Goal: Task Accomplishment & Management: Complete application form

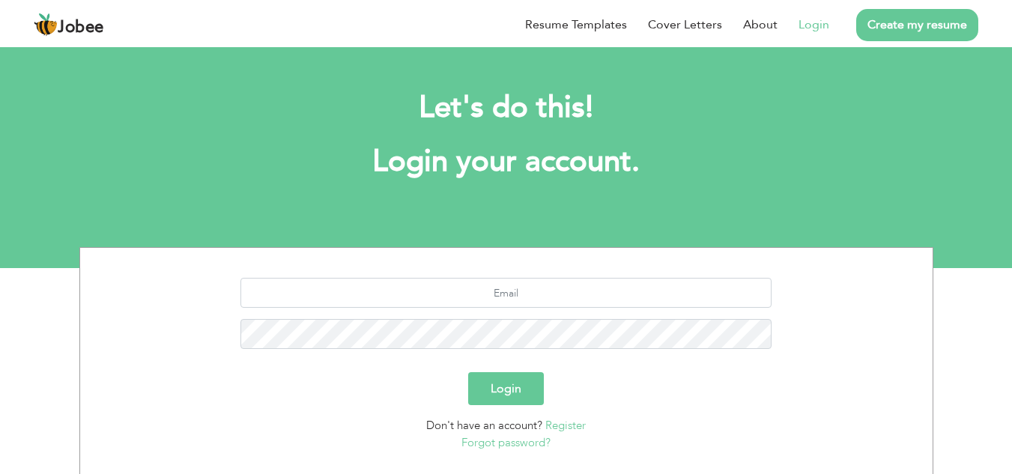
click at [935, 28] on link "Create my resume" at bounding box center [917, 25] width 122 height 32
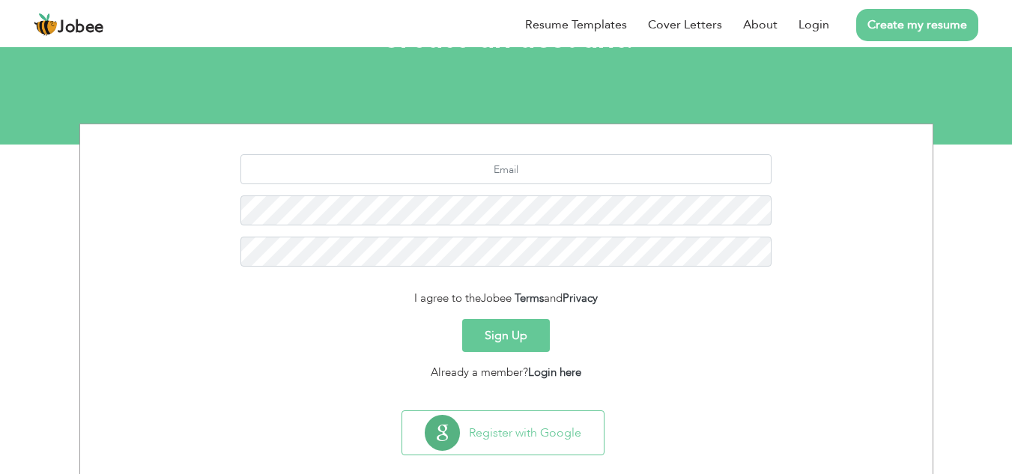
scroll to position [148, 0]
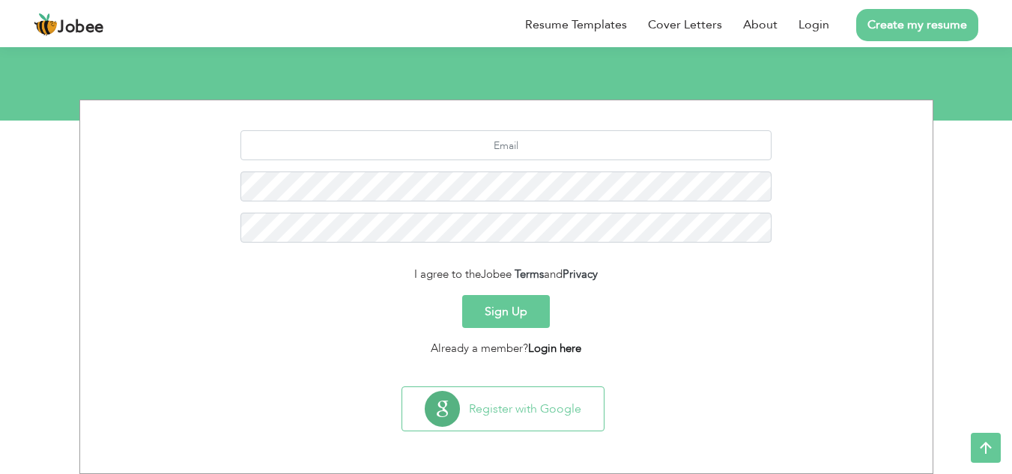
click at [551, 345] on link "Login here" at bounding box center [554, 348] width 53 height 15
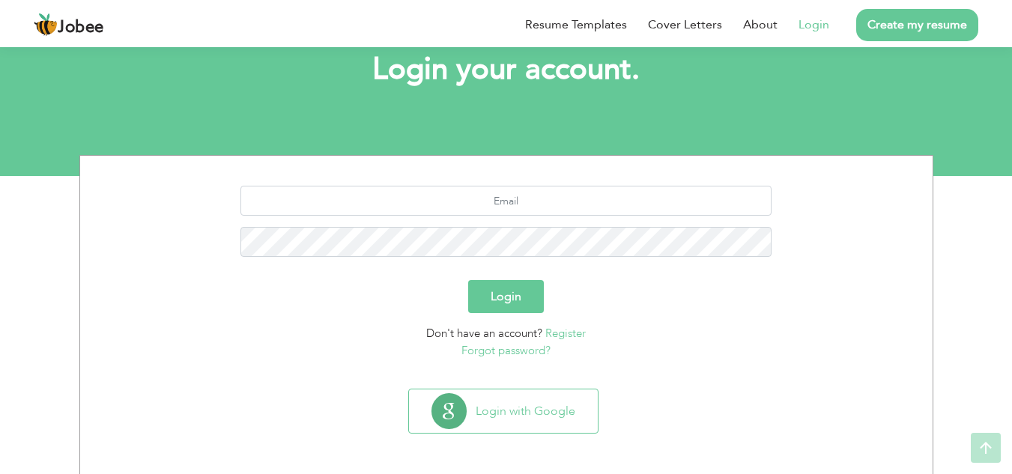
scroll to position [94, 0]
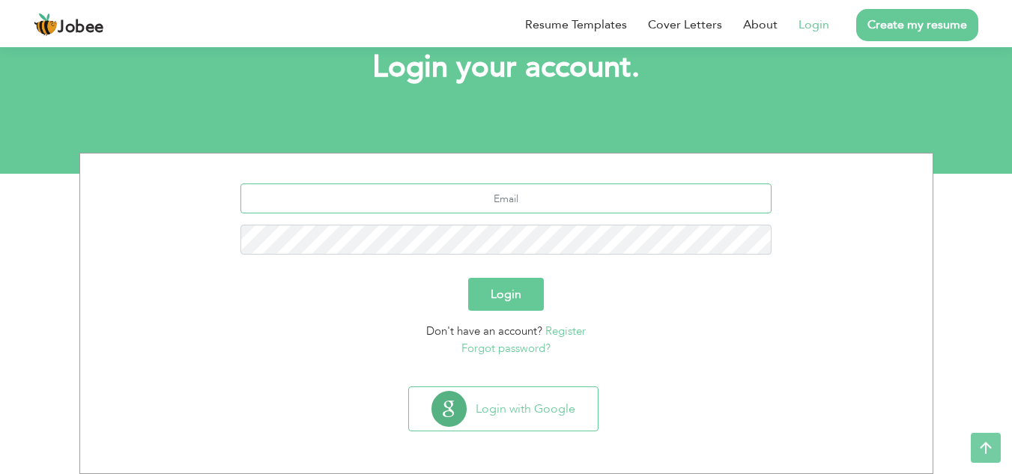
click at [539, 203] on input "text" at bounding box center [505, 198] width 531 height 30
type input "[EMAIL_ADDRESS][DOMAIN_NAME]"
click at [498, 341] on link "Forgot password?" at bounding box center [505, 348] width 89 height 15
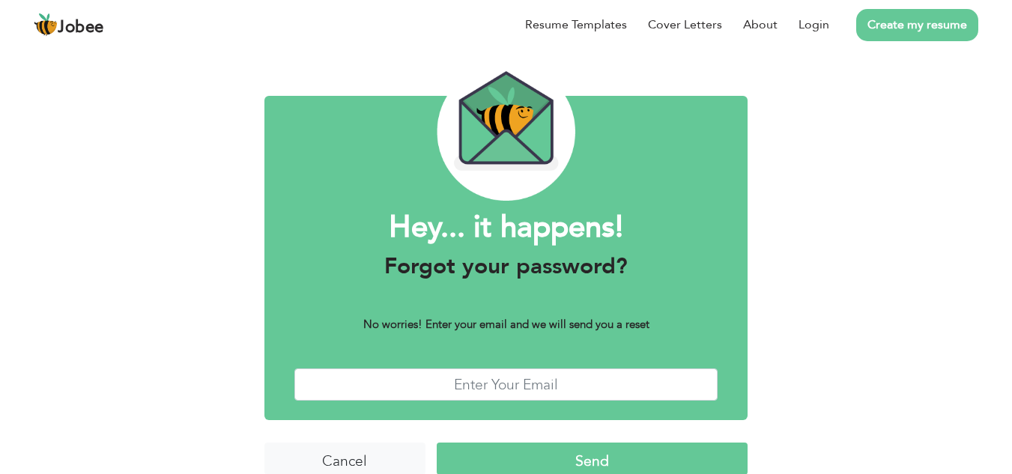
scroll to position [65, 0]
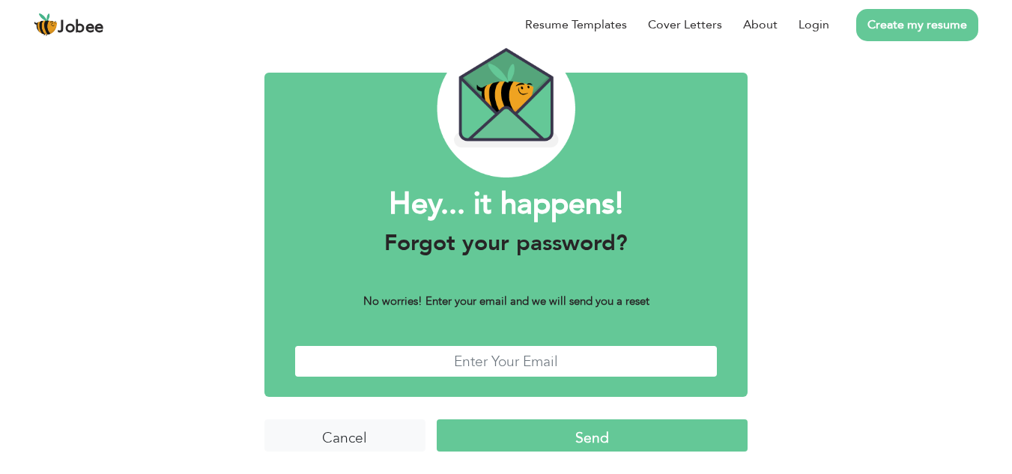
click at [485, 360] on input "text" at bounding box center [506, 361] width 424 height 32
type input "[EMAIL_ADDRESS][DOMAIN_NAME]"
click at [553, 432] on input "Send" at bounding box center [592, 435] width 311 height 32
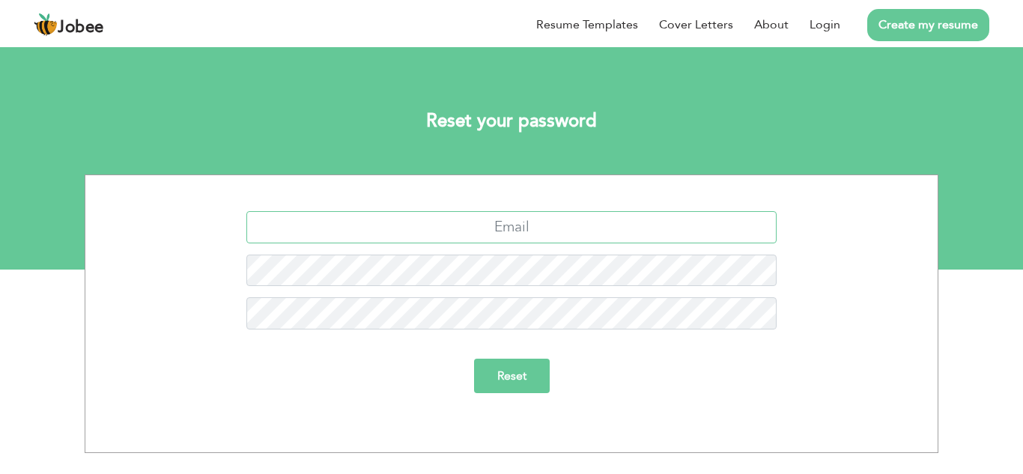
click at [520, 234] on input "text" at bounding box center [511, 227] width 531 height 32
type input "saira.ali2399@gmail.com"
click at [510, 382] on input "Reset" at bounding box center [512, 376] width 76 height 34
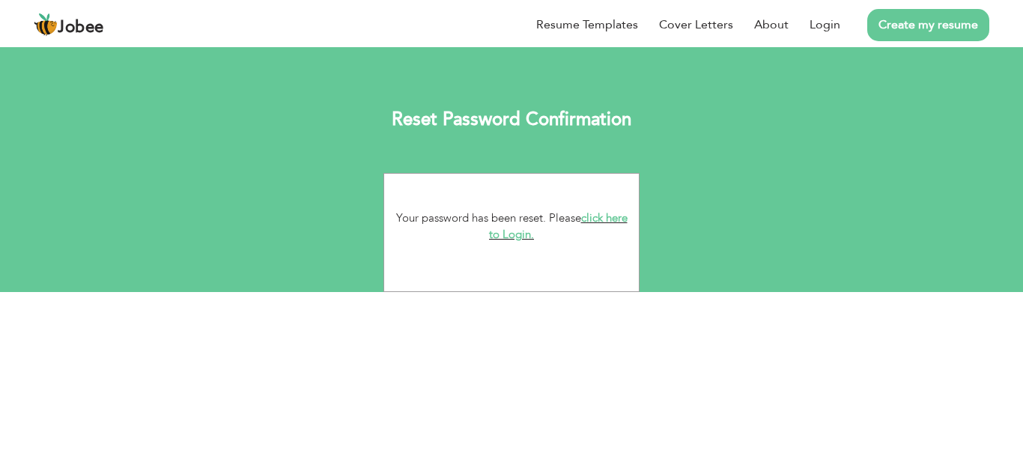
click at [529, 233] on link "click here to Login." at bounding box center [558, 226] width 139 height 32
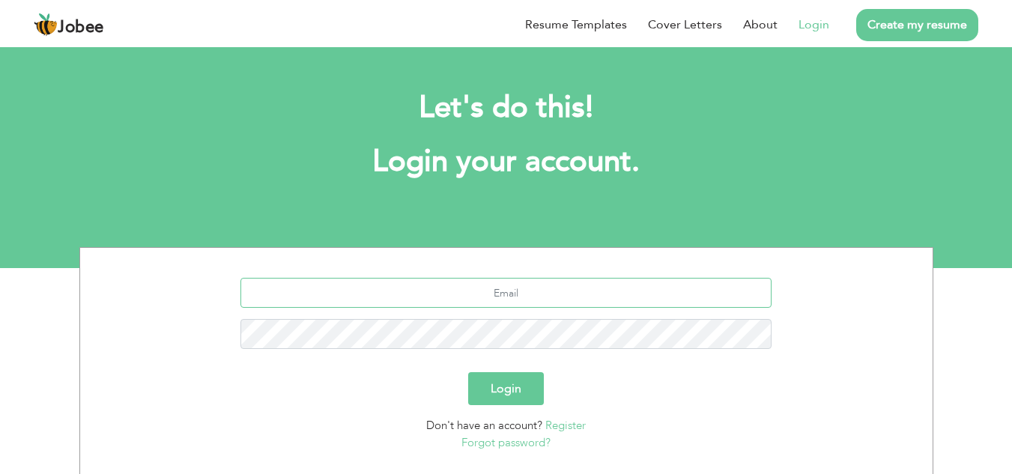
click at [525, 300] on input "text" at bounding box center [505, 293] width 531 height 30
type input "saira.ali2399@gmail.com"
click at [508, 391] on button "Login" at bounding box center [506, 388] width 76 height 33
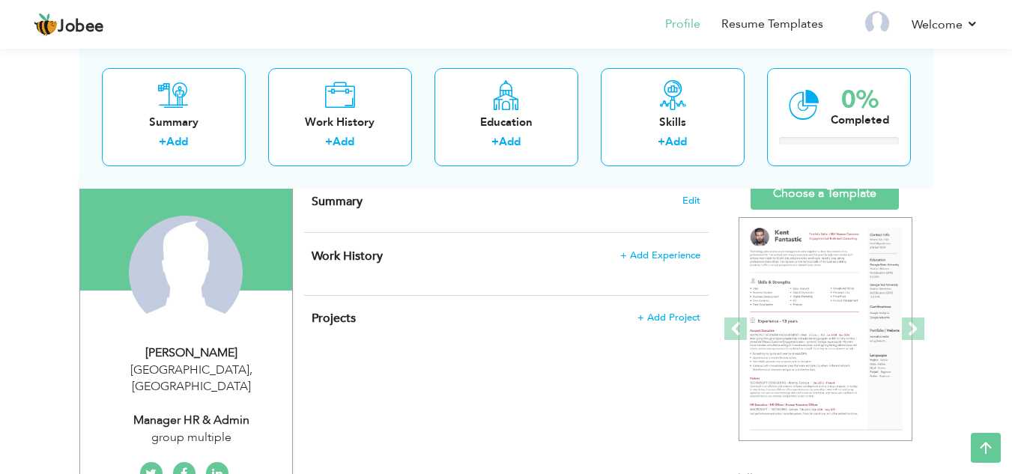
scroll to position [60, 0]
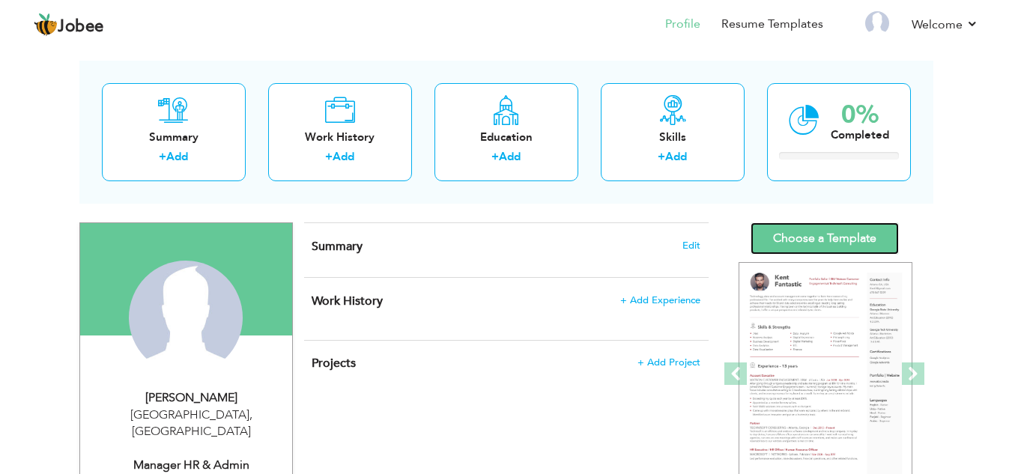
click at [834, 240] on link "Choose a Template" at bounding box center [824, 238] width 148 height 32
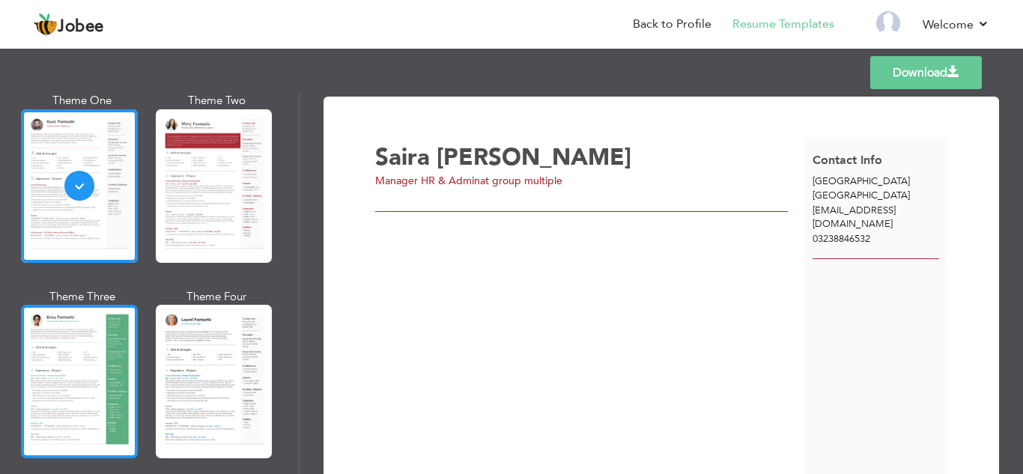
scroll to position [150, 0]
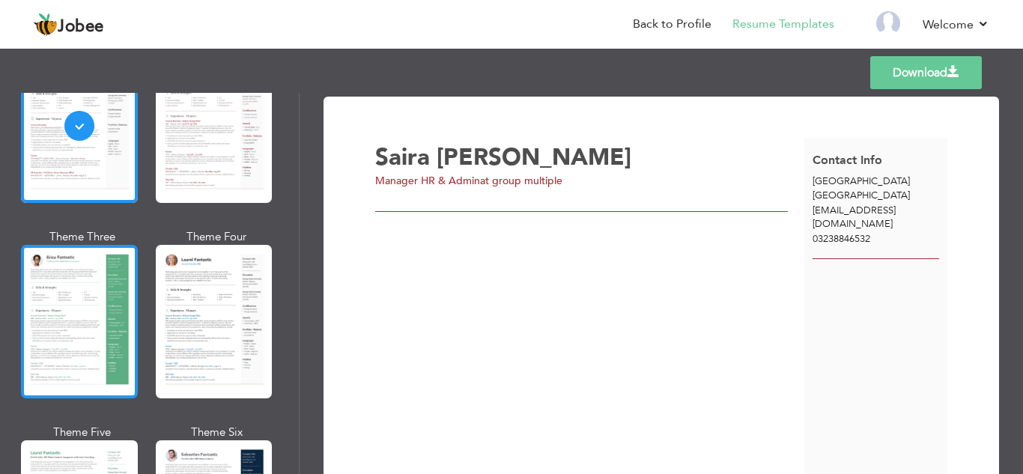
click at [79, 329] on div at bounding box center [79, 322] width 117 height 154
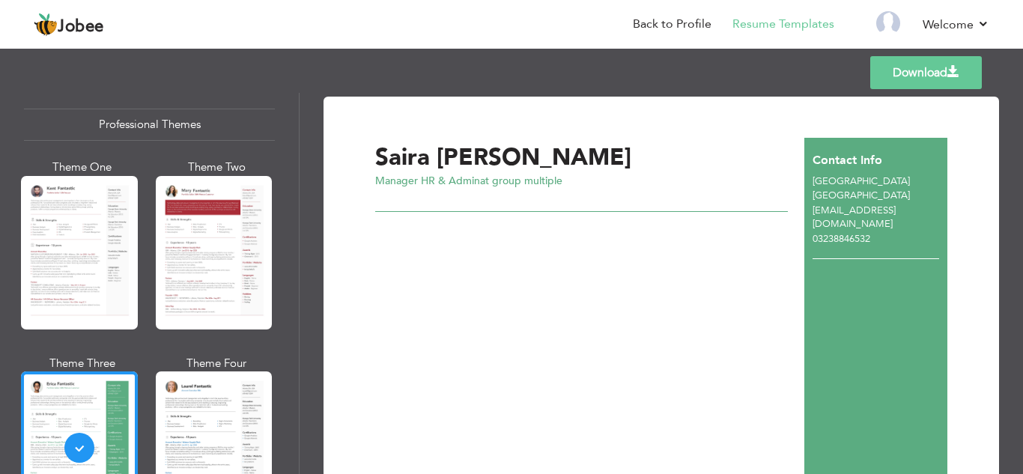
scroll to position [0, 0]
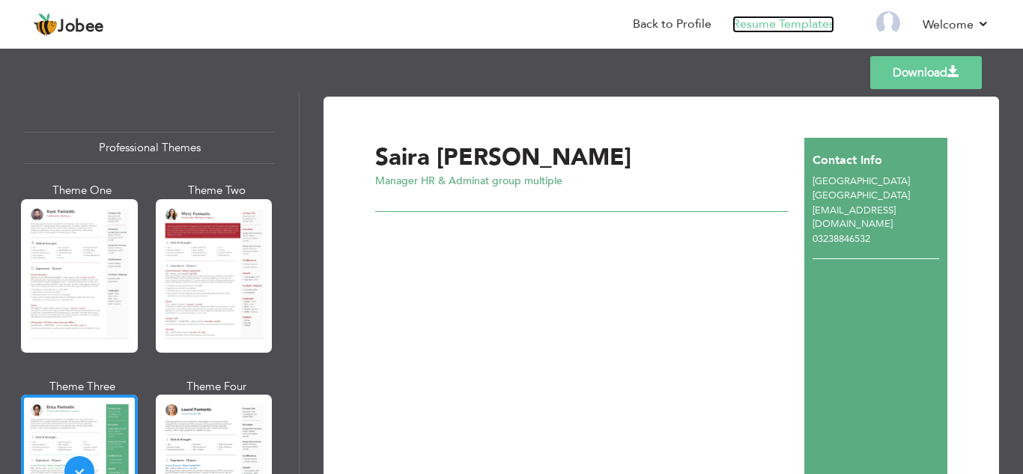
click at [748, 25] on link "Resume Templates" at bounding box center [783, 24] width 102 height 17
click at [677, 21] on link "Back to Profile" at bounding box center [672, 24] width 79 height 17
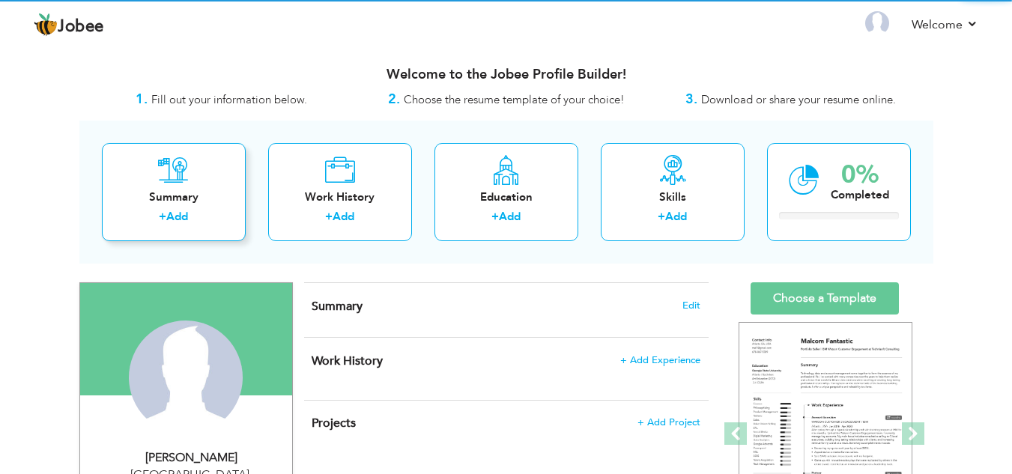
click at [162, 204] on div "Summary" at bounding box center [174, 197] width 120 height 16
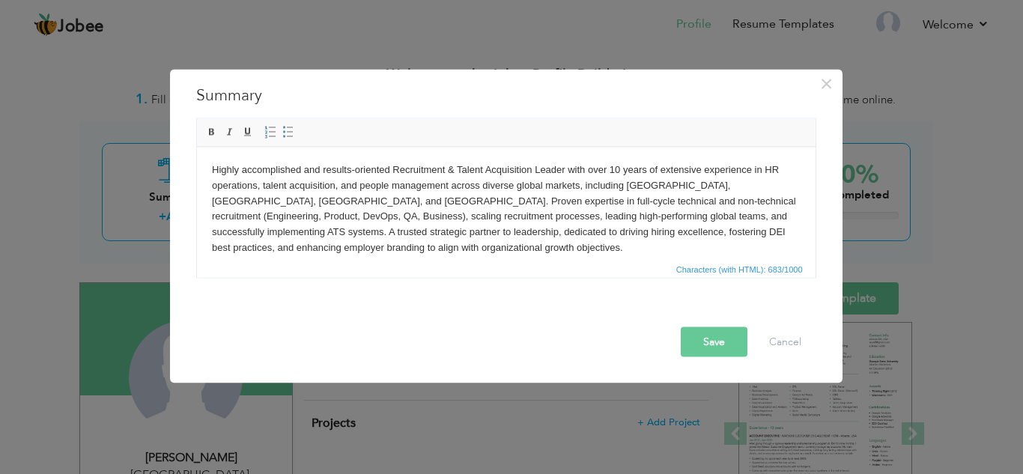
click at [204, 164] on html "Highly accomplished and results-oriented Recruitment & Talent Acquisition Leade…" at bounding box center [505, 209] width 619 height 124
click at [727, 344] on button "Save" at bounding box center [714, 341] width 67 height 30
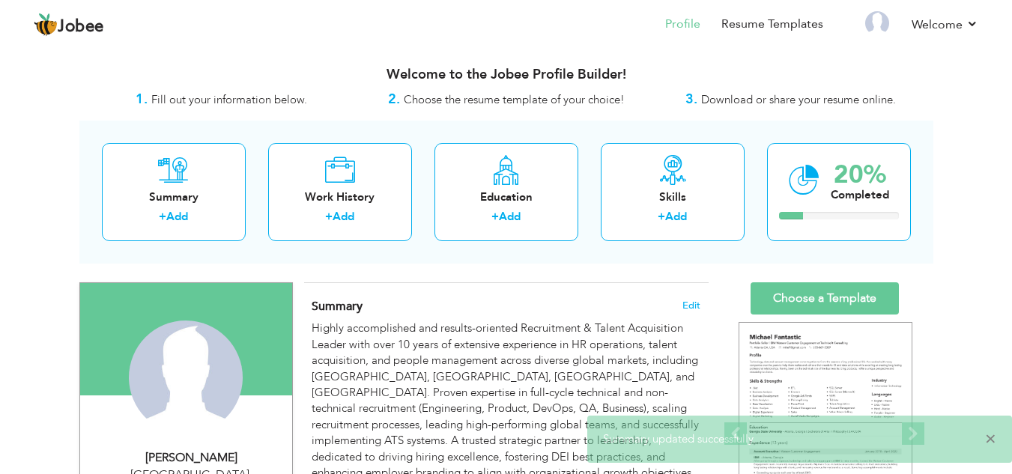
click at [991, 437] on span "×" at bounding box center [990, 438] width 11 height 15
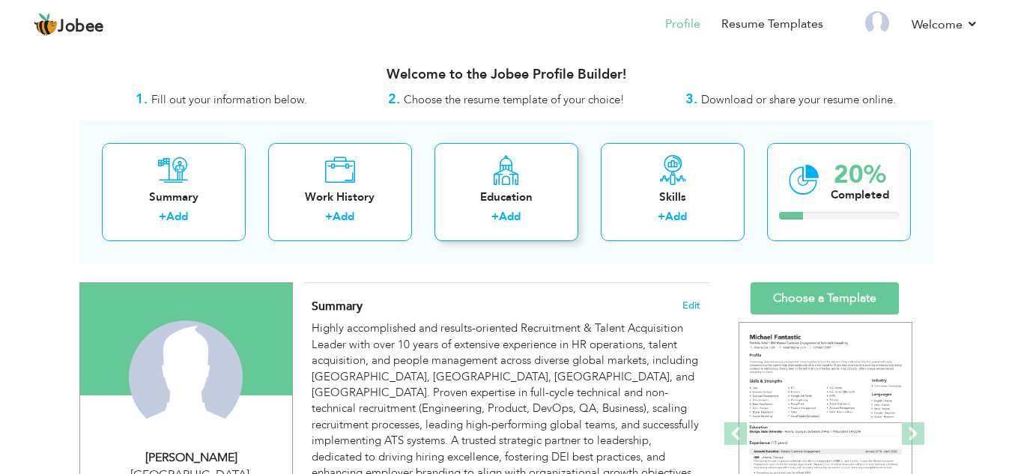
click at [453, 231] on div "Education + Add" at bounding box center [506, 192] width 144 height 98
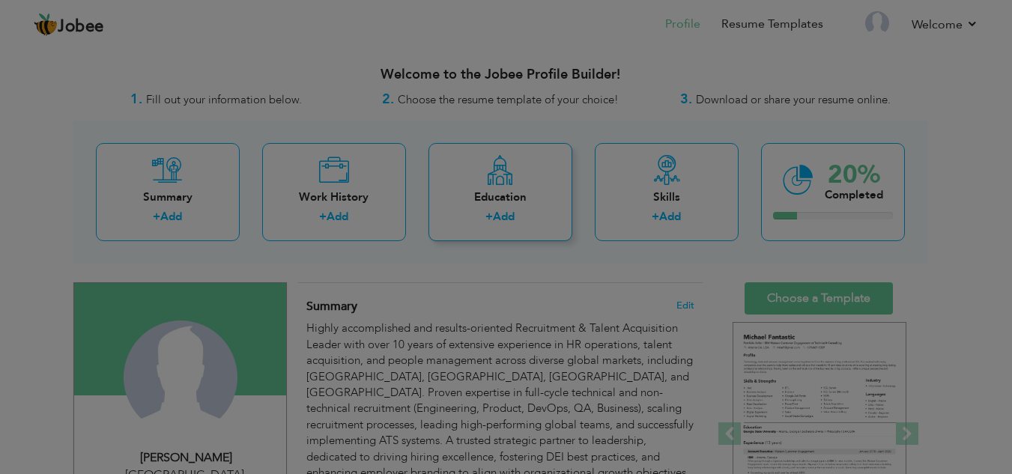
radio input "true"
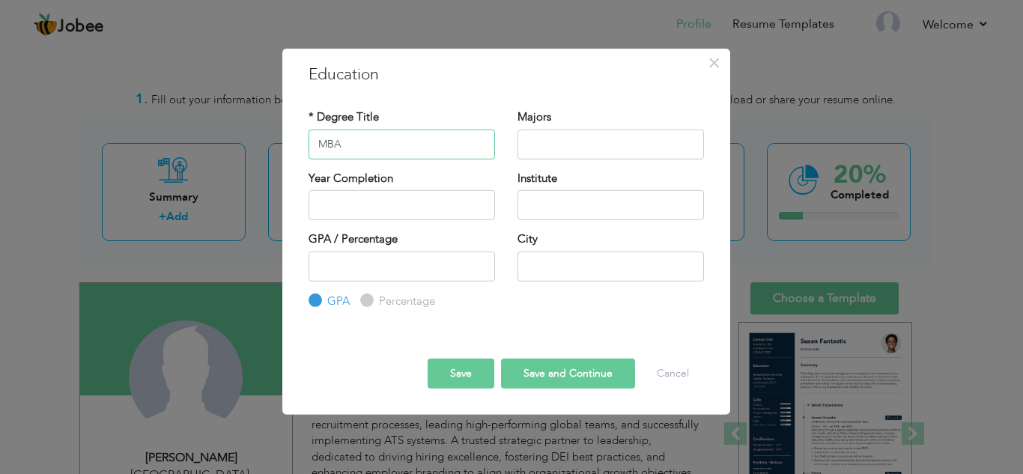
type input "MBA"
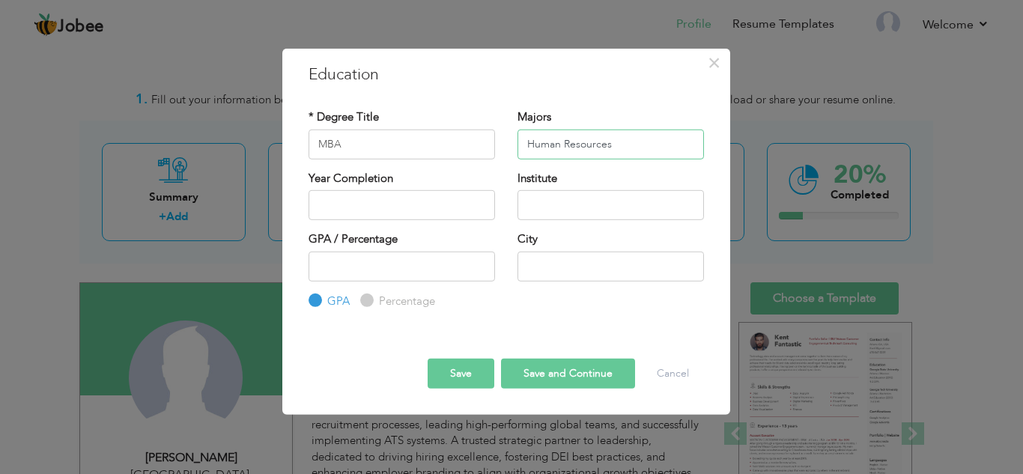
type input "Human Resources"
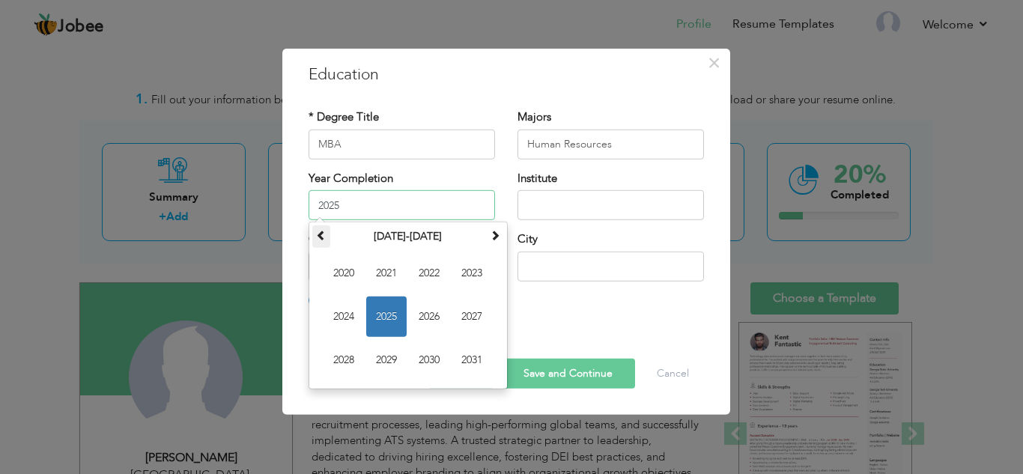
click at [327, 242] on th at bounding box center [321, 236] width 18 height 22
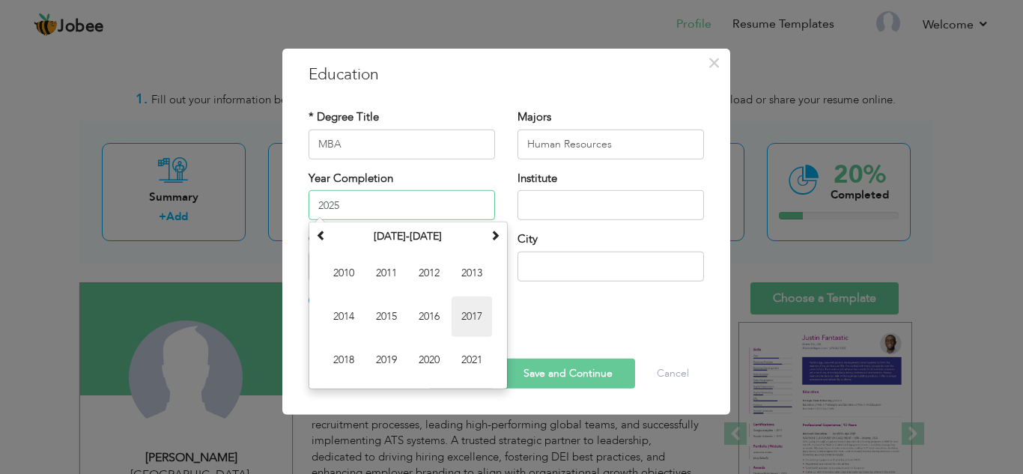
click at [470, 326] on span "2017" at bounding box center [472, 317] width 40 height 40
type input "2017"
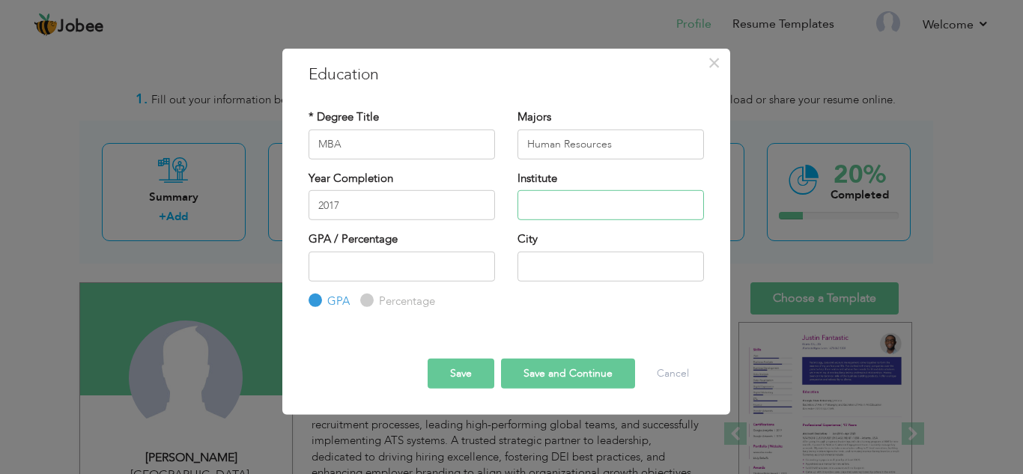
click at [615, 210] on input "text" at bounding box center [610, 205] width 186 height 30
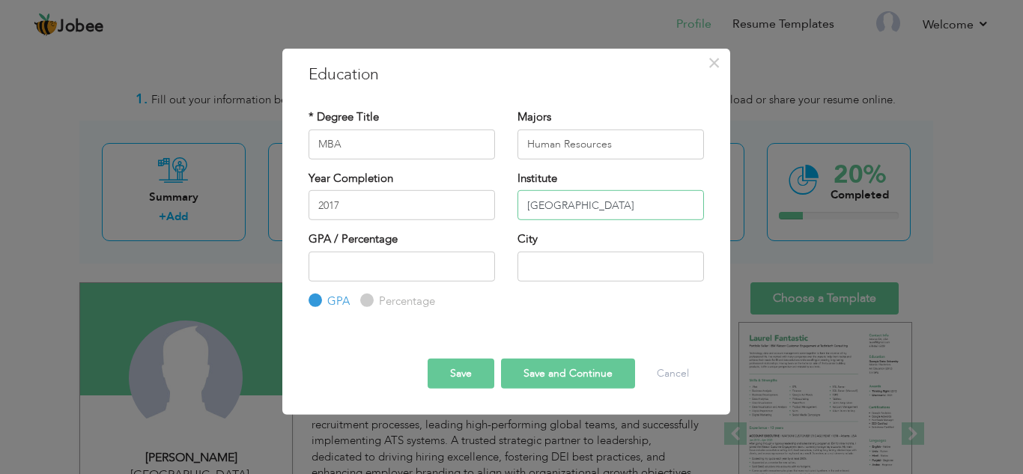
type input "[GEOGRAPHIC_DATA]"
click at [371, 273] on input "number" at bounding box center [402, 266] width 186 height 30
type input "3.75"
click at [587, 274] on input "text" at bounding box center [610, 266] width 186 height 30
type input "[GEOGRAPHIC_DATA]"
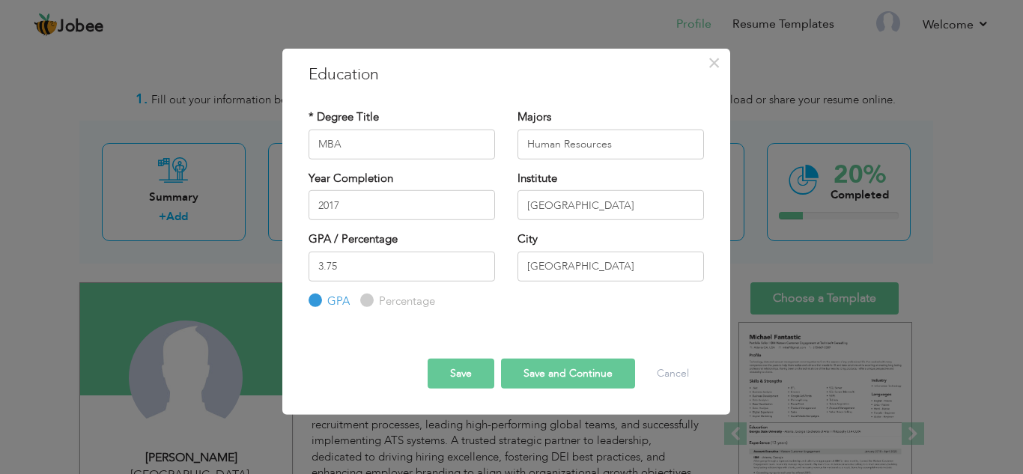
click at [563, 380] on button "Save and Continue" at bounding box center [568, 374] width 134 height 30
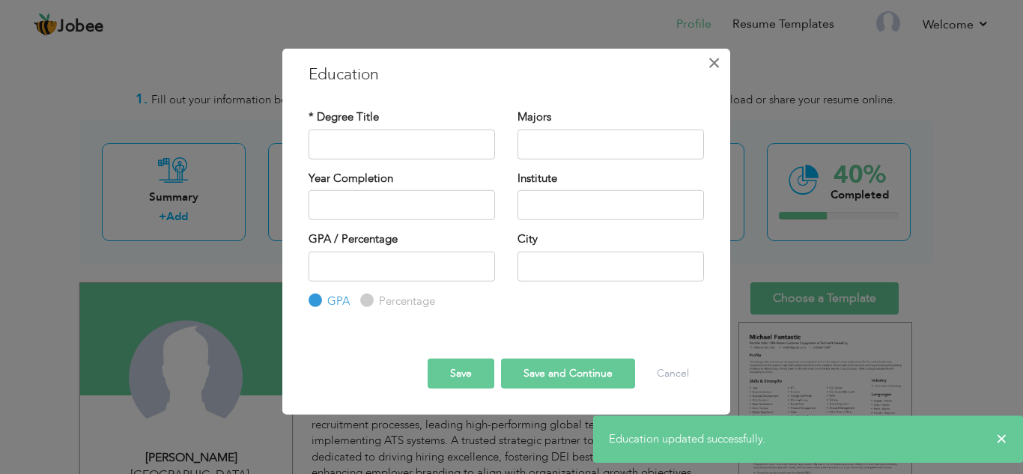
click at [717, 62] on span "×" at bounding box center [714, 62] width 13 height 27
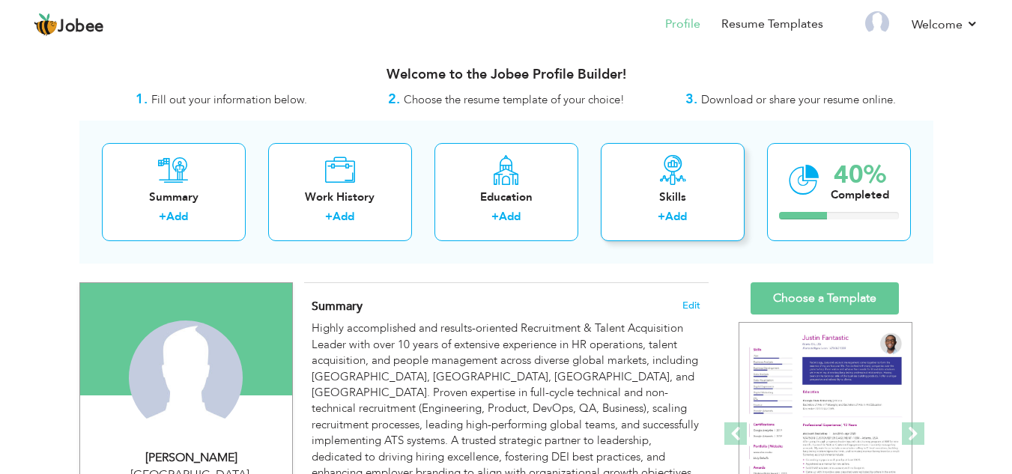
click at [686, 188] on div "Skills + Add" at bounding box center [673, 192] width 144 height 98
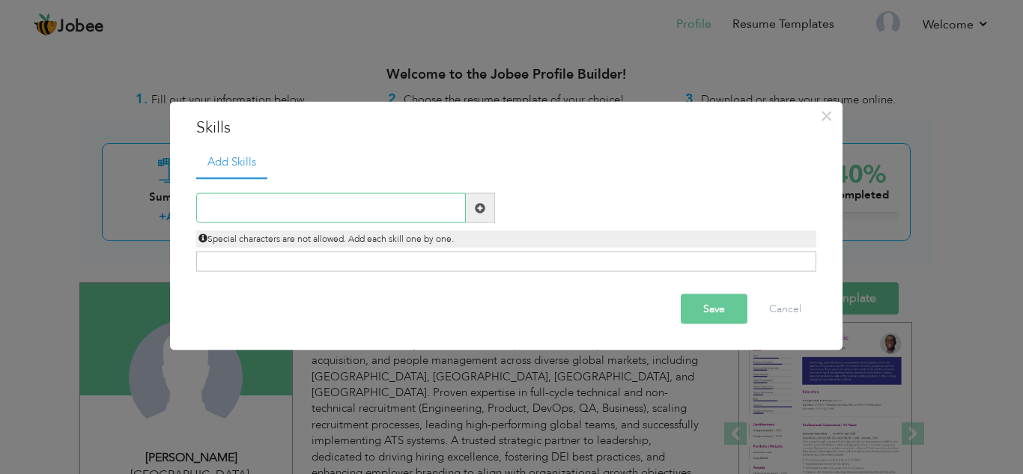
paste input "Full-Cycle Recruitment/360° Hiring"
type input "Full-Cycle Recruitment/360° Hiring"
click at [580, 291] on div "Save Cancel" at bounding box center [506, 309] width 642 height 52
click at [478, 207] on span at bounding box center [480, 207] width 10 height 10
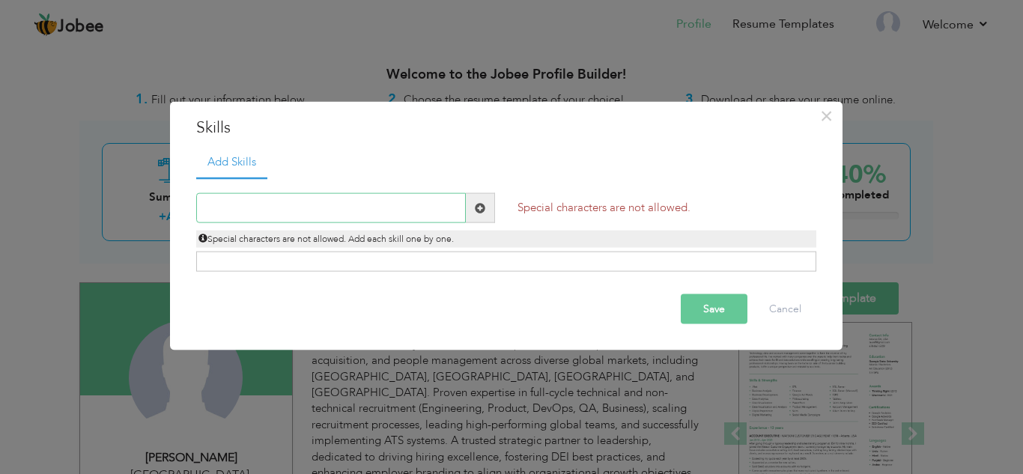
click at [419, 211] on input "text" at bounding box center [331, 208] width 270 height 30
type input "r"
type input "3"
click at [407, 261] on div "Click on , to mark skill as primary." at bounding box center [506, 262] width 620 height 20
click at [424, 258] on div "Click on , to mark skill as primary." at bounding box center [506, 262] width 620 height 20
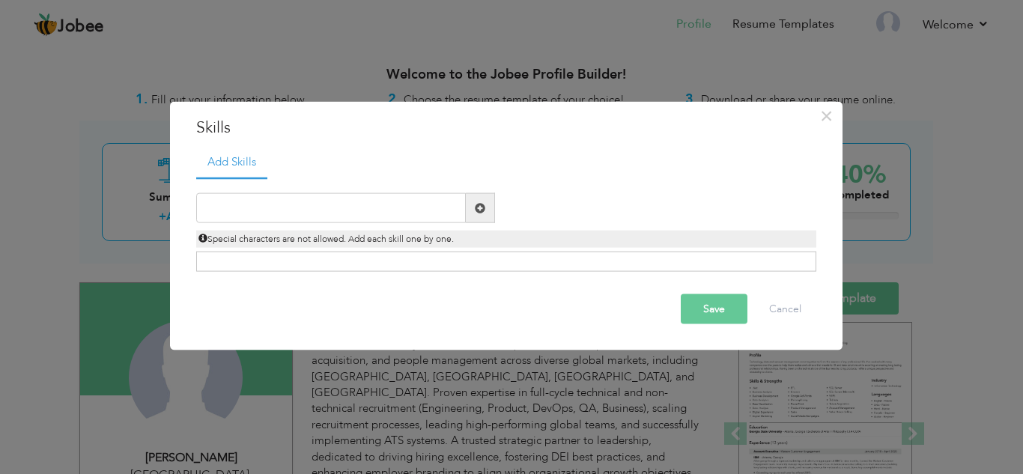
click at [473, 265] on div "Click on , to mark skill as primary." at bounding box center [506, 262] width 620 height 20
click at [420, 204] on input "text" at bounding box center [331, 208] width 270 height 30
paste input "Full-Cycle Recruitment/360° Hiring"
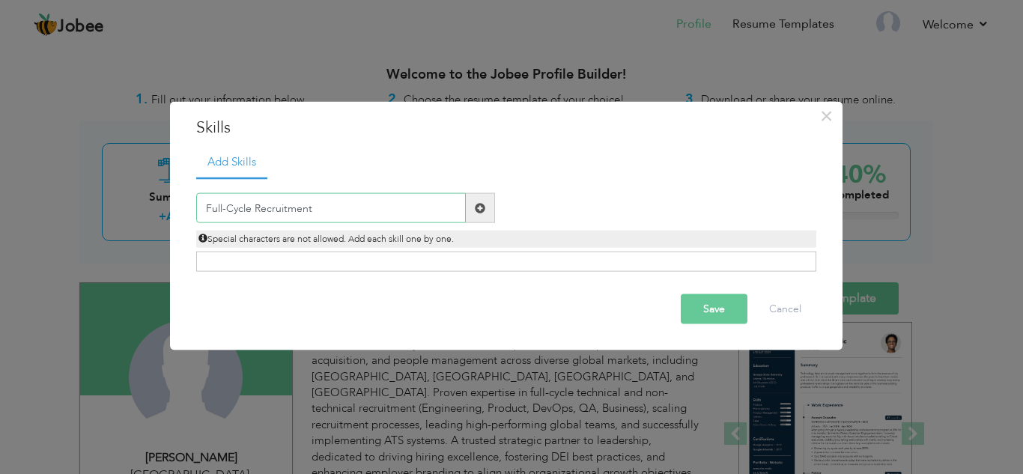
type input "Full-Cycle Recruitment"
click at [478, 207] on span at bounding box center [480, 207] width 10 height 10
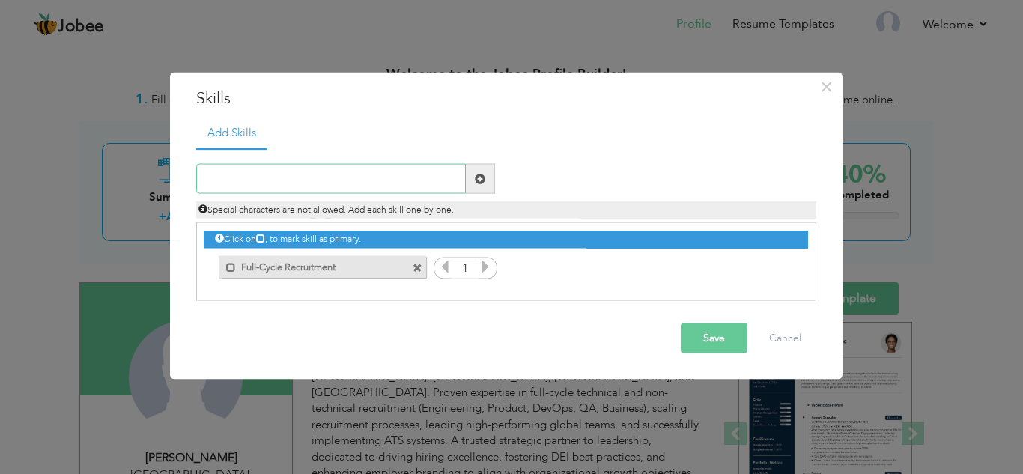
click at [373, 180] on input "text" at bounding box center [331, 179] width 270 height 30
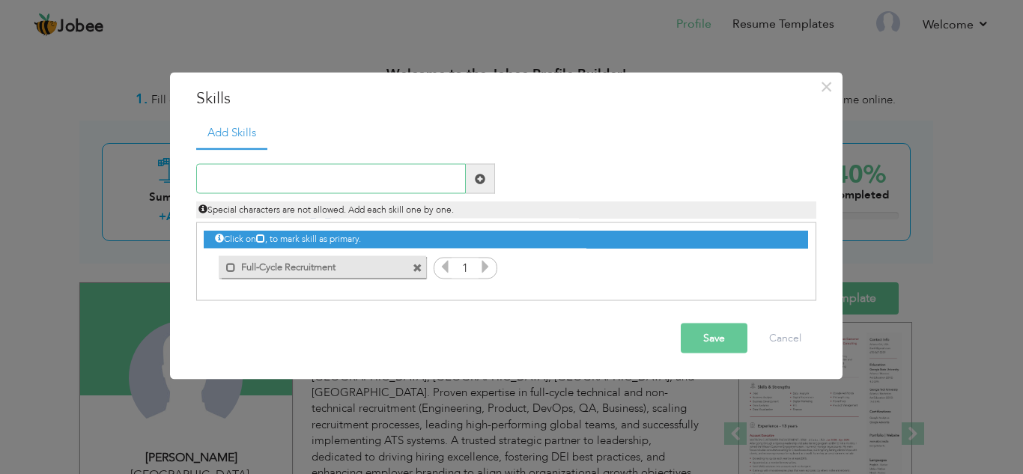
paste input "Headhunting & Passive Candidate Sourcing"
type input "Headhunting & Passive Candidate Sourcing"
click at [476, 177] on span at bounding box center [480, 178] width 10 height 10
click at [376, 179] on input "text" at bounding box center [331, 179] width 270 height 30
paste input "Boolean Search  X-Ray Search  LinkedIn Recruit"
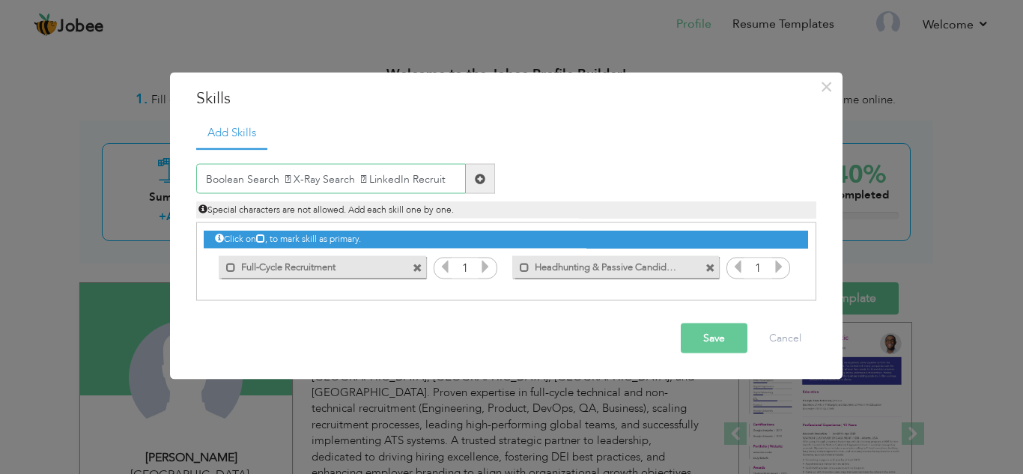
type input "Boolean Search  X-Ray Search  LinkedIn Recruit"
click at [479, 177] on span at bounding box center [480, 178] width 10 height 10
click at [366, 182] on input "text" at bounding box center [331, 179] width 270 height 30
paste input "Boolean Search"
type input "Boolean Search"
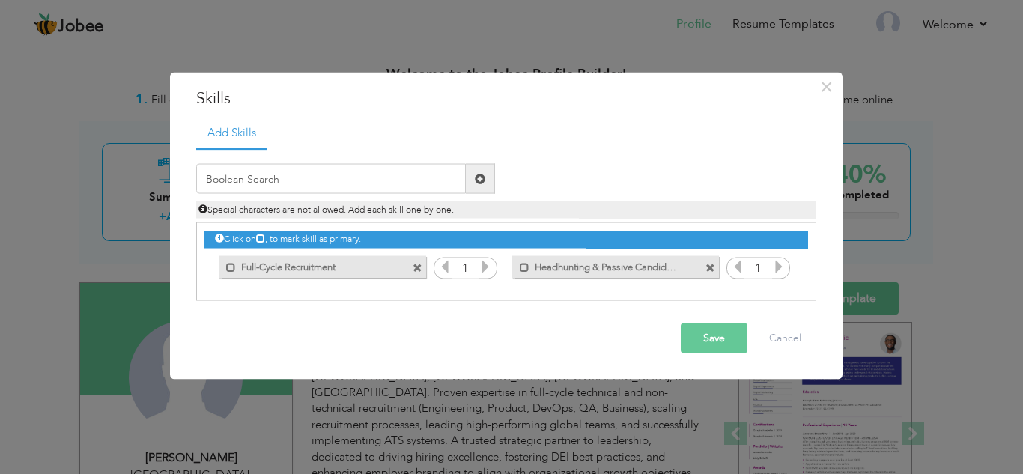
click at [477, 180] on span at bounding box center [480, 178] width 10 height 10
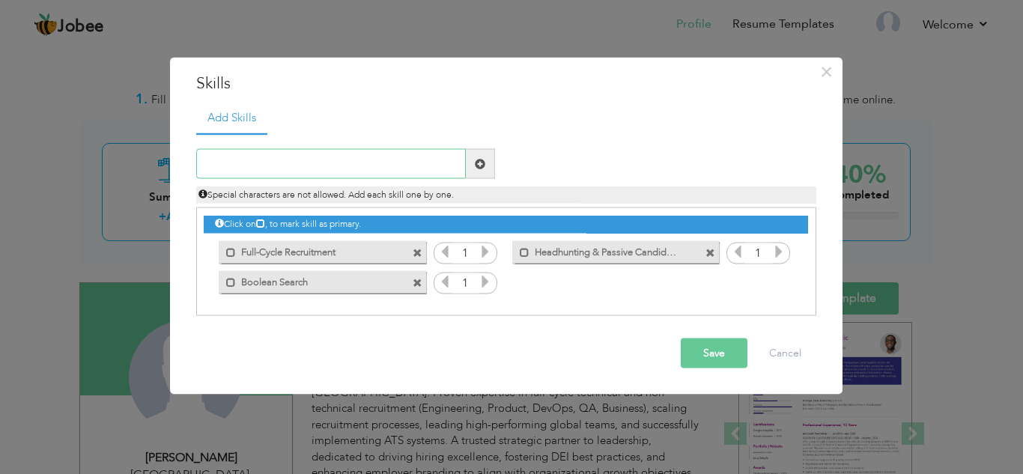
click at [325, 172] on input "text" at bounding box center [331, 164] width 270 height 30
paste input "X-Ray Search"
type input "X-Ray Search"
click at [480, 162] on span at bounding box center [480, 163] width 10 height 10
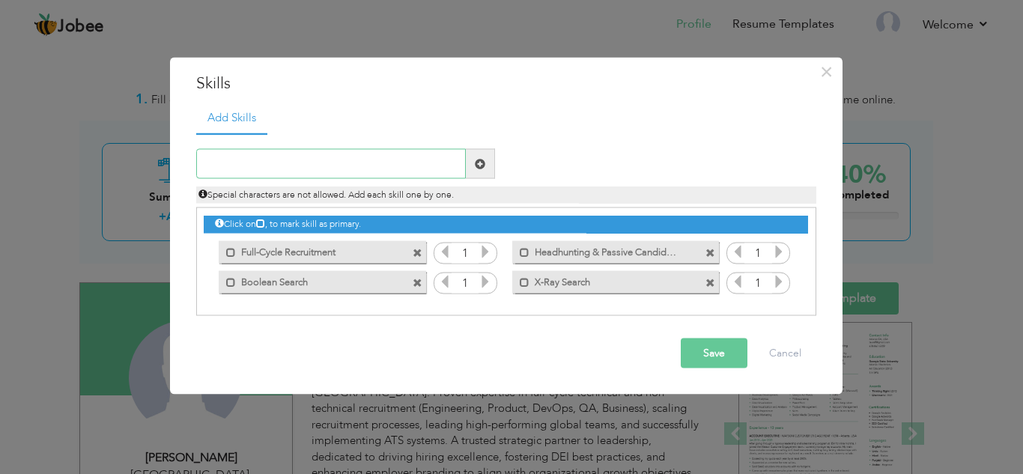
click at [360, 169] on input "text" at bounding box center [331, 164] width 270 height 30
paste input "LinkedIn Recruiter"
type input "LinkedIn Recruiter"
click at [480, 161] on span at bounding box center [480, 163] width 10 height 10
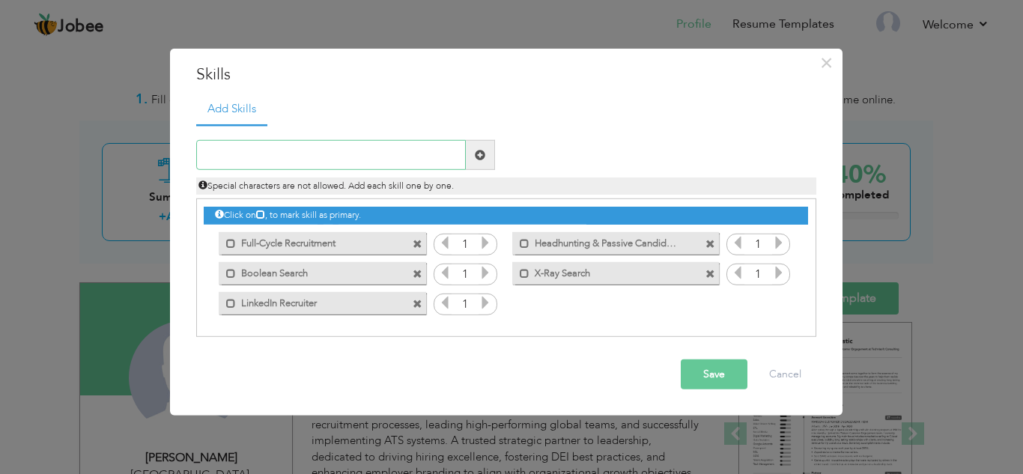
click at [408, 158] on input "text" at bounding box center [331, 155] width 270 height 30
paste input "ATS/CRM Proficiency: Bullhorn, Greenhouse, Workday"
type input "ATS/CRM Proficiency: Bullhorn, Greenhouse, Workday"
click at [477, 155] on span at bounding box center [480, 155] width 10 height 10
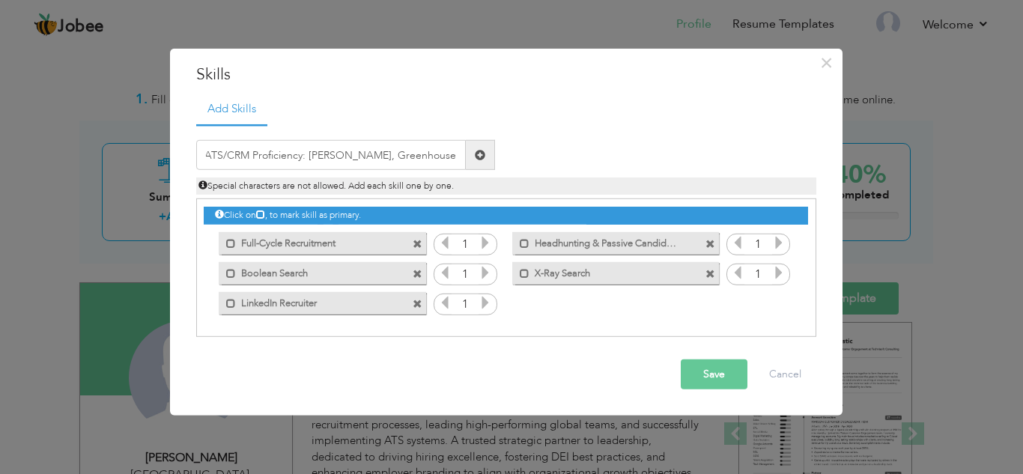
scroll to position [0, 0]
click at [368, 153] on input "text" at bounding box center [331, 155] width 270 height 30
paste input "ATS/CRM Proficiency"
paste input "Bullhorn, Greenhouse, Workda"
type input "ATS/CRM Proficiency - Bullhorn, Greenhouse, Workda"
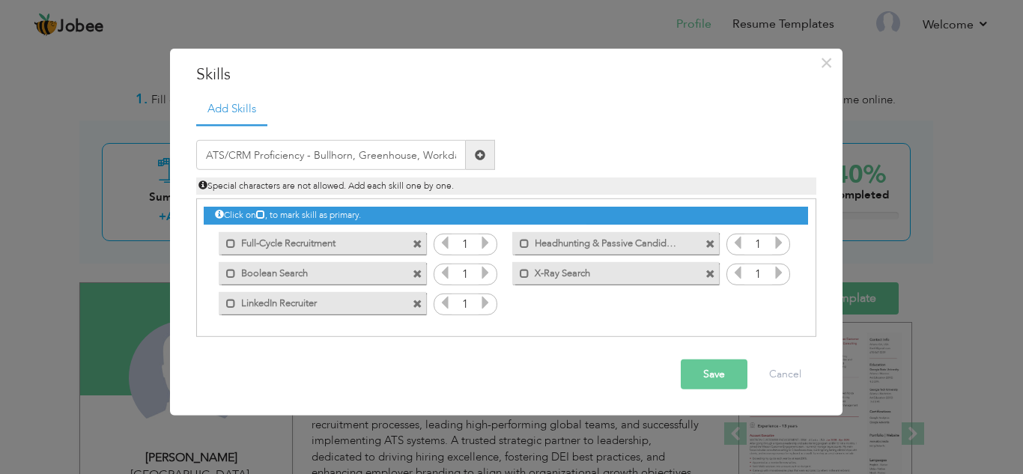
click at [478, 151] on span at bounding box center [480, 155] width 10 height 10
click at [391, 147] on input "text" at bounding box center [331, 155] width 270 height 30
paste input "Bullhorn, Greenhouse, Workday, Zoho Recruit, iCIMS"
drag, startPoint x: 455, startPoint y: 154, endPoint x: 10, endPoint y: 195, distance: 446.0
click at [10, 195] on div "× Skills Add Skills Bullhorn, Greenhouse, Workday, Zoho Recruit, iCIMS Duplicat…" at bounding box center [511, 237] width 1023 height 474
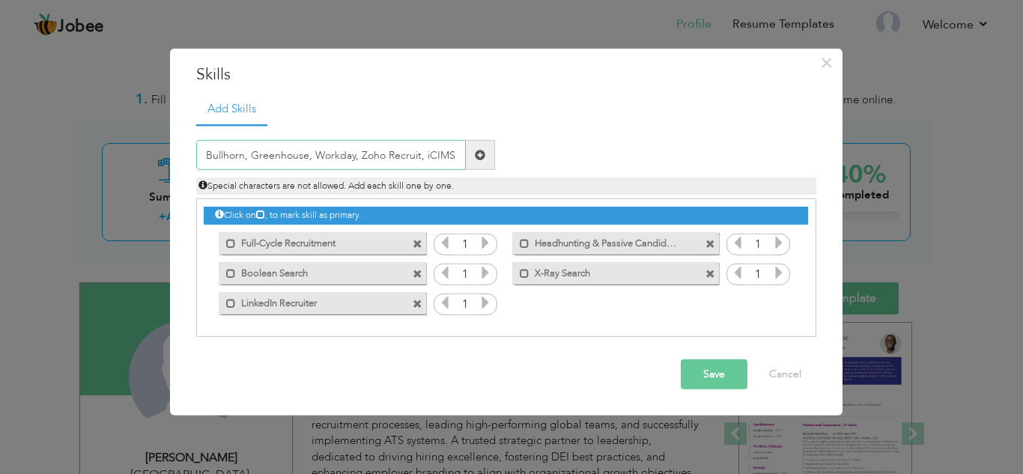
paste input "ATS/CRM Proficiency: Bullhorn, Greenhouse, Workday"
type input "ATS/CRM Proficiency Bullhorn, Greenhouse, Workday"
click at [485, 152] on span at bounding box center [480, 155] width 29 height 30
click at [365, 148] on input "text" at bounding box center [331, 155] width 270 height 30
paste input "ATS/CRM Proficiency"
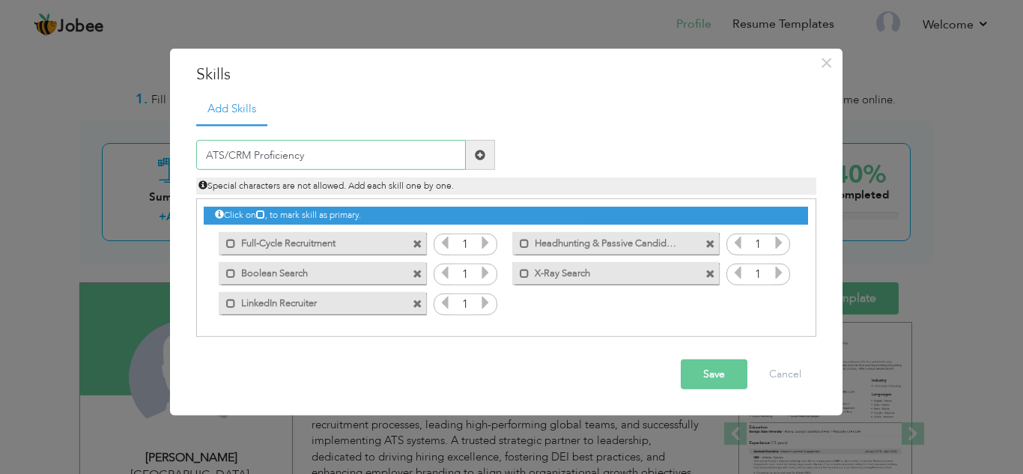
type input "ATS/CRM Proficiency"
click at [482, 155] on span at bounding box center [480, 155] width 10 height 10
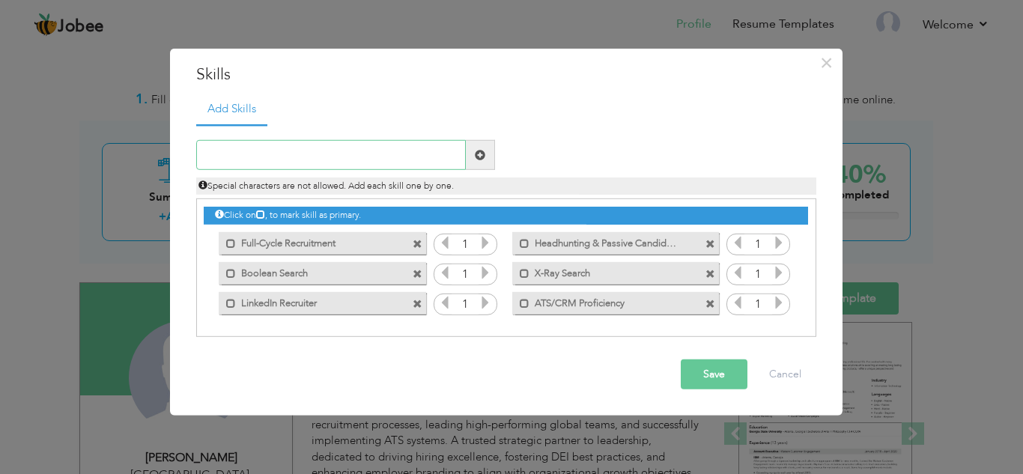
click at [374, 157] on input "text" at bounding box center [331, 155] width 270 height 30
paste input "Resume Screening & Candidate Shortlisting"
type input "Resume Screening & Candidate Shortlisting"
click at [484, 154] on span at bounding box center [480, 155] width 10 height 10
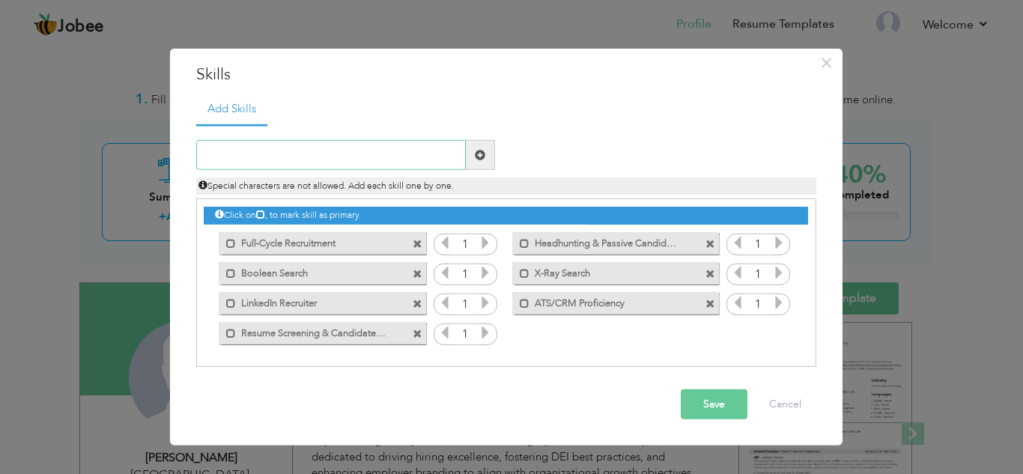
click at [358, 157] on input "text" at bounding box center [331, 155] width 270 height 30
paste input "CRM & Talent Pipeline Management"
type input "CRM & Talent Pipeline Management"
click at [478, 157] on span at bounding box center [480, 155] width 10 height 10
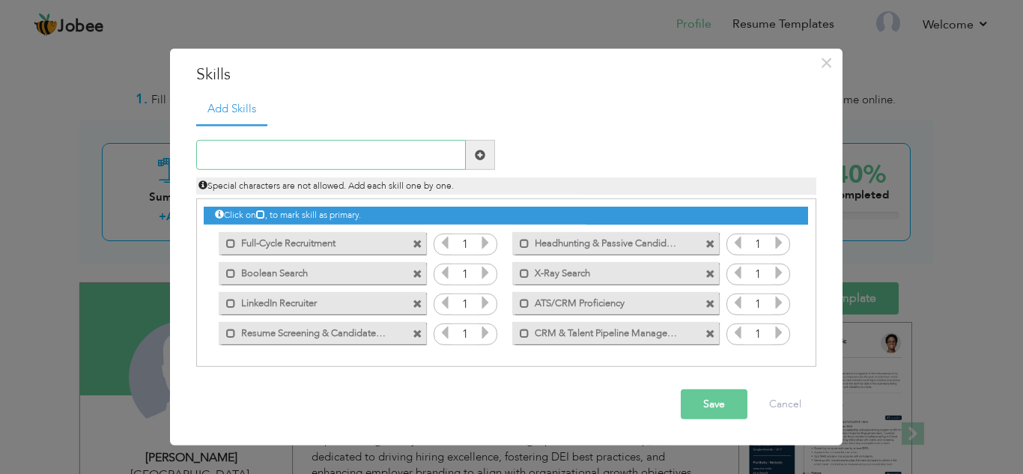
click at [378, 149] on input "text" at bounding box center [331, 155] width 270 height 30
paste input "Offer Negotiation & Closing"
type input "Offer Negotiation & Closing"
click at [481, 154] on span at bounding box center [480, 155] width 10 height 10
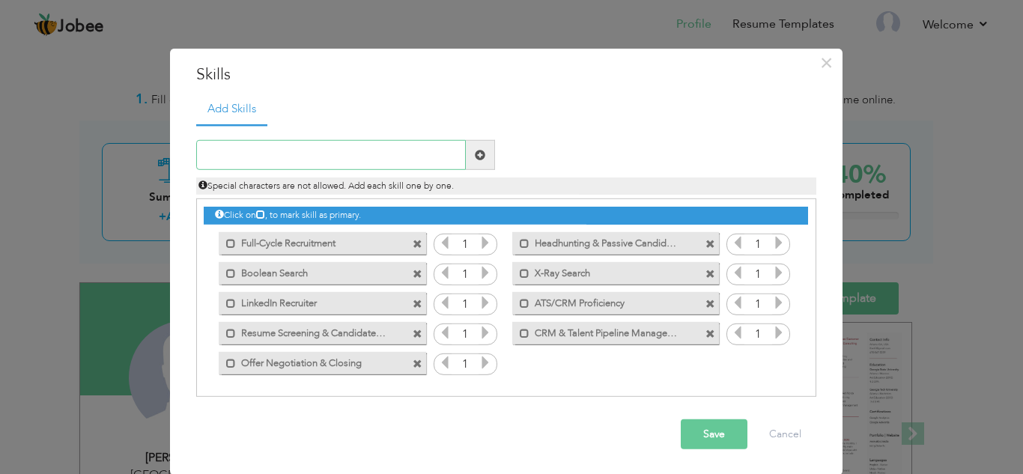
click at [405, 160] on input "text" at bounding box center [331, 155] width 270 height 30
paste input "Onboarding & Offboarding Coordination"
type input "Onboarding & Offboarding Coordination"
click at [479, 154] on span at bounding box center [480, 155] width 29 height 30
click at [427, 156] on input "text" at bounding box center [331, 155] width 270 height 30
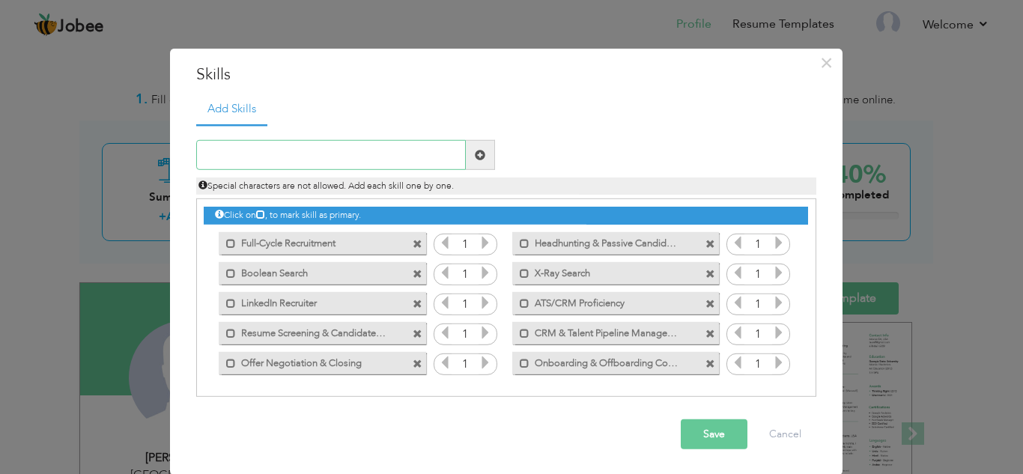
paste input "Payroll Management & Compliance (Gusto, ADP, Paych"
type input "Payroll Management & Compliance (Gusto, ADP, Paych"
click at [476, 155] on span at bounding box center [480, 155] width 10 height 10
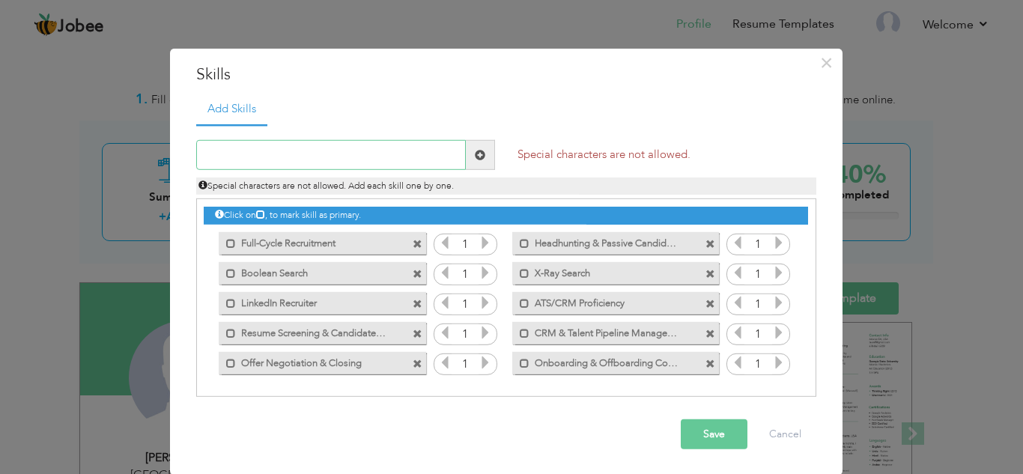
click at [407, 156] on input "text" at bounding box center [331, 155] width 270 height 30
paste input "Payroll Management & Compliance (Gusto, ADP, Paych"
type input "Payroll Management & Compliance"
click at [476, 150] on span at bounding box center [480, 155] width 10 height 10
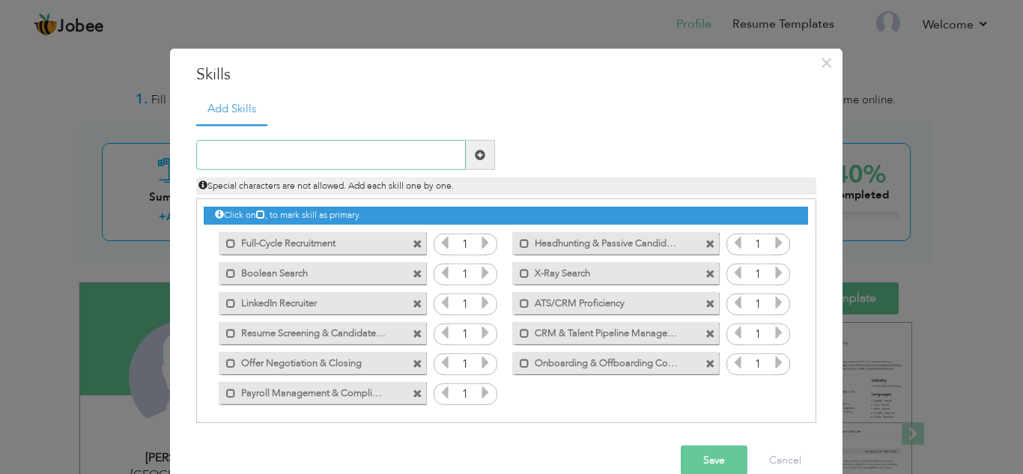
click at [370, 153] on input "text" at bounding box center [331, 155] width 270 height 30
paste input "Training & Mentoring New Recruiters"
type input "Training & Mentoring New Recruiters"
click at [477, 157] on span at bounding box center [480, 155] width 10 height 10
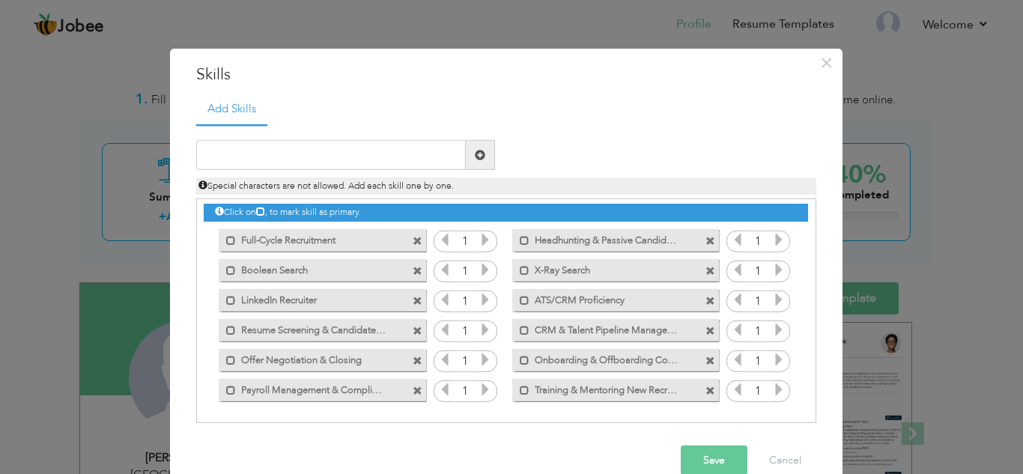
scroll to position [4, 0]
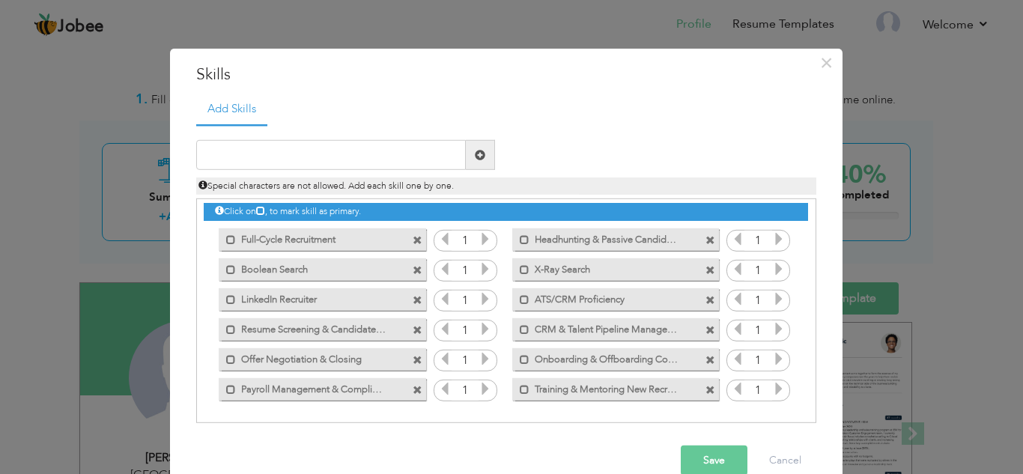
click at [730, 455] on button "Save" at bounding box center [714, 461] width 67 height 30
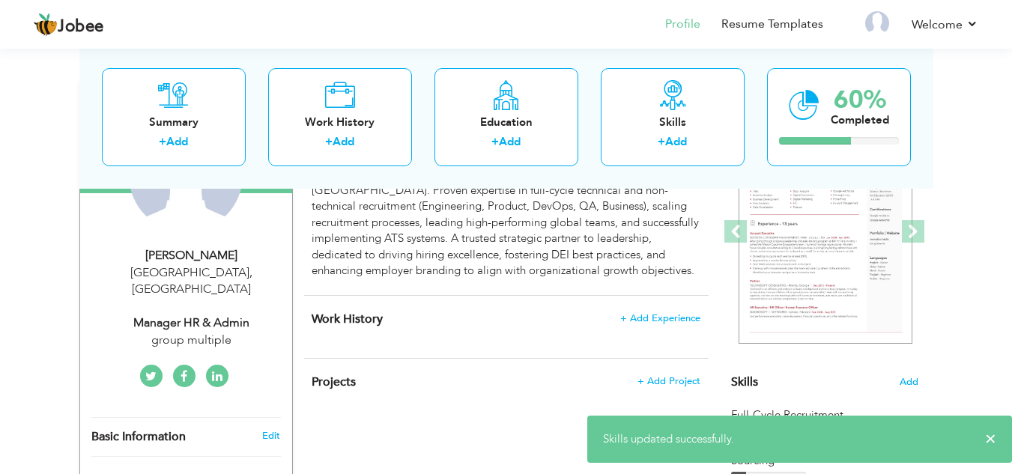
scroll to position [225, 0]
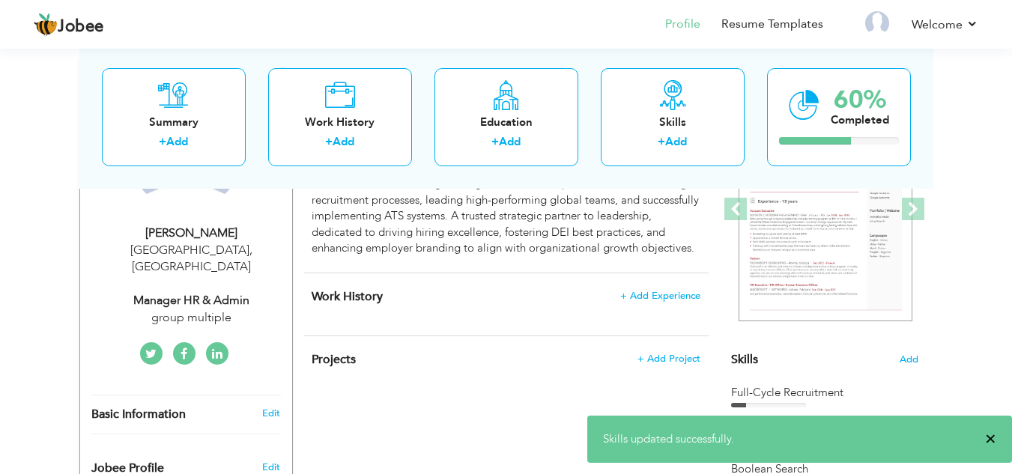
click at [995, 436] on span "×" at bounding box center [990, 438] width 11 height 15
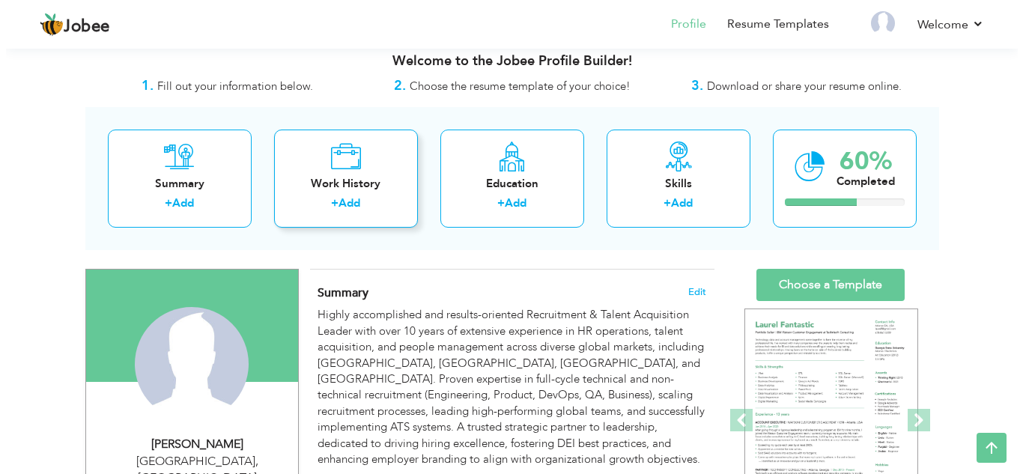
scroll to position [0, 0]
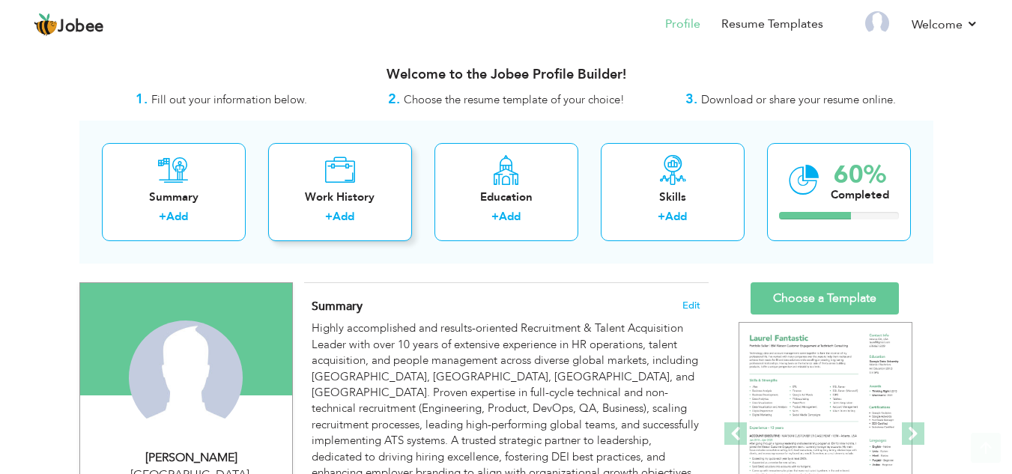
click at [367, 162] on div "Work History + Add" at bounding box center [340, 192] width 144 height 98
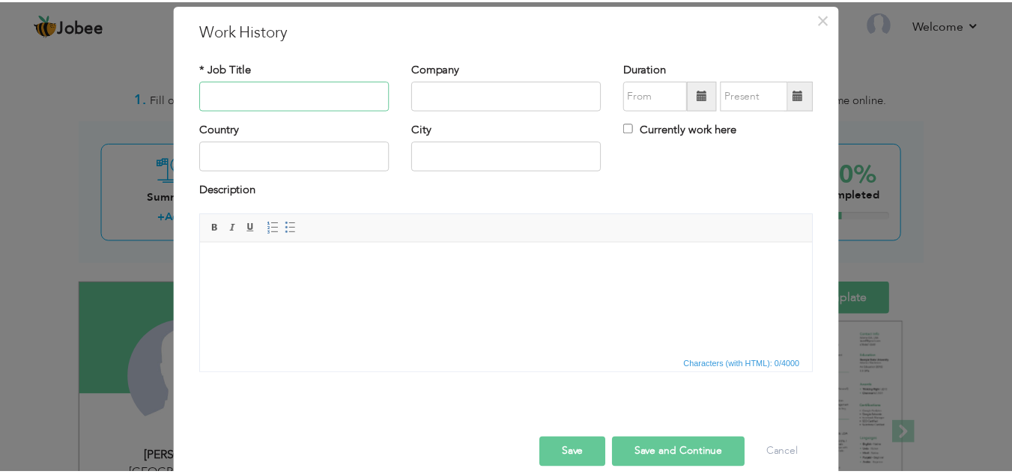
scroll to position [65, 0]
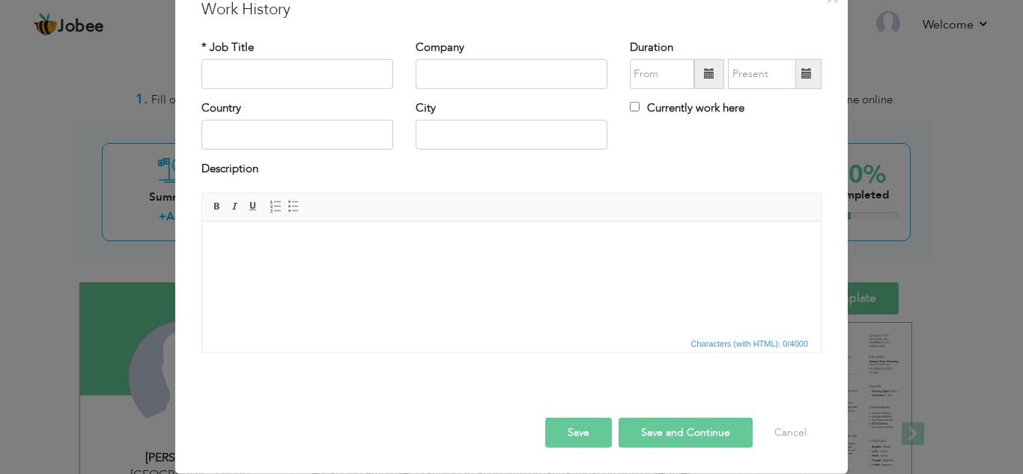
click at [415, 267] on html at bounding box center [511, 244] width 619 height 46
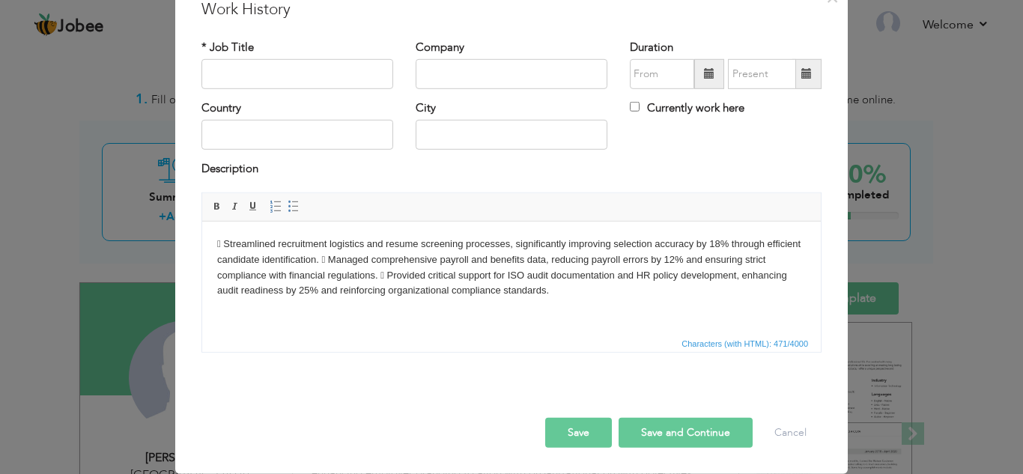
click at [323, 259] on body " Streamlined recruitment logistics and resume screening processes, significant…" at bounding box center [511, 267] width 589 height 62
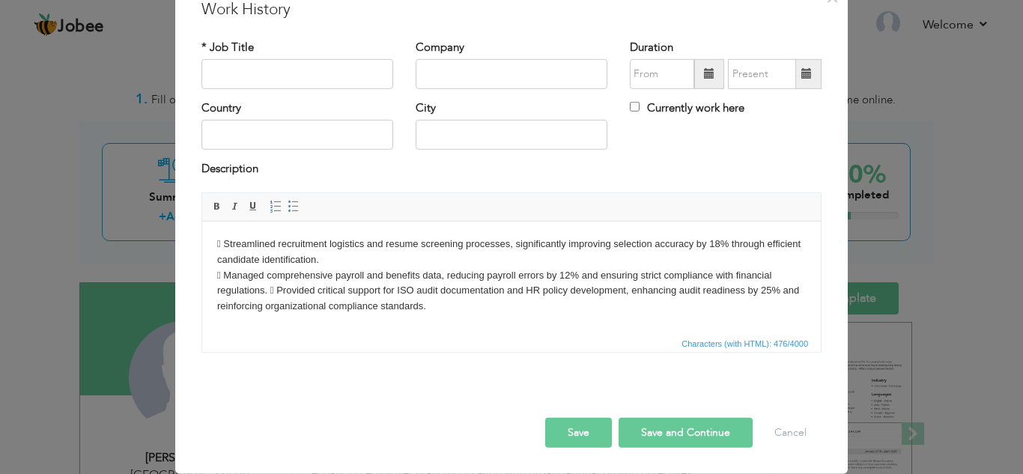
click at [271, 290] on body " Streamlined recruitment logistics and resume screening processes, significant…" at bounding box center [511, 275] width 589 height 78
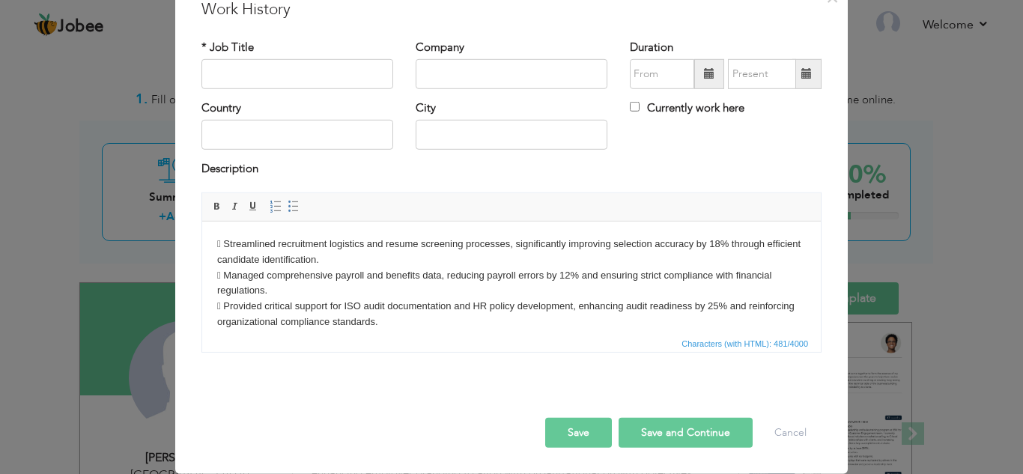
click at [665, 433] on button "Save and Continue" at bounding box center [686, 433] width 134 height 30
click at [574, 431] on button "Save" at bounding box center [578, 433] width 67 height 30
type input "HR Officer"
paste input "BM (Pvt.) Ltd."
drag, startPoint x: 460, startPoint y: 72, endPoint x: 580, endPoint y: 105, distance: 125.0
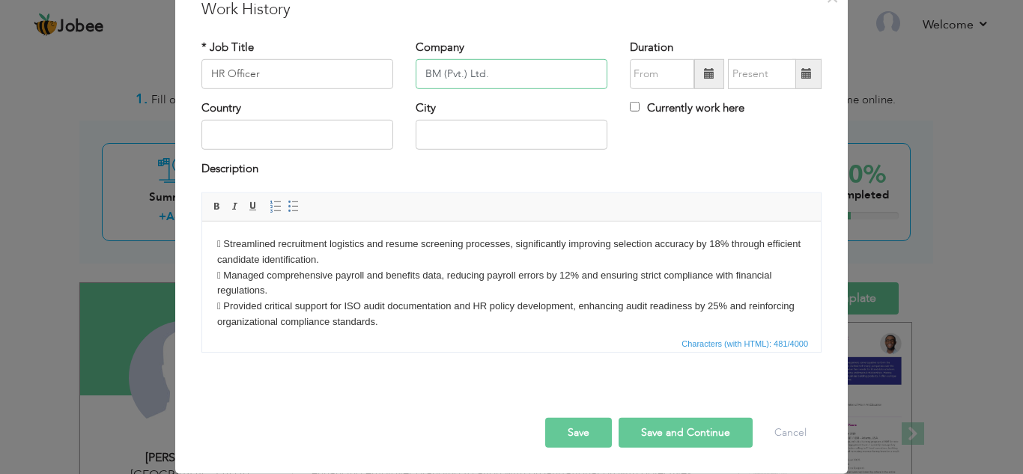
click at [497, 82] on input "BM (Pvt.) Ltd." at bounding box center [512, 74] width 192 height 30
type input "BM (Pvt.) Ltd."
click at [704, 69] on span at bounding box center [709, 73] width 10 height 10
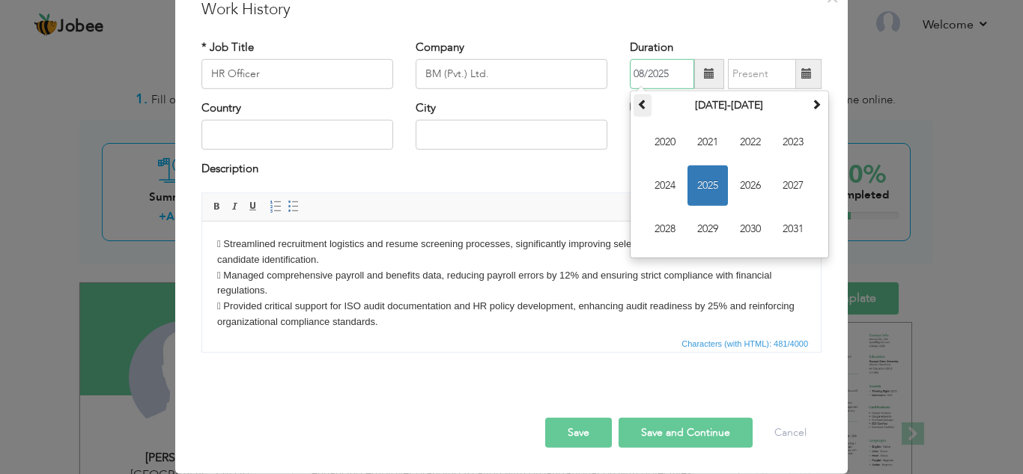
click at [642, 107] on span at bounding box center [642, 104] width 10 height 10
click at [713, 232] on span "2009" at bounding box center [707, 229] width 40 height 40
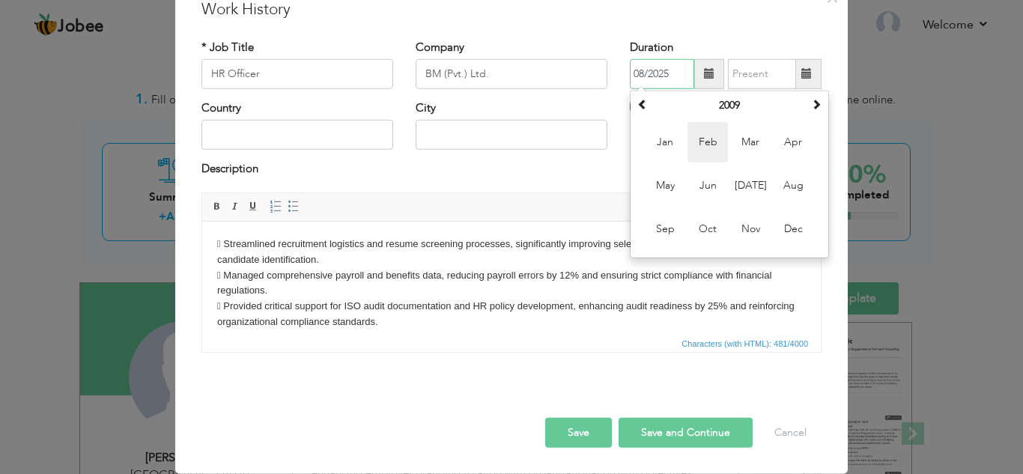
click at [702, 139] on span "Feb" at bounding box center [707, 142] width 40 height 40
type input "02/2009"
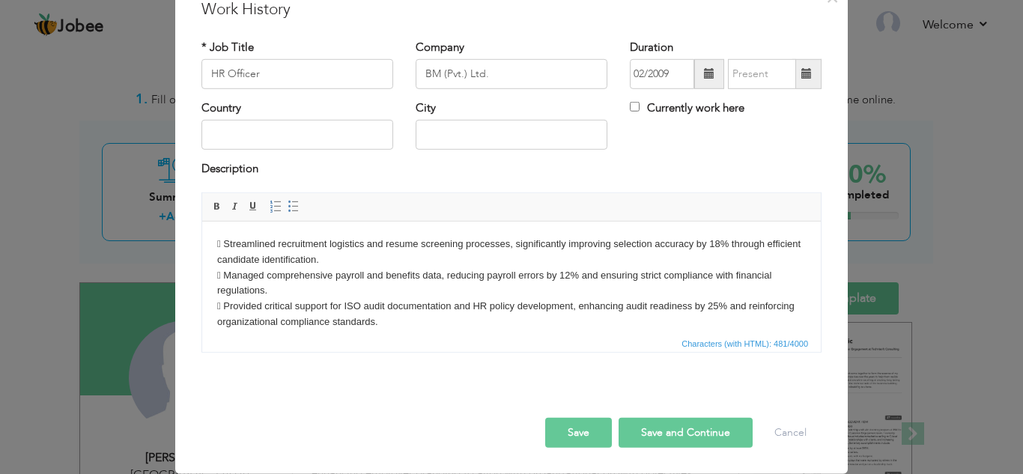
click at [802, 74] on span at bounding box center [806, 73] width 10 height 10
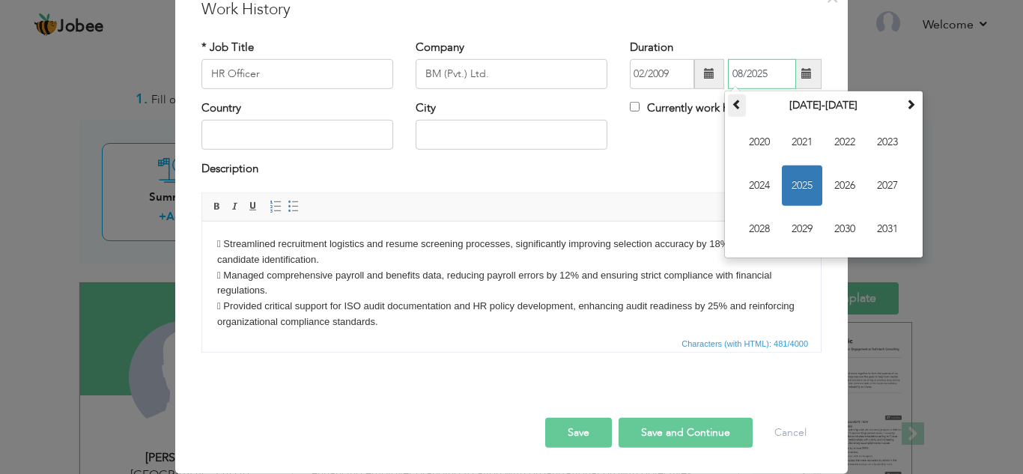
click at [732, 106] on span at bounding box center [737, 104] width 10 height 10
click at [803, 177] on span "2015" at bounding box center [802, 185] width 40 height 40
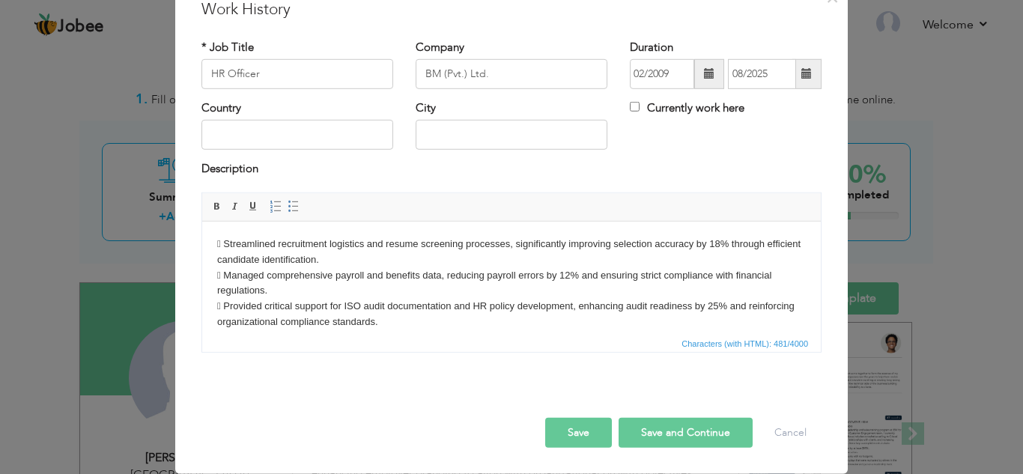
click at [801, 76] on span at bounding box center [806, 73] width 10 height 10
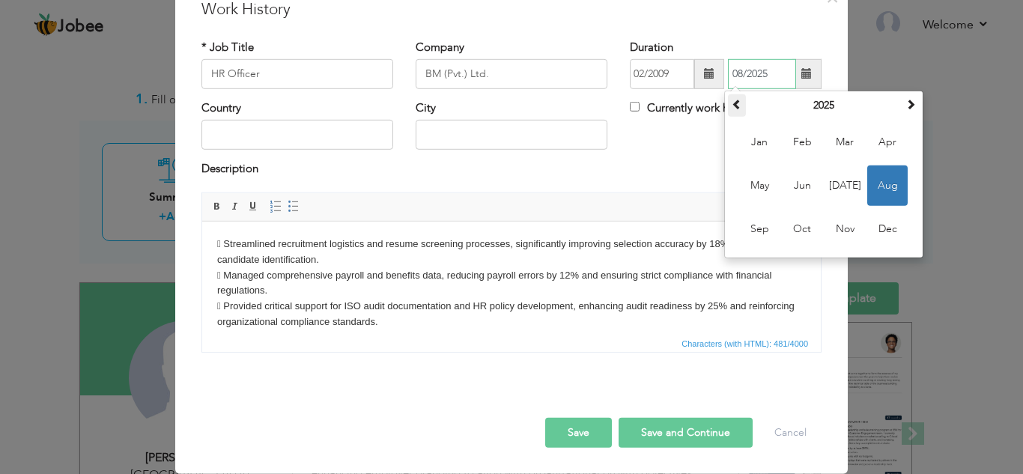
click at [734, 108] on span at bounding box center [737, 104] width 10 height 10
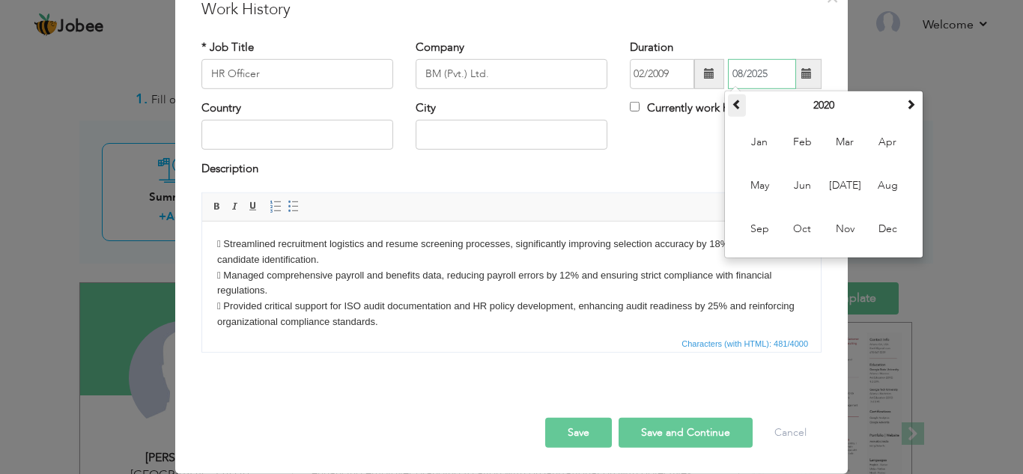
click at [734, 108] on span at bounding box center [737, 104] width 10 height 10
click at [807, 103] on th "2018" at bounding box center [824, 105] width 156 height 22
click at [847, 139] on span "2015" at bounding box center [844, 142] width 40 height 40
click at [810, 178] on span "Jun" at bounding box center [802, 185] width 40 height 40
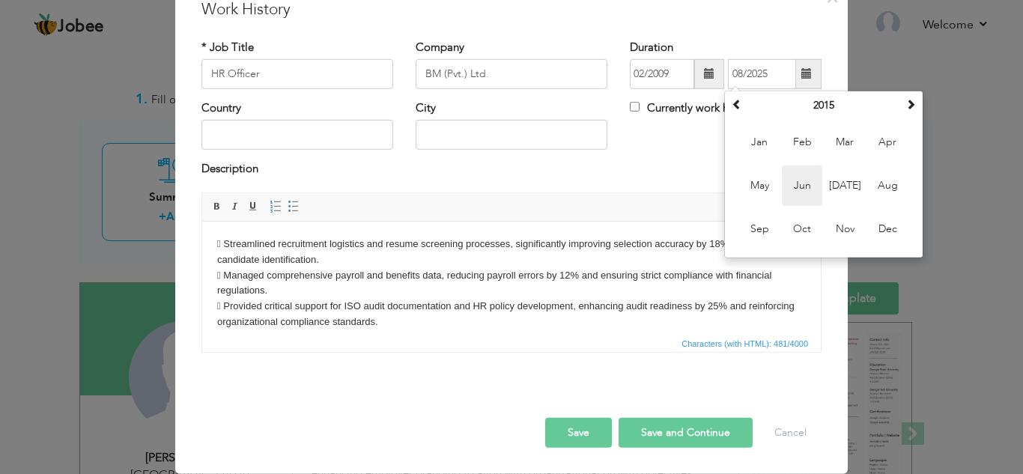
type input "06/2015"
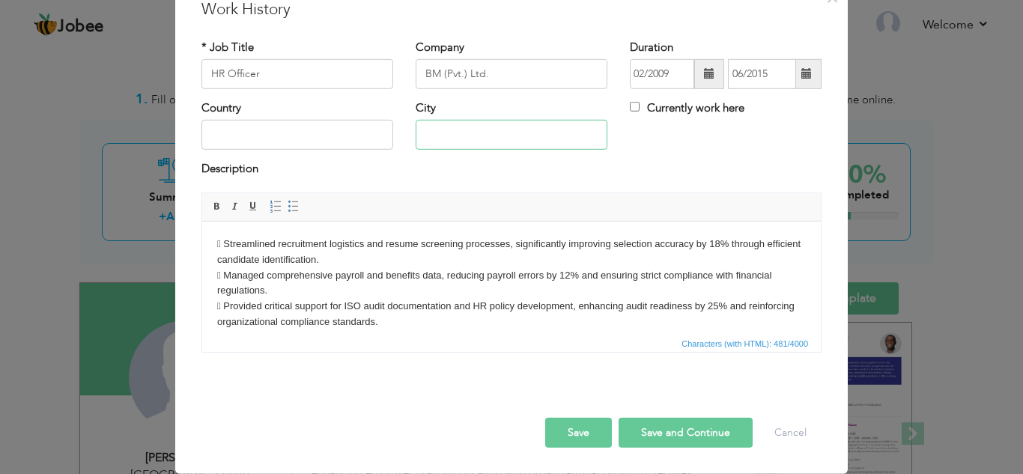
click at [448, 134] on input "text" at bounding box center [512, 135] width 192 height 30
type input "[GEOGRAPHIC_DATA]"
click at [594, 425] on button "Save" at bounding box center [578, 433] width 67 height 30
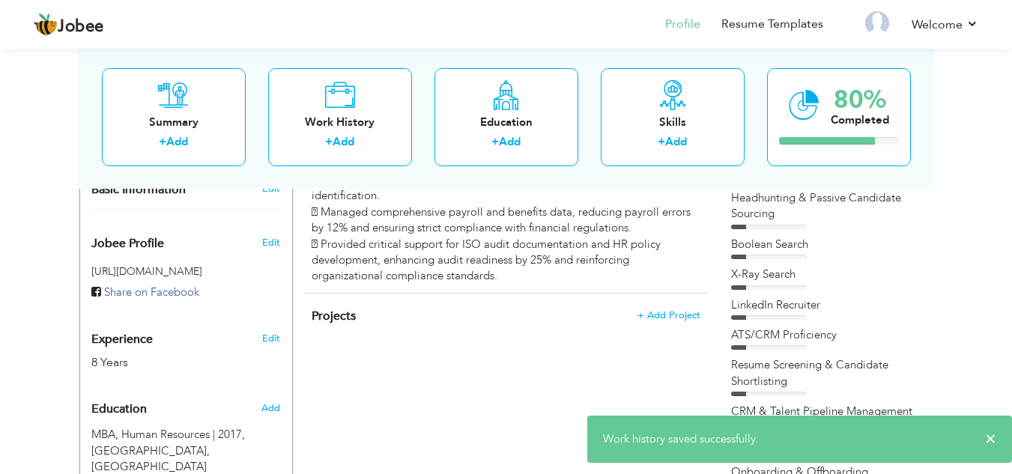
scroll to position [374, 0]
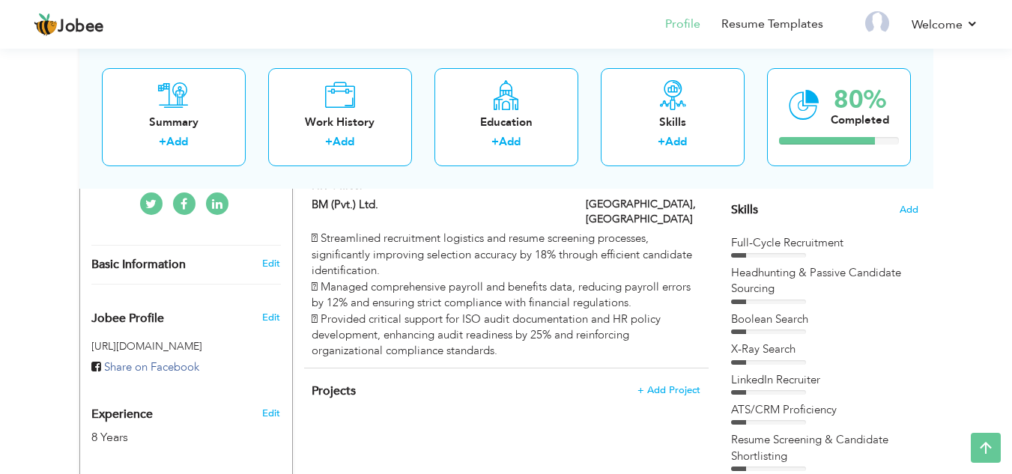
drag, startPoint x: 590, startPoint y: 329, endPoint x: 500, endPoint y: 351, distance: 92.6
click at [519, 407] on div "Projects + Add Project × Projects * Project Title Company Tools" at bounding box center [506, 399] width 404 height 62
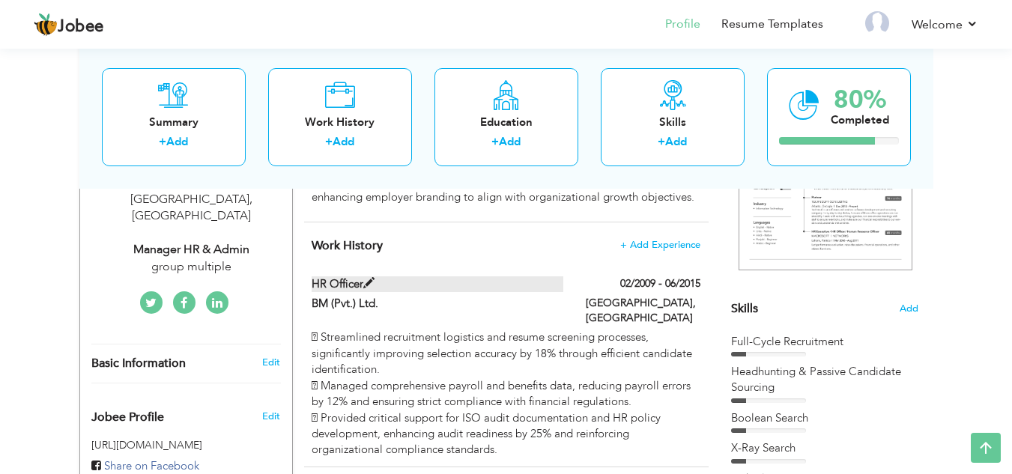
scroll to position [300, 0]
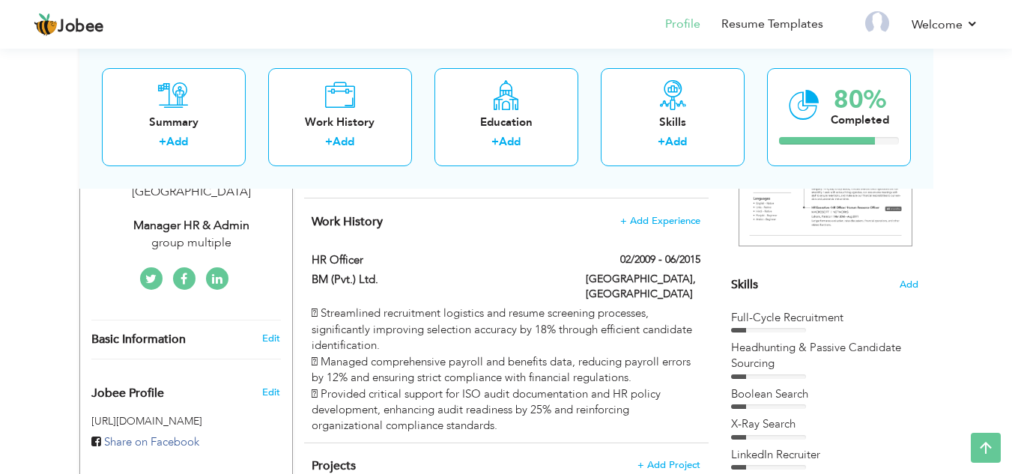
drag, startPoint x: 452, startPoint y: 324, endPoint x: 980, endPoint y: 303, distance: 528.3
click at [980, 303] on div "View Resume Export PDF Profile Summary Public Link Experience Education Awards …" at bounding box center [506, 374] width 1012 height 1259
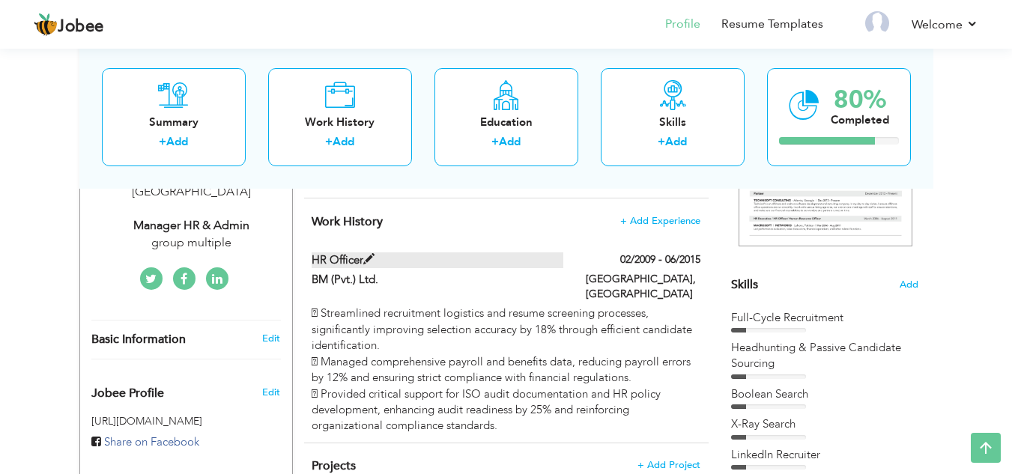
click at [370, 255] on span at bounding box center [368, 259] width 11 height 11
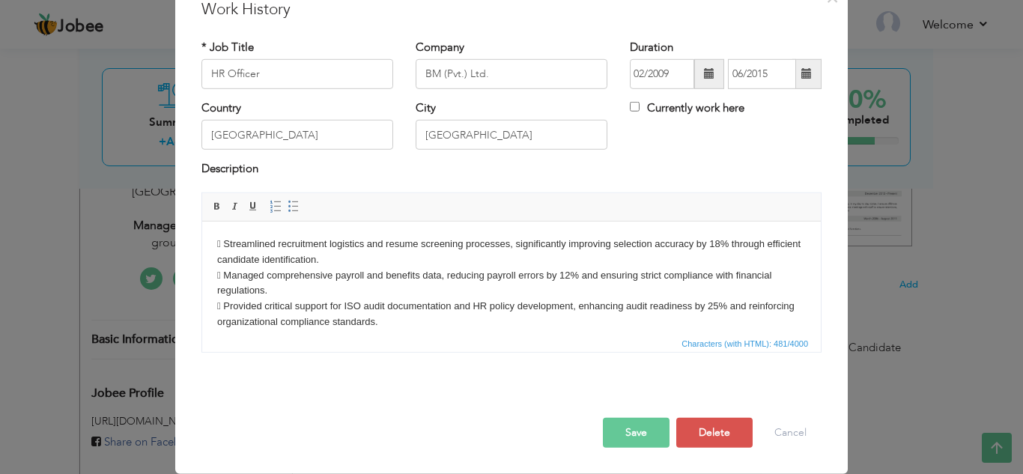
scroll to position [0, 0]
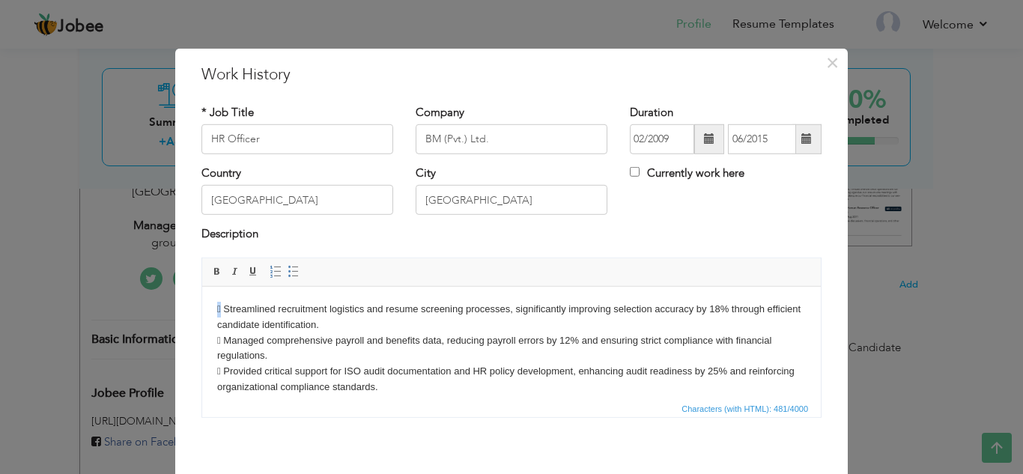
drag, startPoint x: 223, startPoint y: 304, endPoint x: 207, endPoint y: 304, distance: 16.5
click at [207, 304] on html " Streamlined recruitment logistics and resume screening processes, significant…" at bounding box center [511, 348] width 619 height 124
copy body "*"
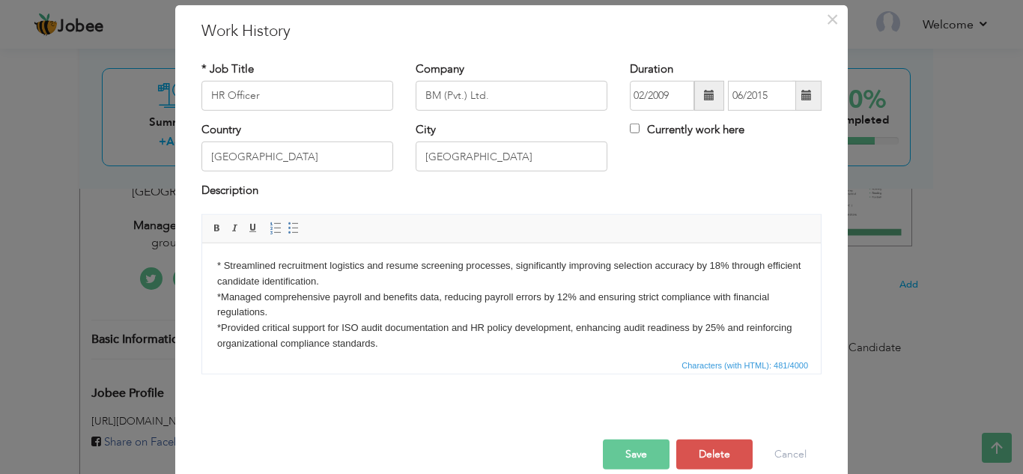
scroll to position [65, 0]
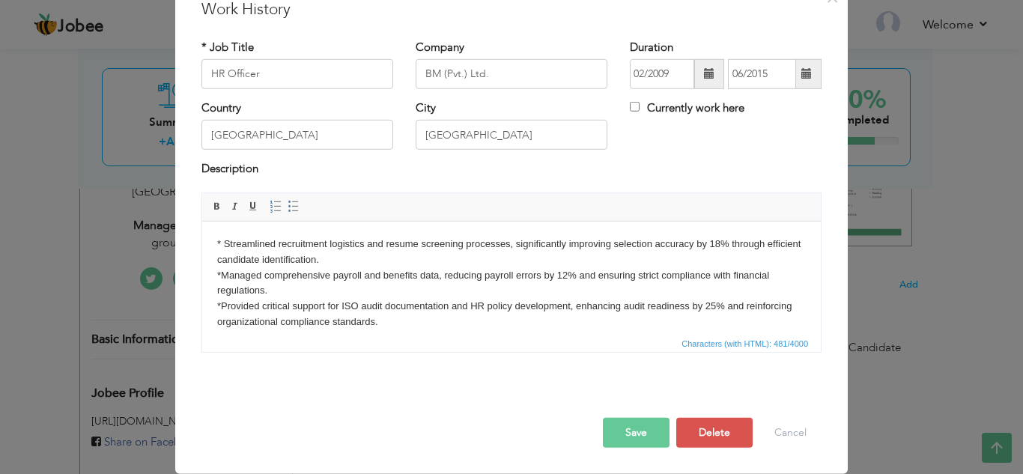
click at [644, 433] on button "Save" at bounding box center [636, 433] width 67 height 30
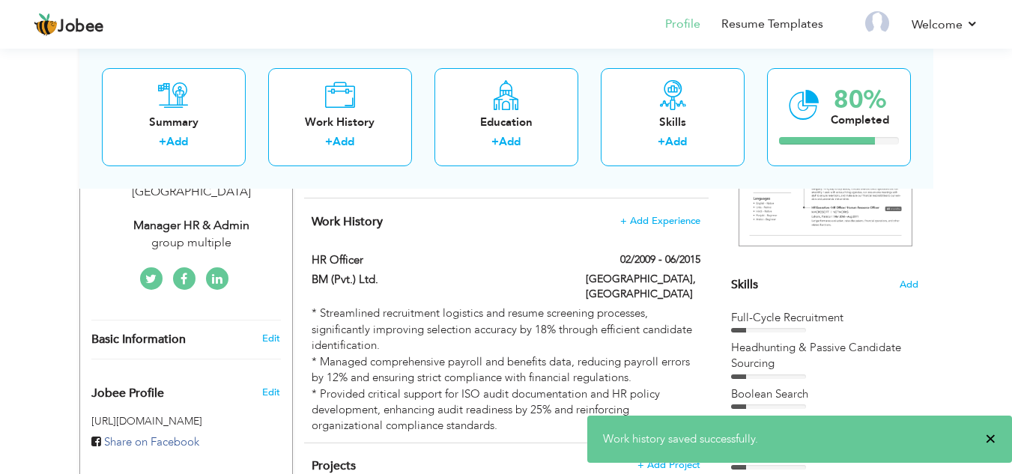
click at [991, 440] on span "×" at bounding box center [990, 438] width 11 height 15
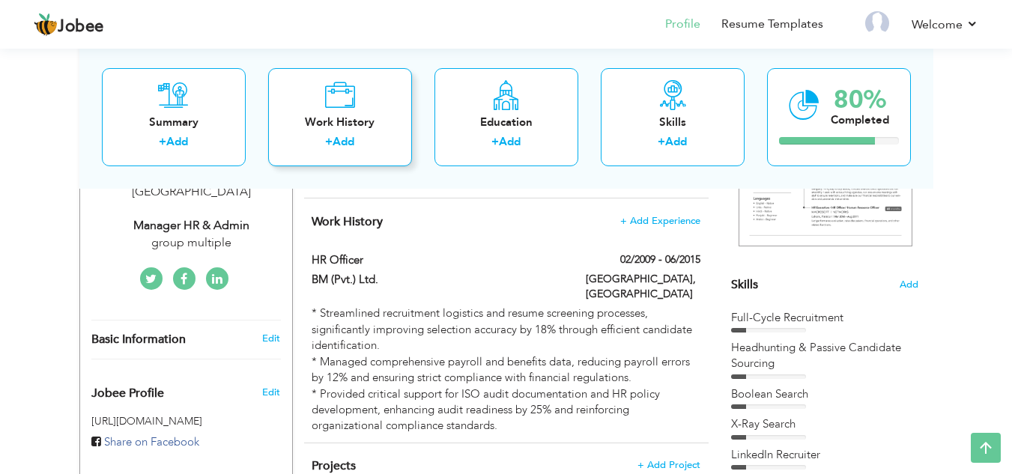
click at [364, 116] on div "Work History" at bounding box center [340, 122] width 120 height 16
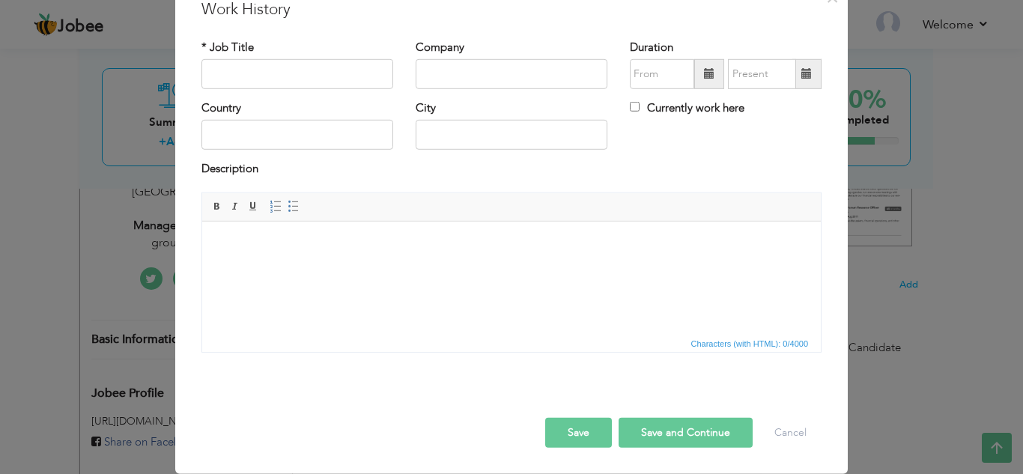
scroll to position [0, 0]
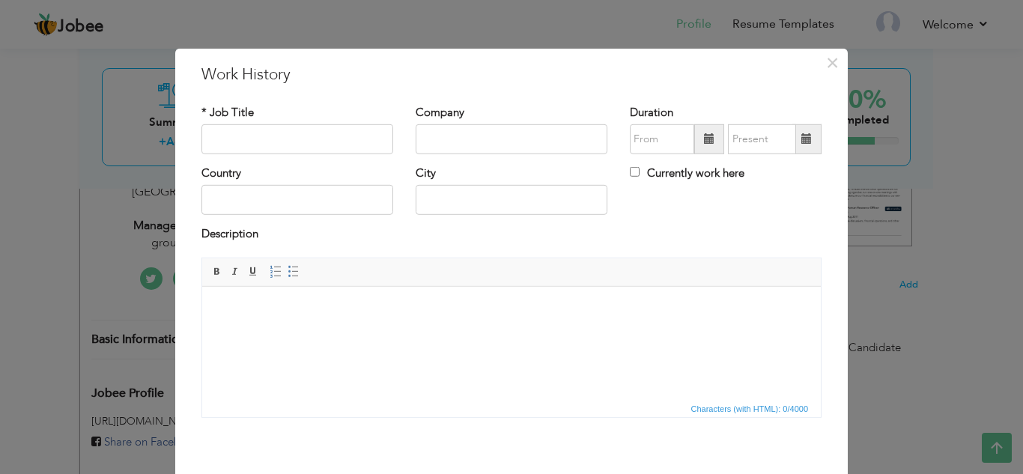
click at [330, 315] on body at bounding box center [511, 309] width 589 height 16
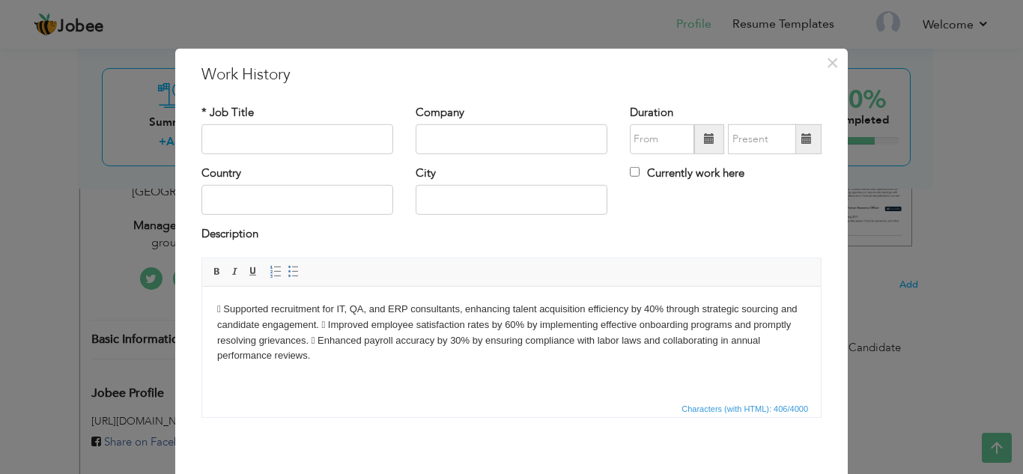
click at [321, 324] on body " Supported recruitment for IT, QA, and ERP consultants, enhancing talent acqui…" at bounding box center [511, 332] width 589 height 62
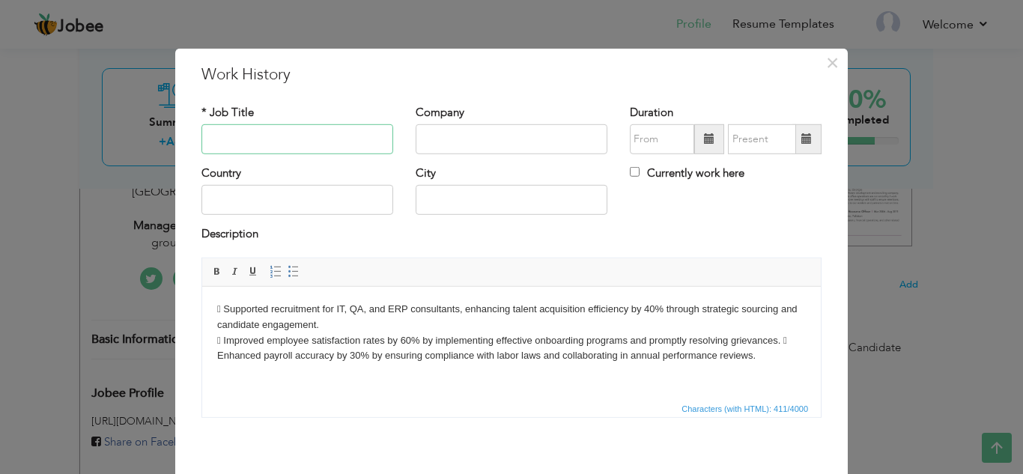
click at [287, 142] on input "text" at bounding box center [297, 139] width 192 height 30
drag, startPoint x: 227, startPoint y: 308, endPoint x: 201, endPoint y: 309, distance: 26.2
click at [202, 309] on html " Supported recruitment for IT, QA, and ERP consultants, enhancing talent acqui…" at bounding box center [511, 332] width 619 height 92
copy body "*"
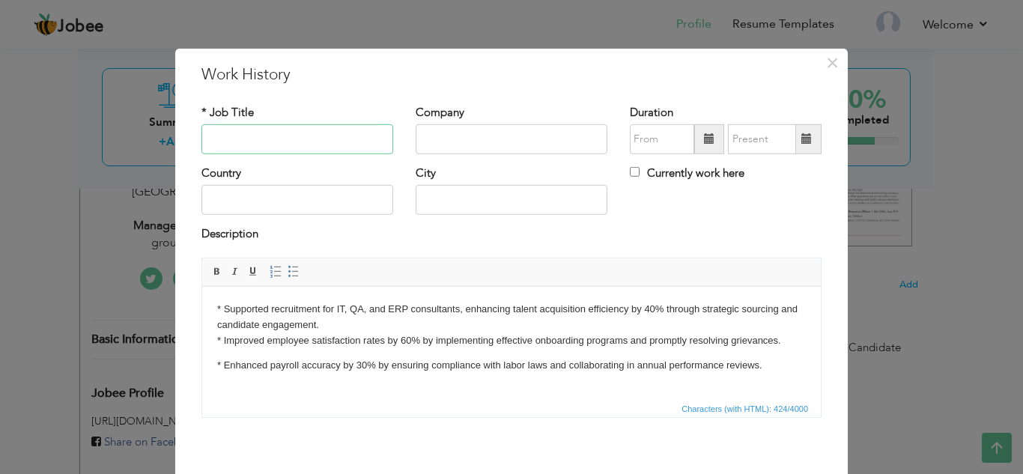
click at [311, 141] on input "text" at bounding box center [297, 139] width 192 height 30
paste input "HR Executive"
type input "HR Executive"
type input "Speridian Technologies"
click at [697, 139] on span at bounding box center [709, 139] width 30 height 30
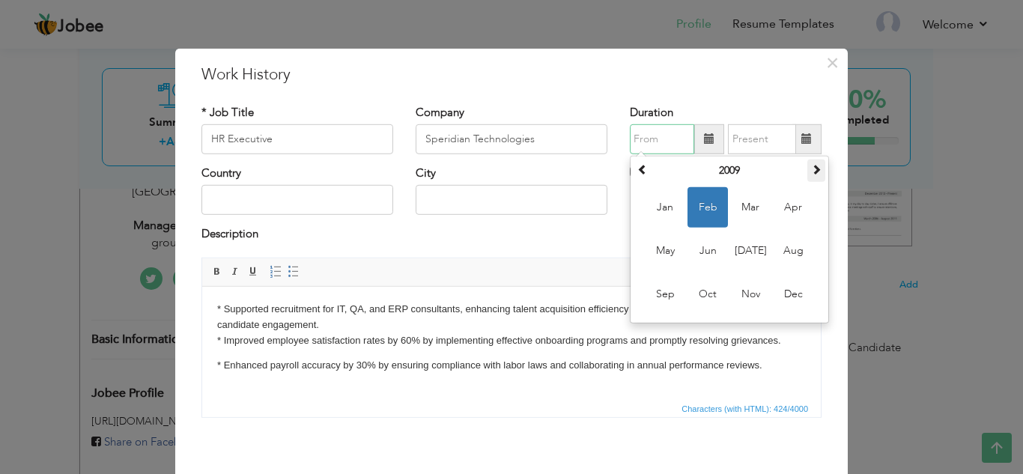
click at [818, 171] on th at bounding box center [816, 171] width 18 height 22
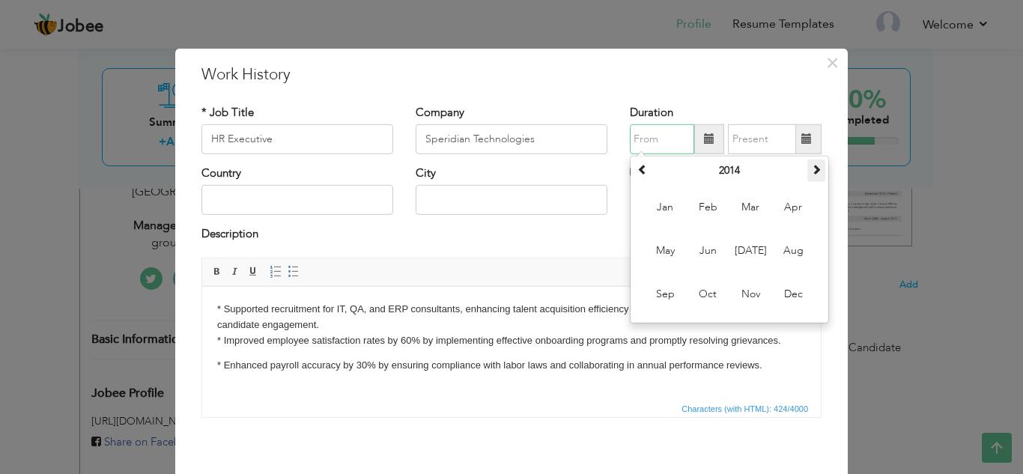
click at [818, 171] on th at bounding box center [816, 171] width 18 height 22
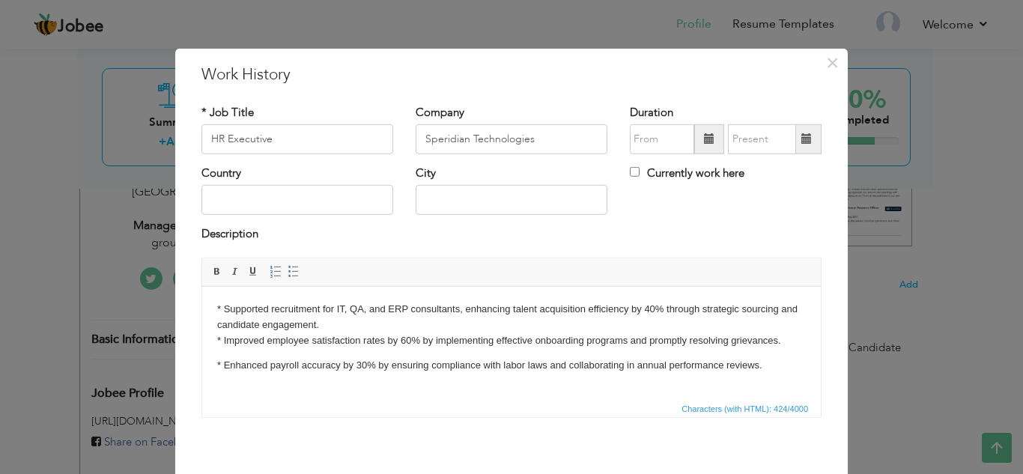
click at [708, 139] on span at bounding box center [709, 138] width 10 height 10
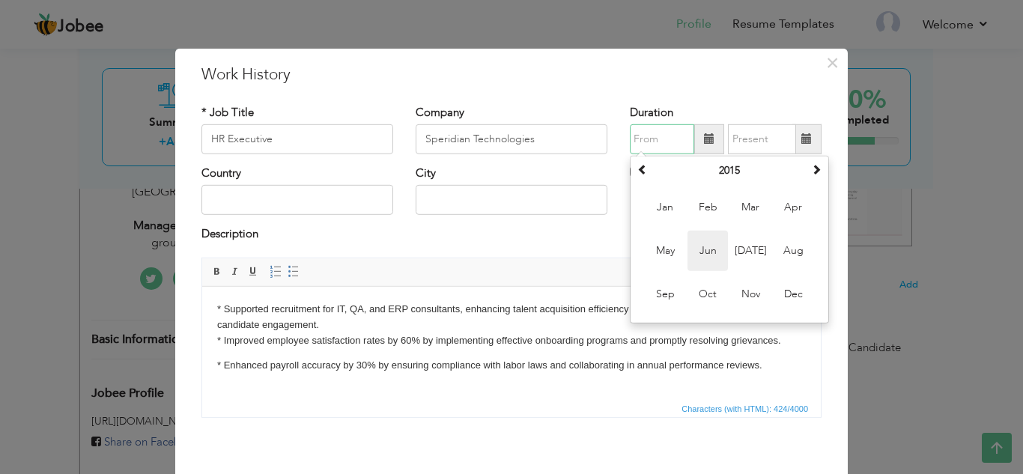
click at [715, 250] on span "Jun" at bounding box center [707, 251] width 40 height 40
type input "06/2015"
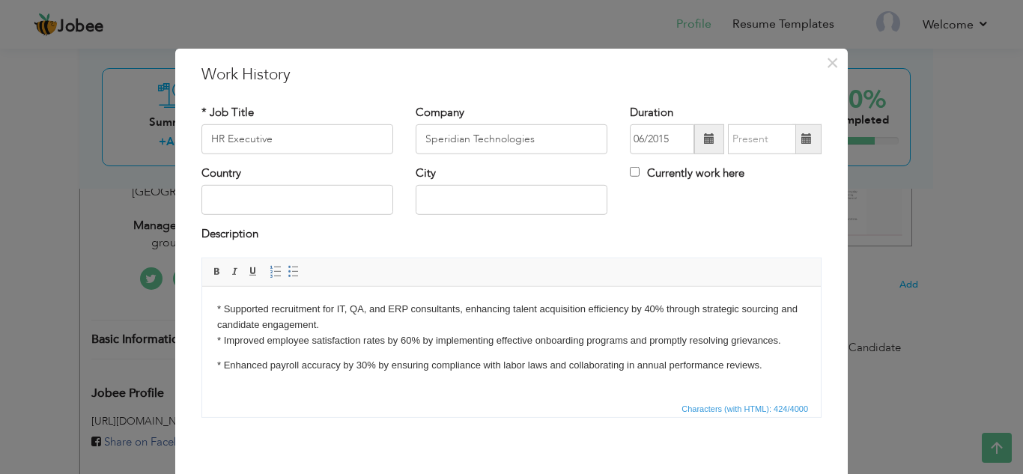
click at [808, 141] on span at bounding box center [806, 139] width 29 height 30
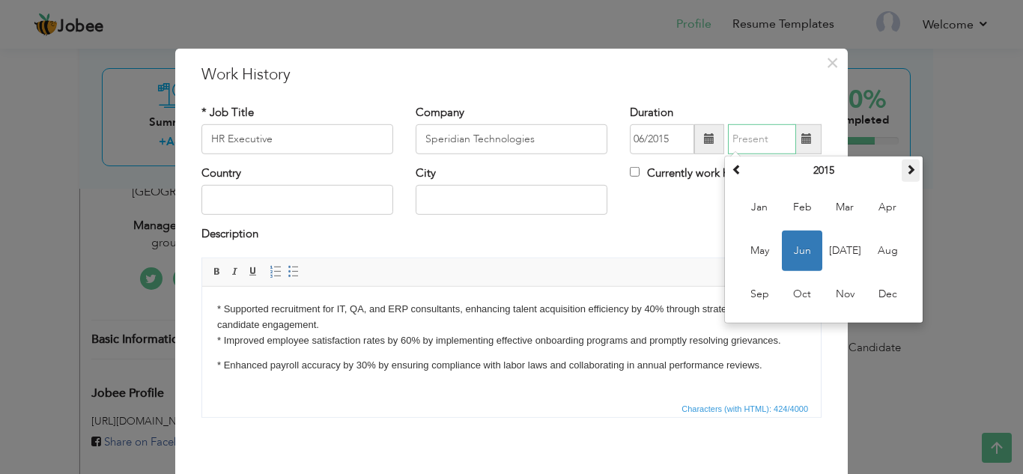
click at [905, 164] on span at bounding box center [910, 169] width 10 height 10
click at [836, 251] on span "Jul" at bounding box center [844, 251] width 40 height 40
type input "07/2017"
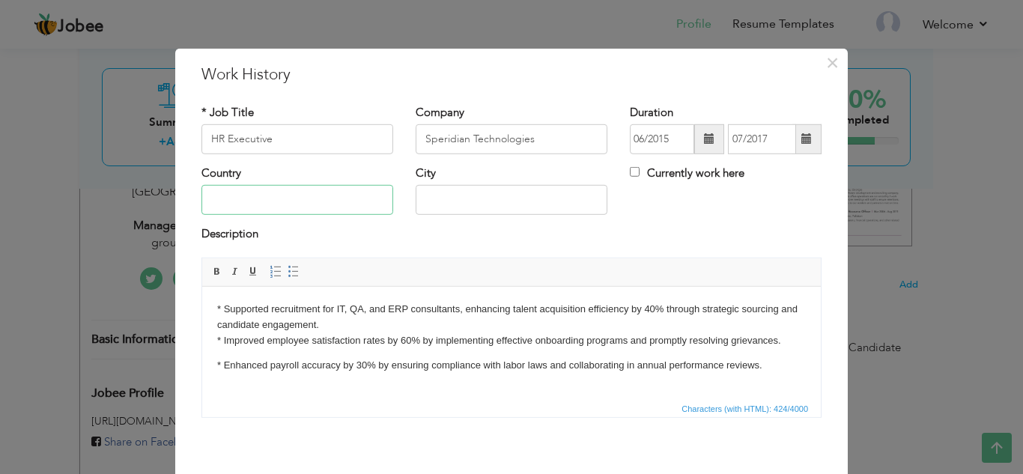
click at [329, 200] on input "text" at bounding box center [297, 200] width 192 height 30
type input "[GEOGRAPHIC_DATA]"
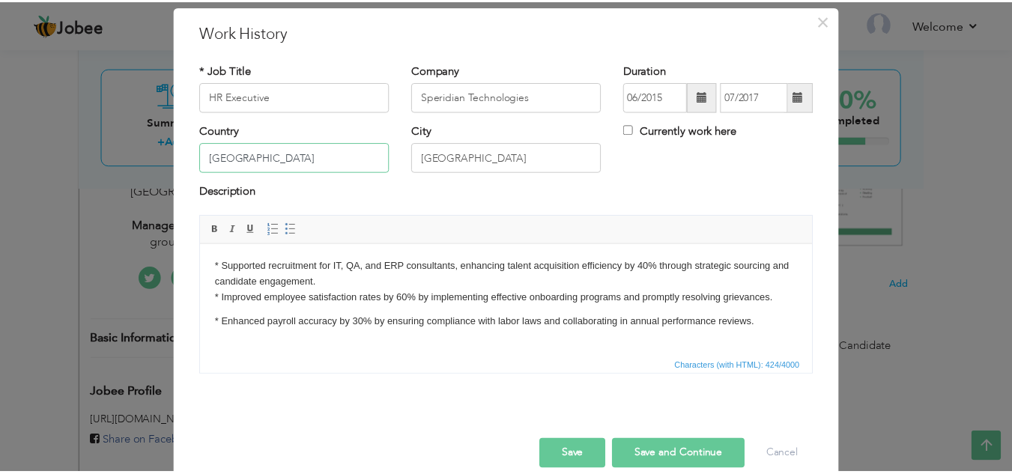
scroll to position [65, 0]
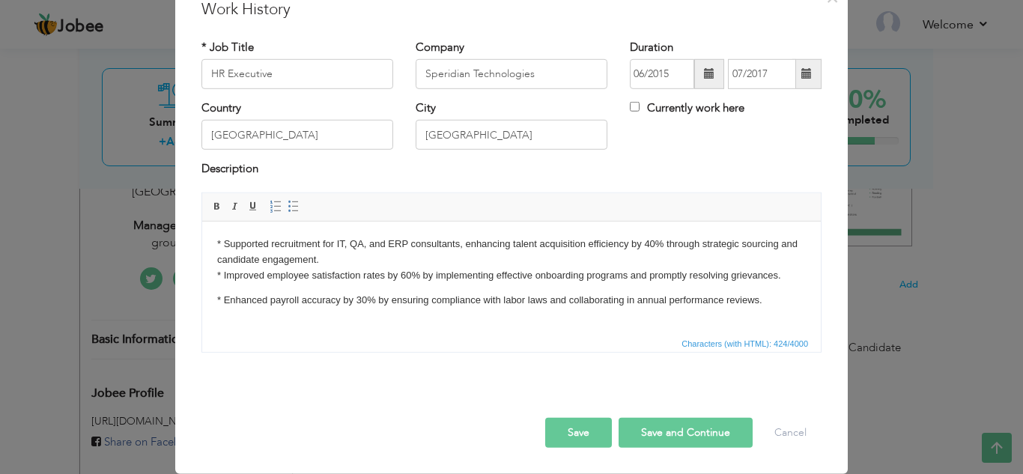
click at [696, 428] on button "Save and Continue" at bounding box center [686, 433] width 134 height 30
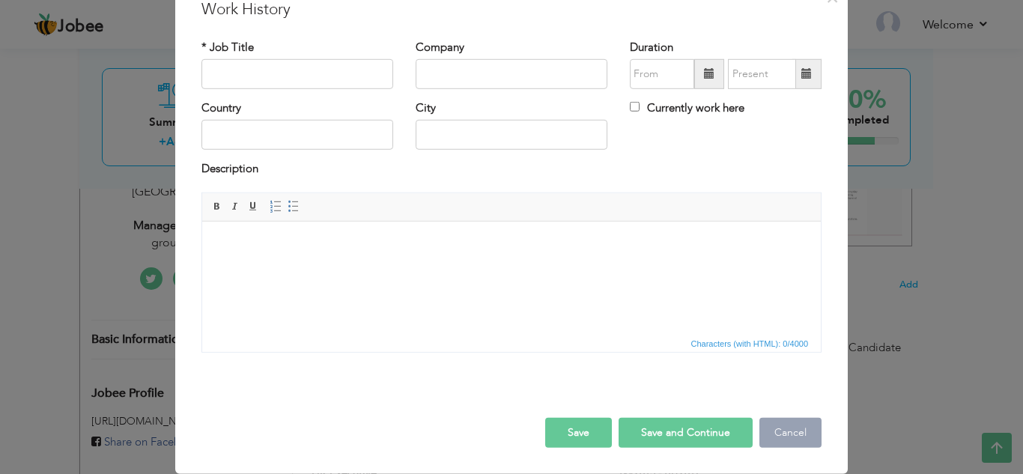
click at [783, 431] on button "Cancel" at bounding box center [790, 433] width 62 height 30
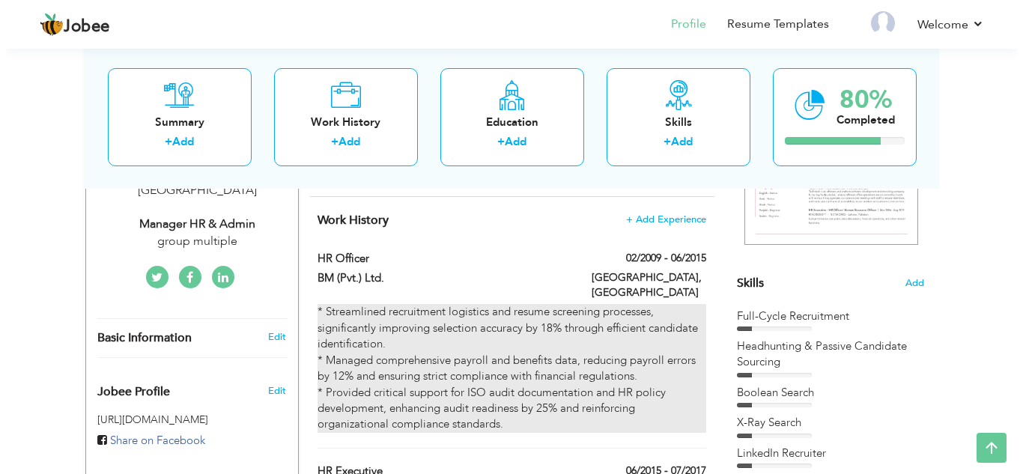
scroll to position [300, 0]
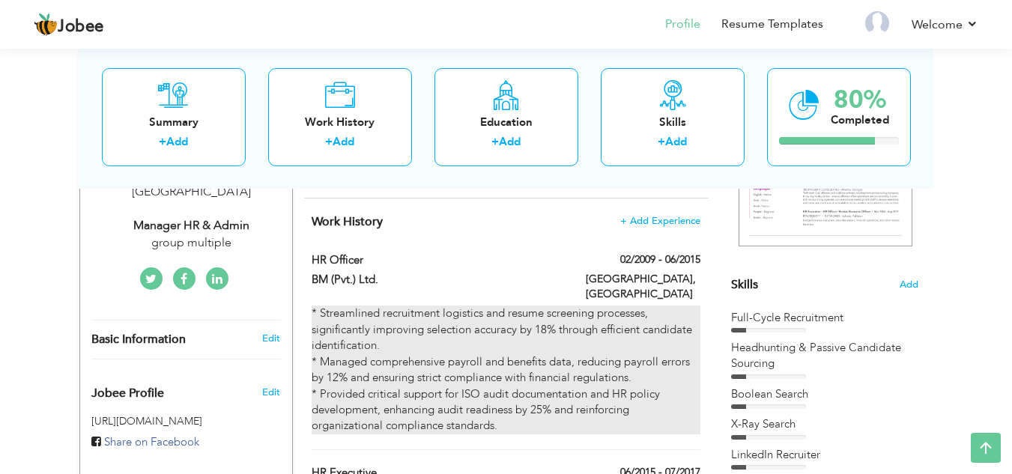
drag, startPoint x: 510, startPoint y: 311, endPoint x: 515, endPoint y: 407, distance: 96.0
click at [515, 407] on div "* Streamlined recruitment logistics and resume screening processes, significant…" at bounding box center [506, 370] width 388 height 128
type input "HR Officer"
type input "BM (Pvt.) Ltd."
type input "02/2009"
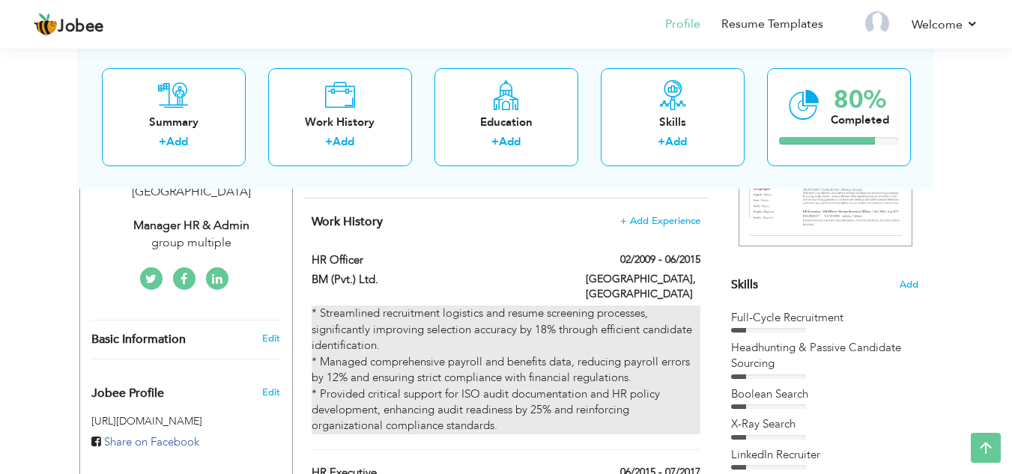
type input "06/2015"
type input "[GEOGRAPHIC_DATA]"
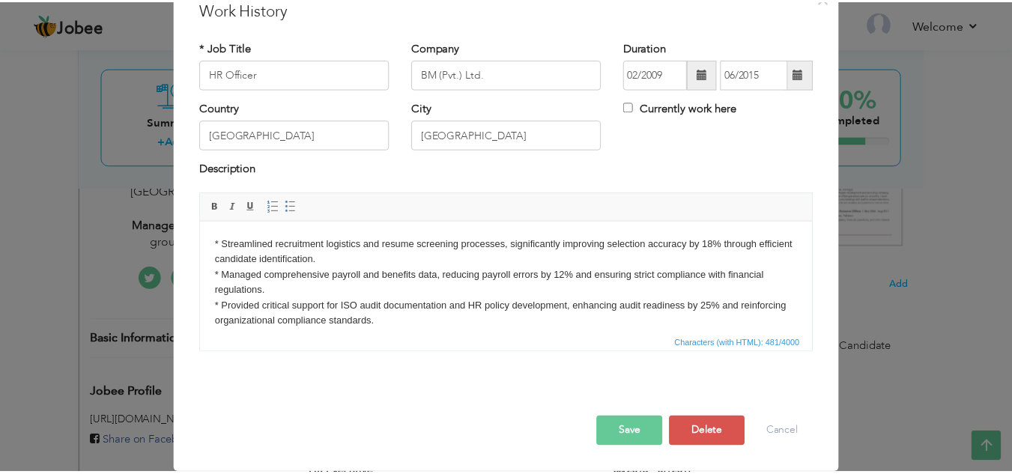
scroll to position [0, 0]
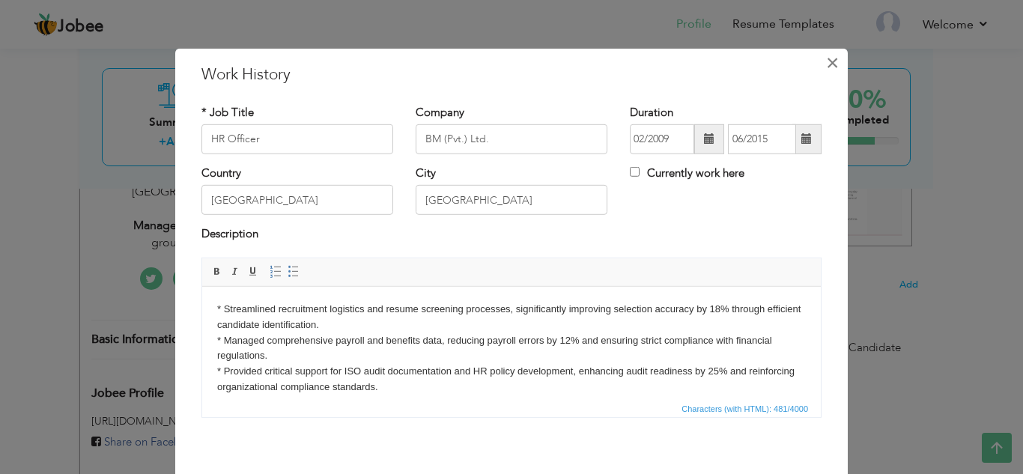
click at [828, 64] on span "×" at bounding box center [832, 62] width 13 height 27
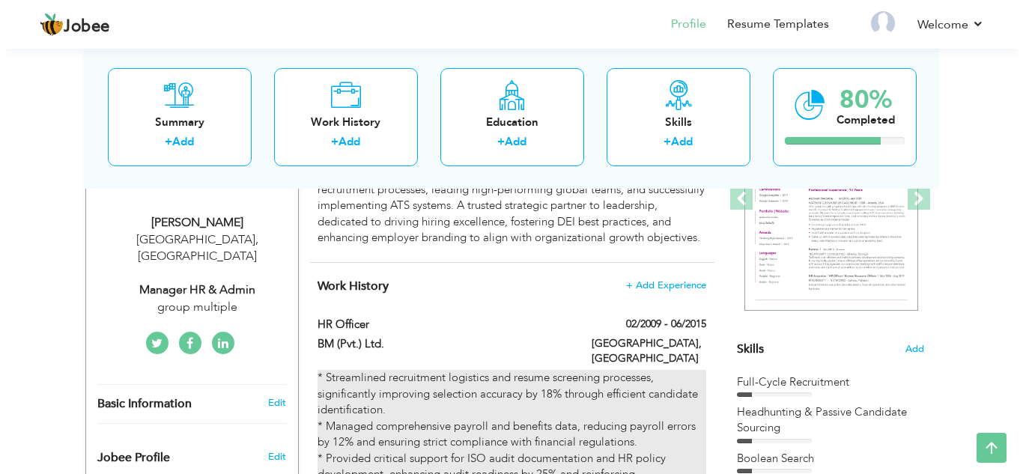
scroll to position [225, 0]
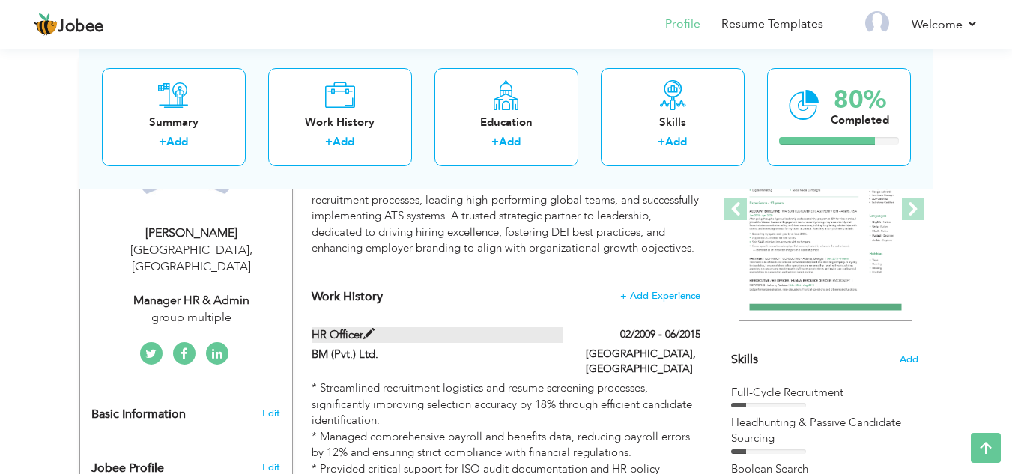
click at [370, 331] on span at bounding box center [368, 334] width 11 height 11
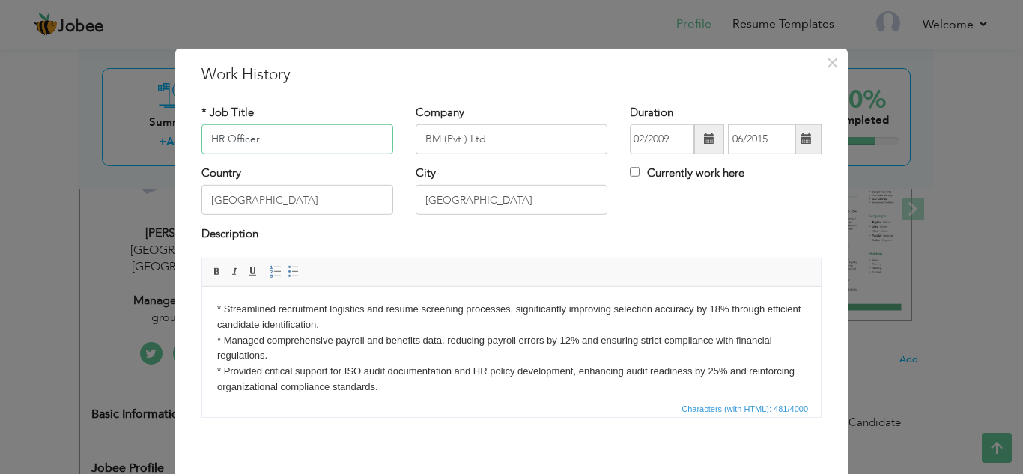
drag, startPoint x: 341, startPoint y: 133, endPoint x: 0, endPoint y: 145, distance: 341.7
click at [43, 149] on div "× Work History * Job Title HR Officer Company BM (Pvt.) Ltd. Duration" at bounding box center [511, 237] width 1023 height 474
paste input "Senior HR & Talent Acquisition Manag"
type input "Senior HR & Talent Acquisition Manager"
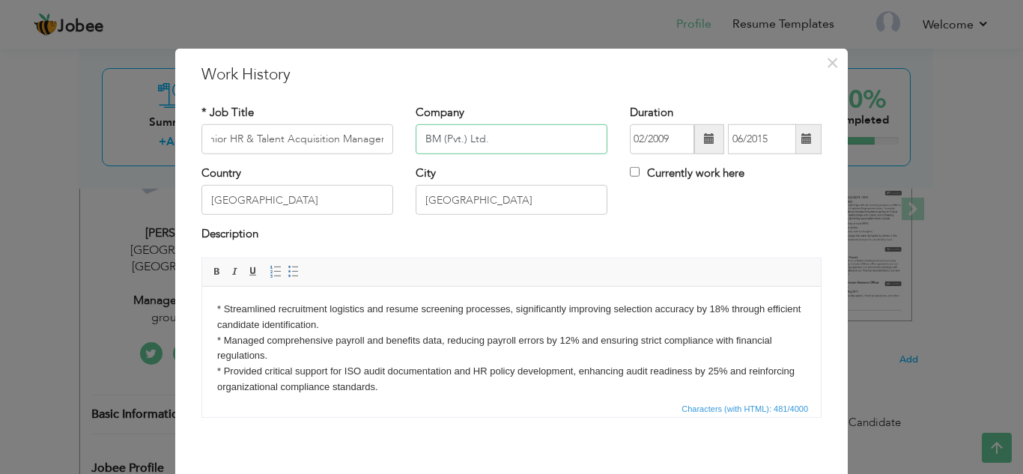
scroll to position [0, 0]
drag, startPoint x: 521, startPoint y: 144, endPoint x: 238, endPoint y: 192, distance: 287.2
click at [238, 192] on div "* Job Title Senior HR & Talent Acquisition Manager Company BM (Pvt.) Ltd. Durat…" at bounding box center [511, 266] width 642 height 347
type input "D"
drag, startPoint x: 512, startPoint y: 128, endPoint x: 231, endPoint y: 162, distance: 282.9
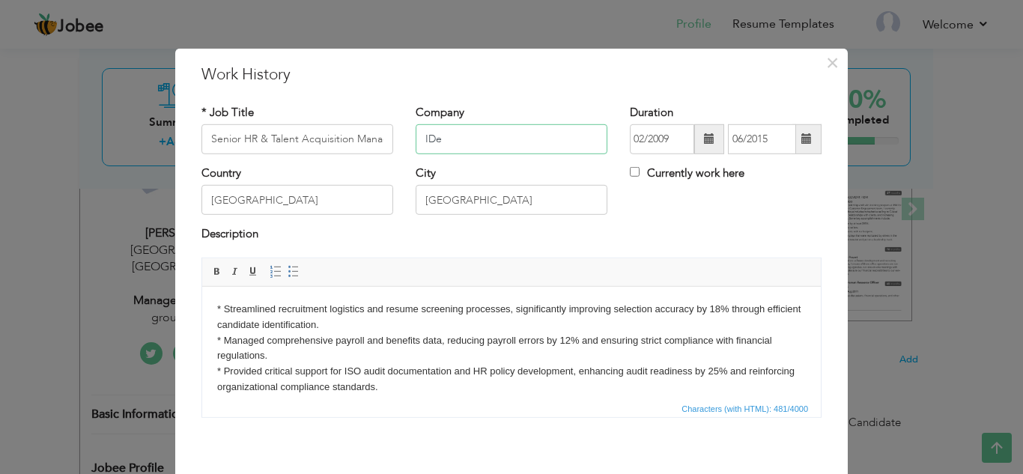
click at [251, 168] on div "* Job Title Senior HR & Talent Acquisition Manager Company IDe Duration 02/2009…" at bounding box center [511, 266] width 642 height 347
paste input "Idea to Life (SMC) (Pvt.) Ltd."
type input "Idea to Life (SMC) (Pvt.) Ltd."
click at [704, 136] on span at bounding box center [709, 138] width 10 height 10
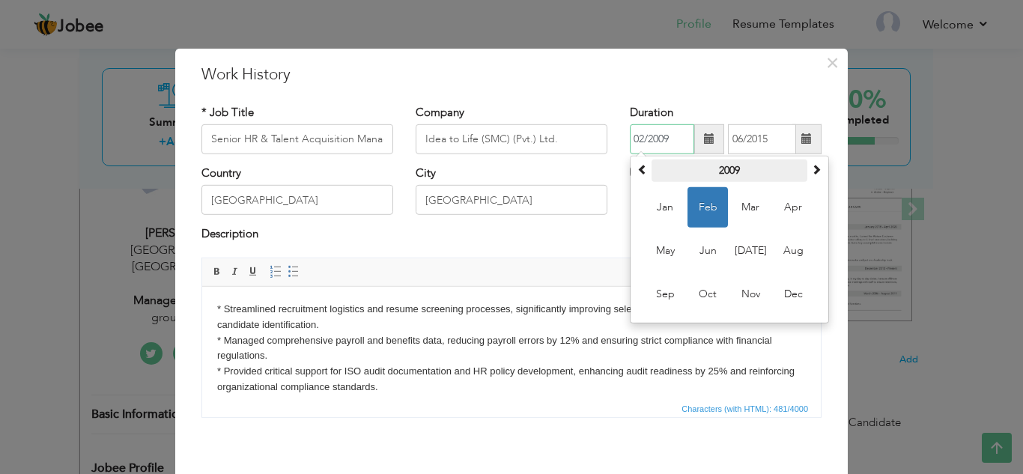
click at [779, 160] on div "February 2009 Su Mo Tu We Th Fr Sa 1 2 3 4 5 6 7 8 9 10 11 12 13 14 15 16 17 18…" at bounding box center [729, 240] width 199 height 168
click at [777, 175] on th "2009" at bounding box center [729, 171] width 156 height 22
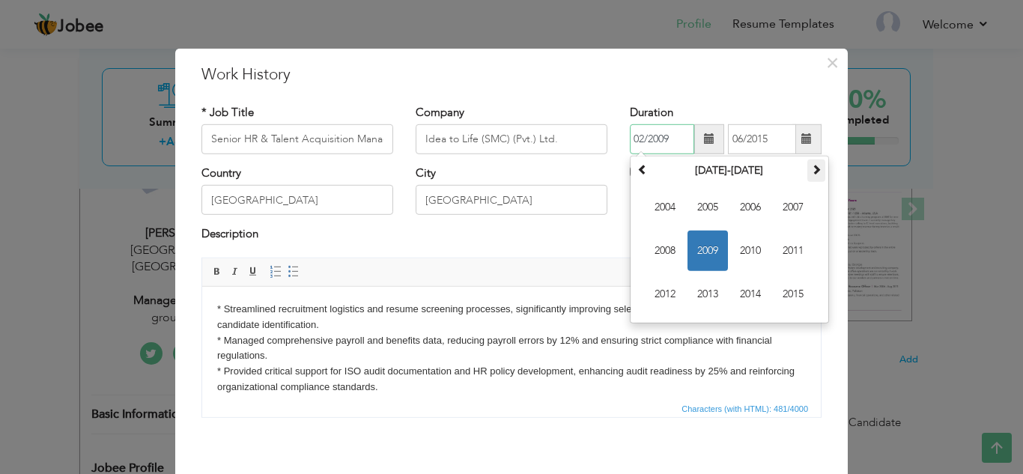
click at [811, 164] on span at bounding box center [816, 169] width 10 height 10
click at [785, 290] on span "2025" at bounding box center [793, 294] width 40 height 40
click at [637, 168] on span at bounding box center [642, 169] width 10 height 10
click at [697, 246] on span "Jun" at bounding box center [707, 251] width 40 height 40
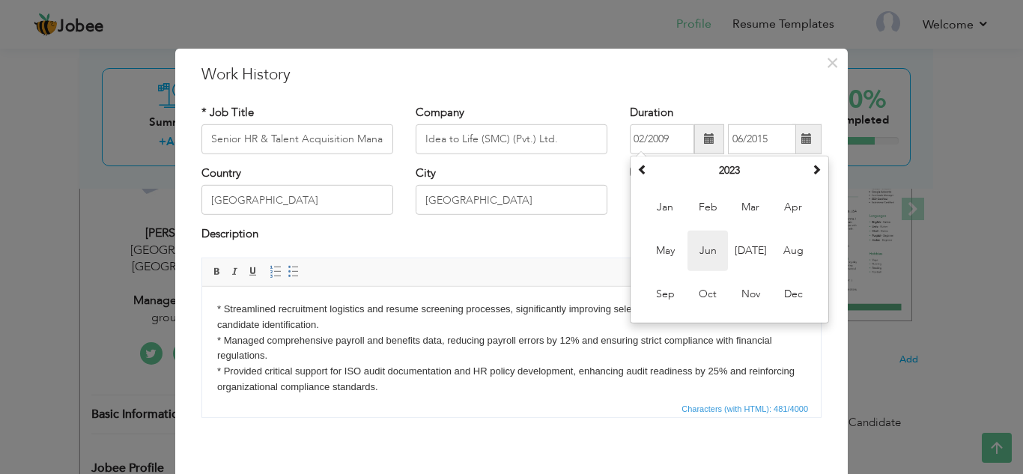
type input "06/2023"
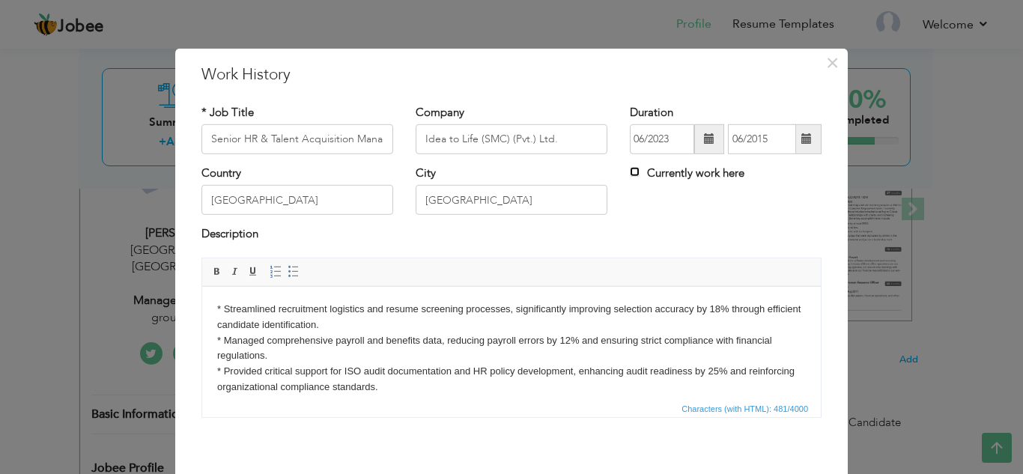
click at [630, 169] on input "Currently work here" at bounding box center [635, 172] width 10 height 10
checkbox input "true"
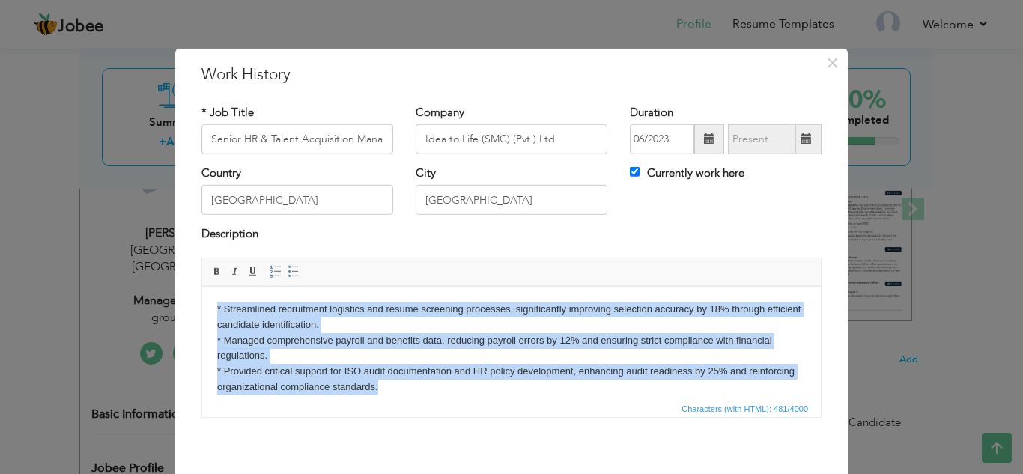
drag, startPoint x: 447, startPoint y: 390, endPoint x: 341, endPoint y: 576, distance: 213.6
click at [202, 294] on html "* Streamlined recruitment logistics and resume screening processes, significant…" at bounding box center [511, 348] width 619 height 124
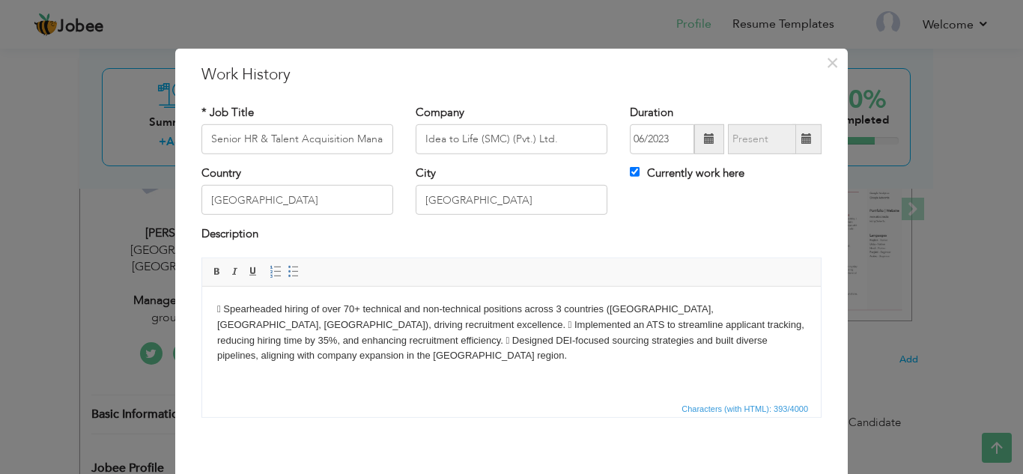
click at [321, 329] on body " Spearheaded hiring of over 70+ technical and non-technical positions across 3…" at bounding box center [511, 332] width 589 height 62
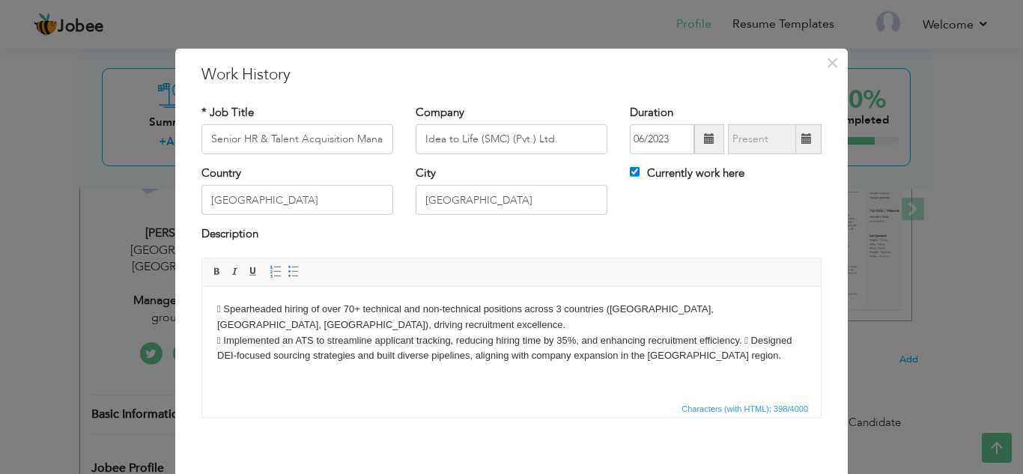
click at [749, 338] on body " Spearheaded hiring of over 70+ technical and non-technical positions across 3…" at bounding box center [511, 332] width 589 height 62
copy body "*"
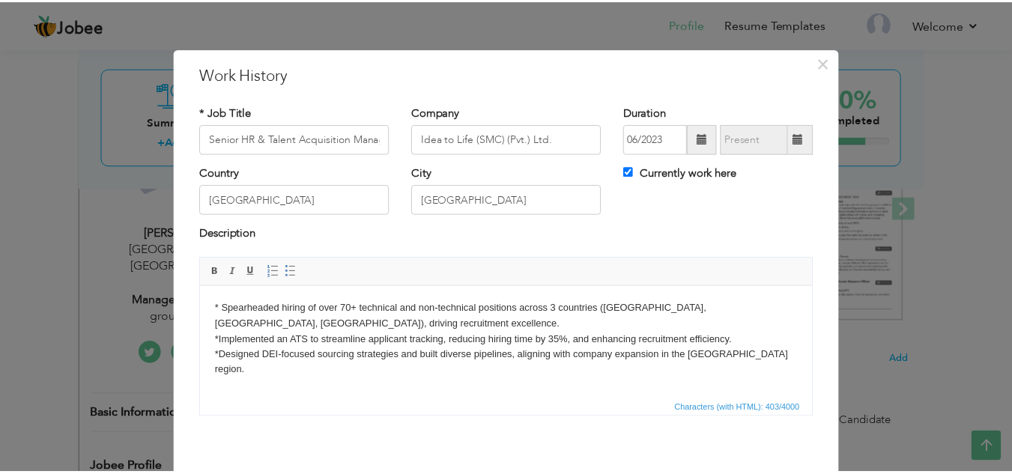
scroll to position [65, 0]
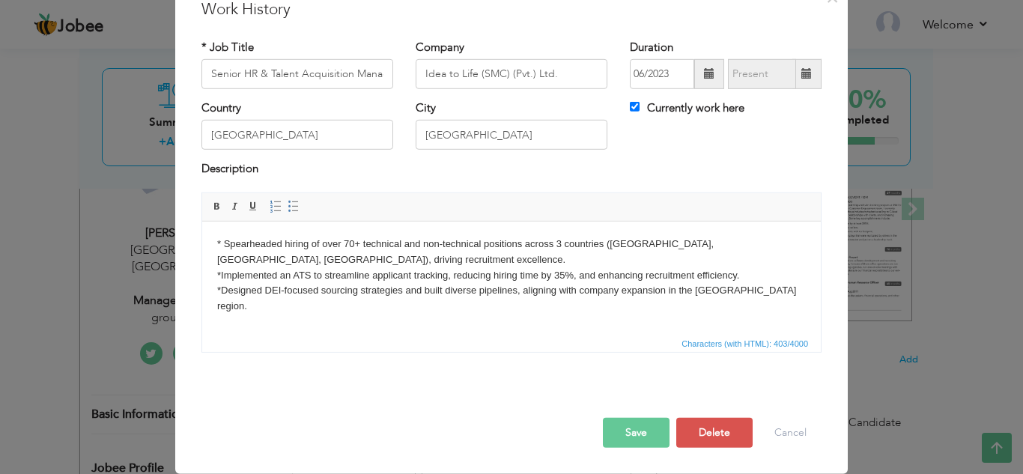
click at [618, 419] on button "Save" at bounding box center [636, 433] width 67 height 30
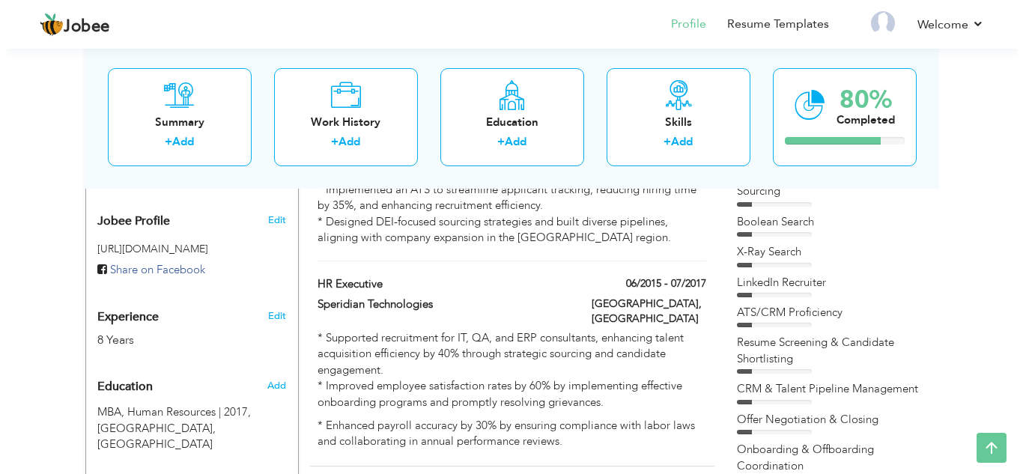
scroll to position [449, 0]
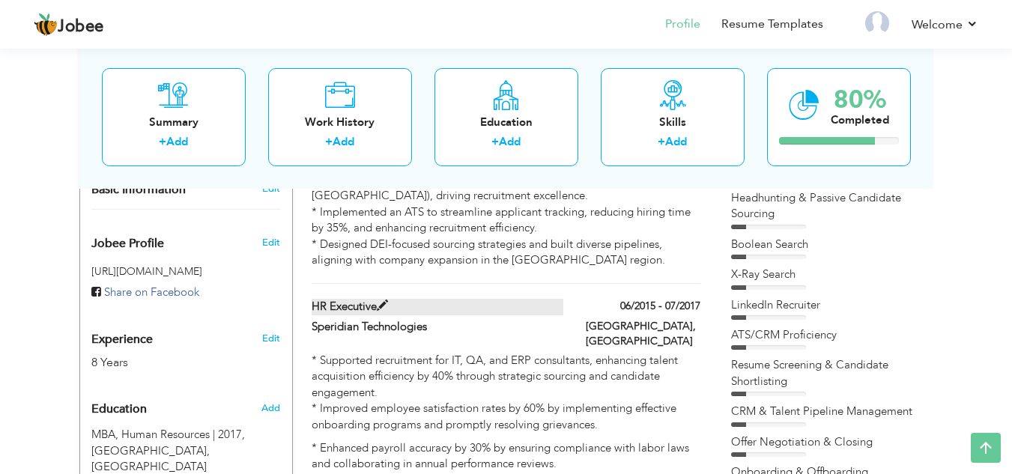
click at [386, 300] on span at bounding box center [382, 305] width 11 height 11
type input "HR Executive"
type input "Speridian Technologies"
type input "06/2015"
type input "07/2017"
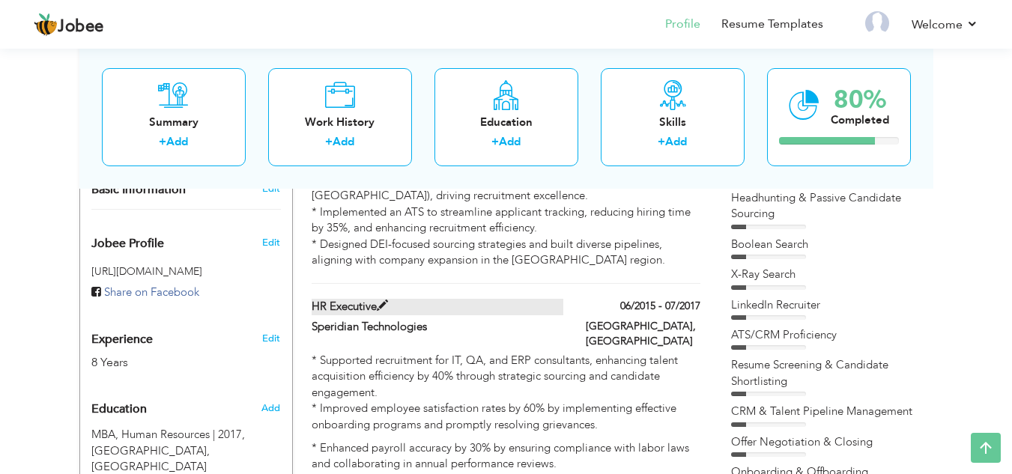
checkbox input "false"
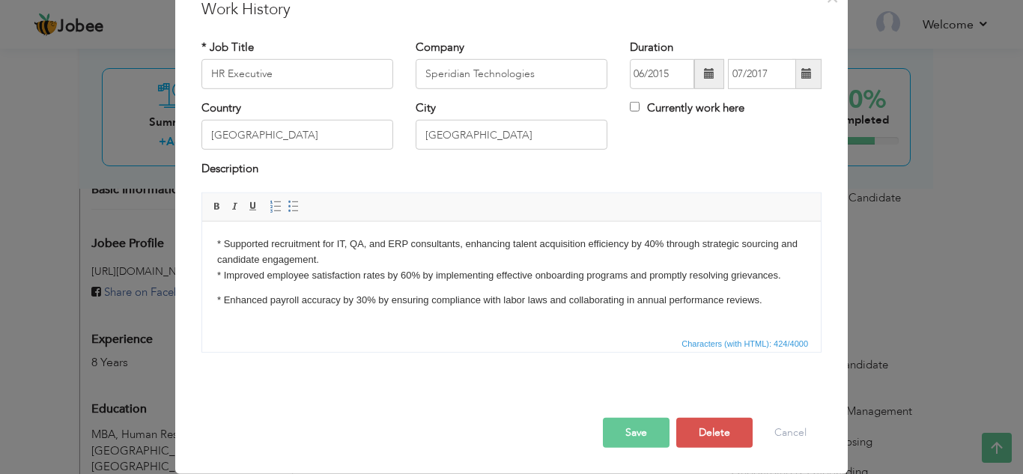
scroll to position [0, 0]
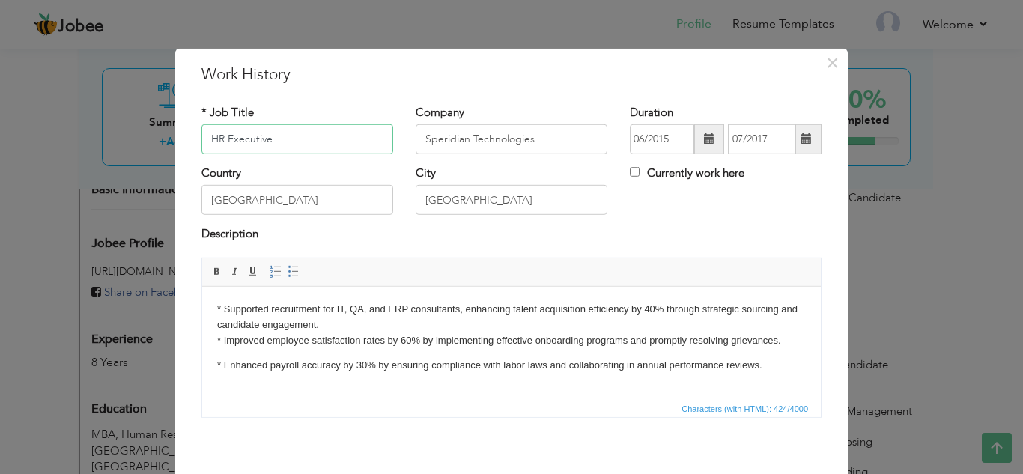
drag, startPoint x: 347, startPoint y: 126, endPoint x: 41, endPoint y: 194, distance: 313.0
click at [41, 194] on div "× Work History * Job Title HR Executive Company Speridian Technologies" at bounding box center [511, 237] width 1023 height 474
paste input "& Recruitment Manager"
type input "HR & Recruitment Manager"
drag, startPoint x: 512, startPoint y: 137, endPoint x: 174, endPoint y: 167, distance: 339.8
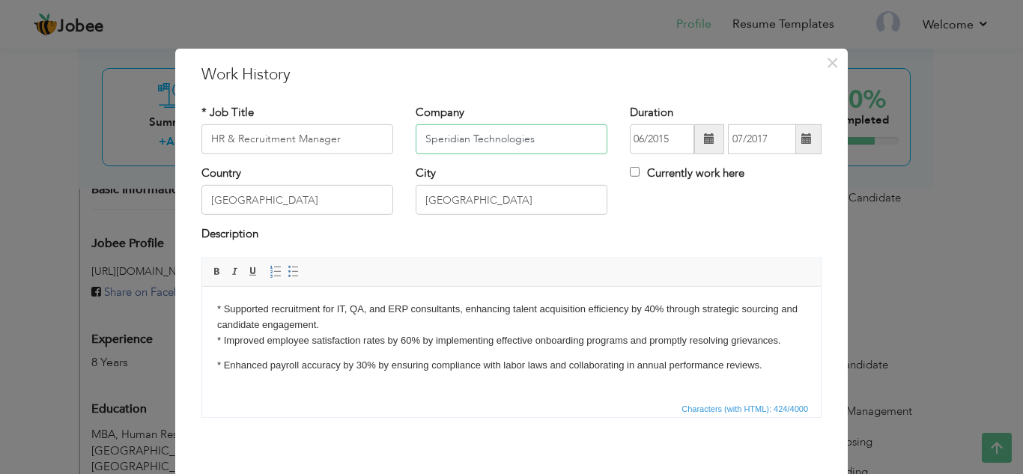
click at [175, 167] on div "× Work History * Job Title HR & Recruitment Manager Company Speridian Technolog…" at bounding box center [511, 293] width 672 height 490
type input "Unlayer"
click at [704, 142] on span at bounding box center [709, 138] width 10 height 10
click at [704, 138] on span at bounding box center [709, 138] width 10 height 10
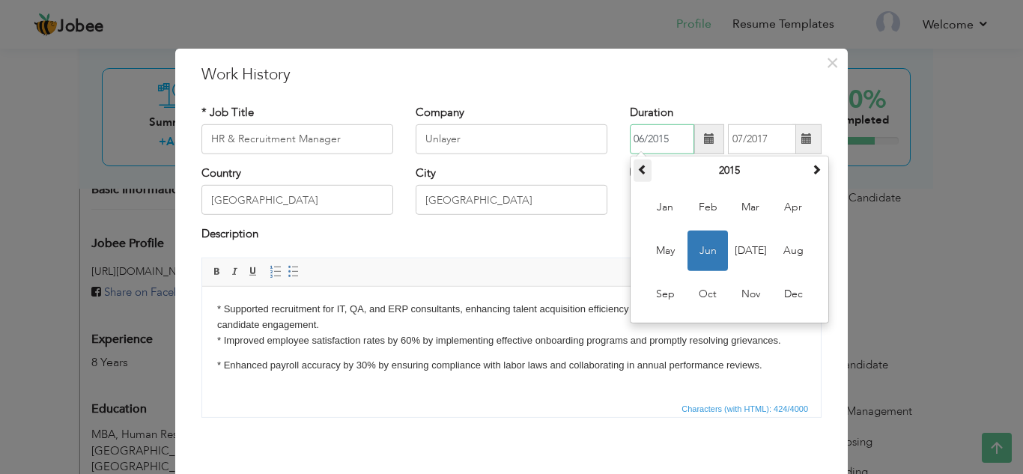
click at [634, 172] on th at bounding box center [643, 171] width 18 height 22
click at [637, 168] on span at bounding box center [642, 169] width 10 height 10
click at [812, 170] on span at bounding box center [816, 169] width 10 height 10
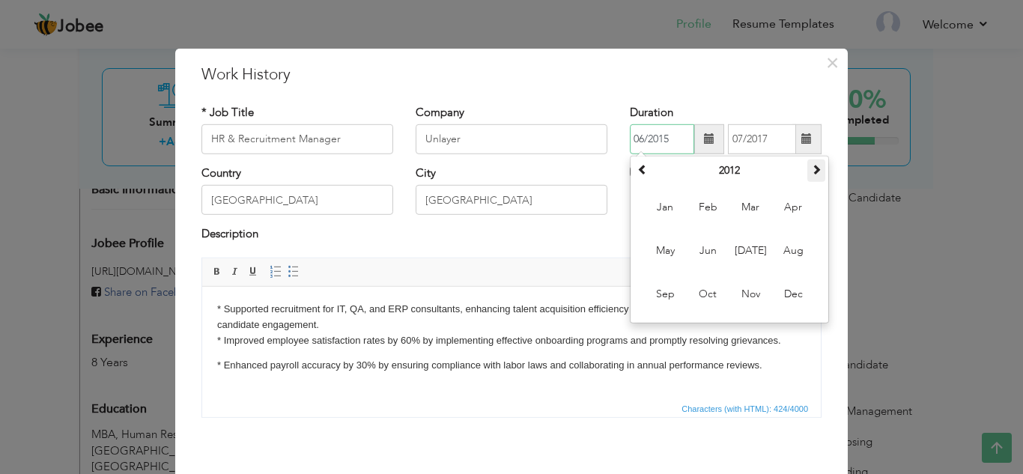
click at [812, 170] on span at bounding box center [816, 169] width 10 height 10
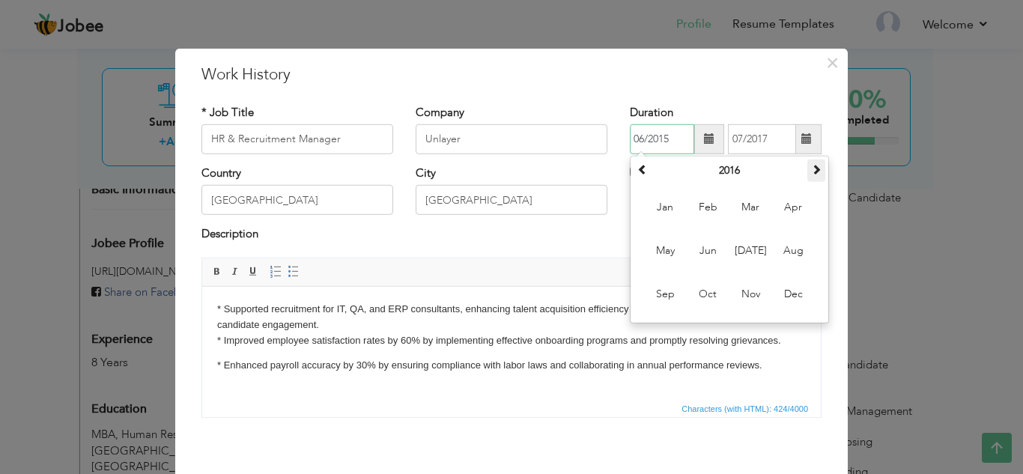
click at [812, 170] on span at bounding box center [816, 169] width 10 height 10
click at [792, 204] on span "Apr" at bounding box center [793, 207] width 40 height 40
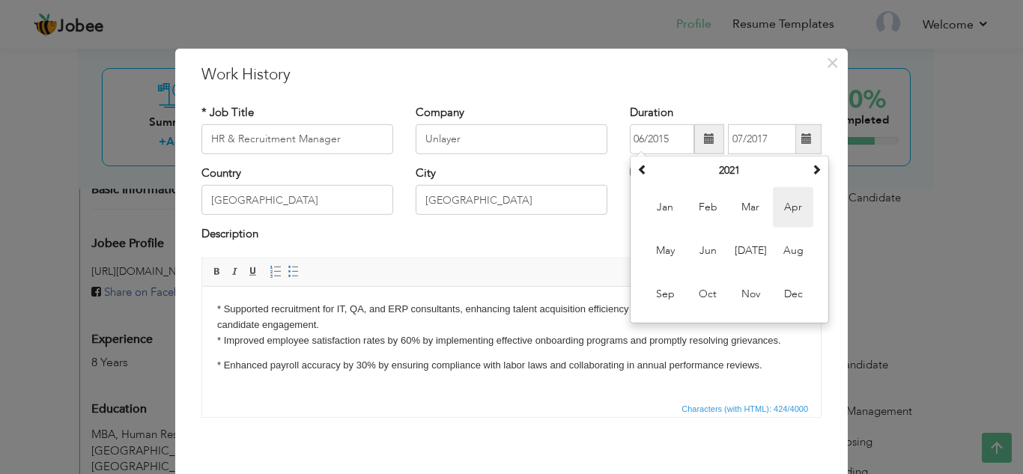
type input "04/2021"
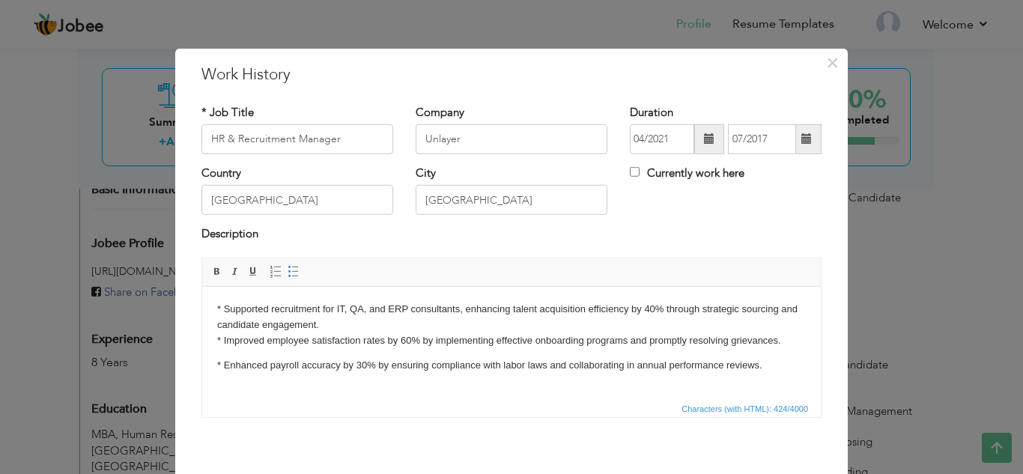
click at [804, 149] on span at bounding box center [806, 139] width 29 height 30
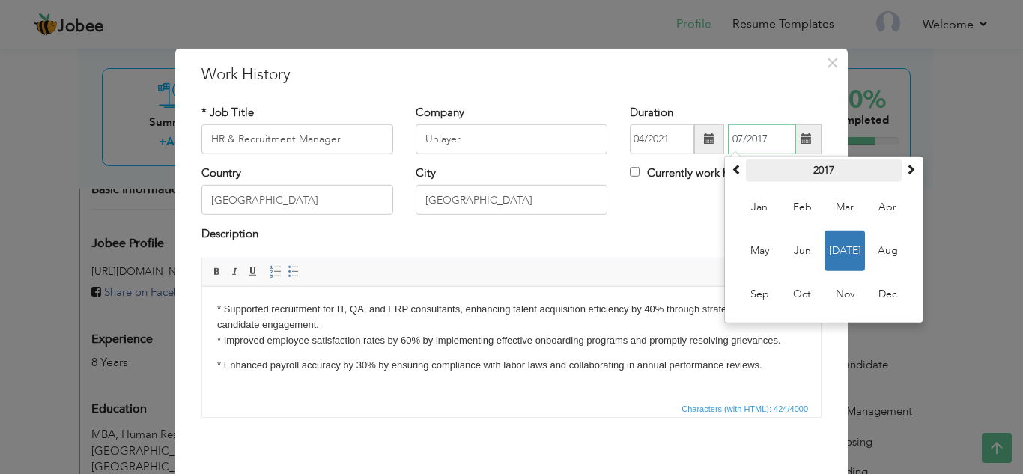
click at [848, 168] on th "2017" at bounding box center [824, 171] width 156 height 22
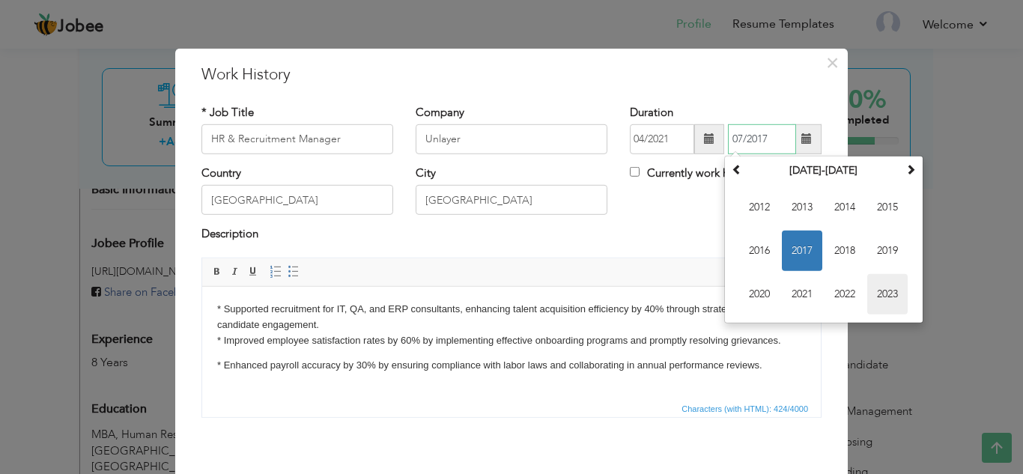
click at [895, 288] on span "2023" at bounding box center [887, 294] width 40 height 40
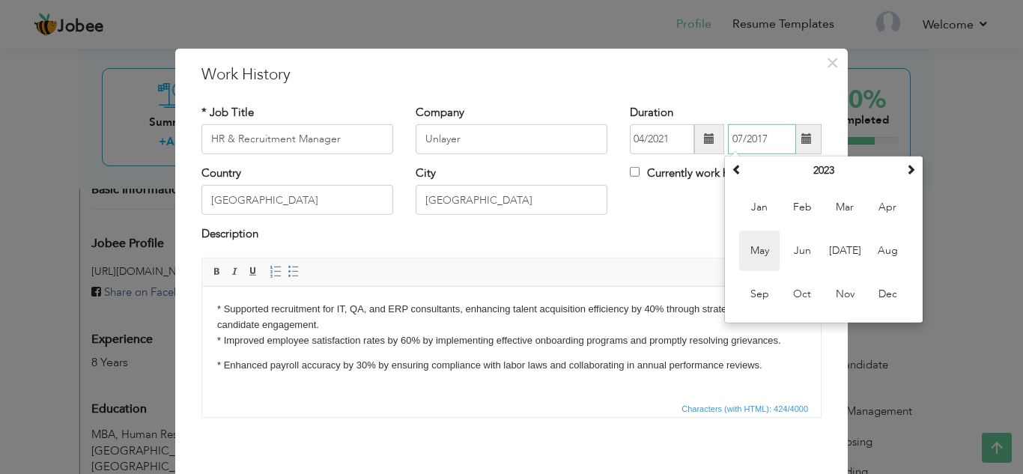
click at [753, 249] on span "May" at bounding box center [759, 251] width 40 height 40
type input "05/2023"
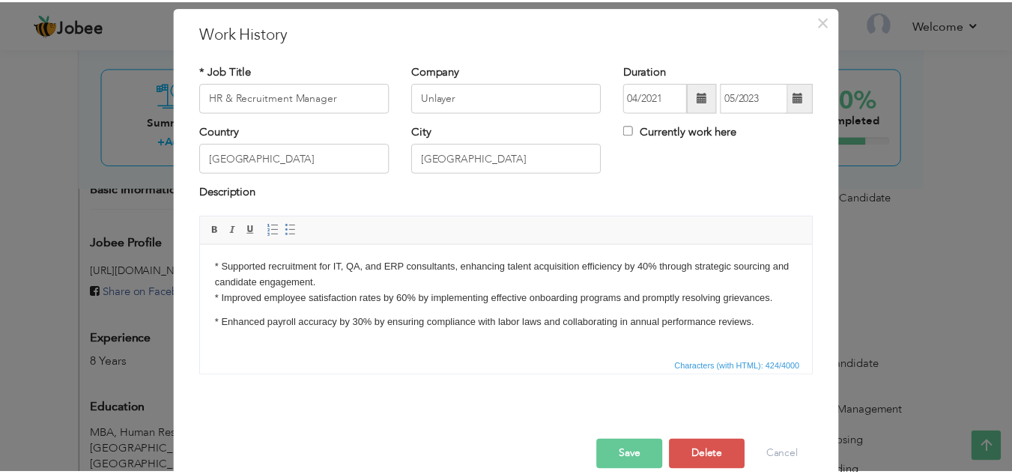
scroll to position [65, 0]
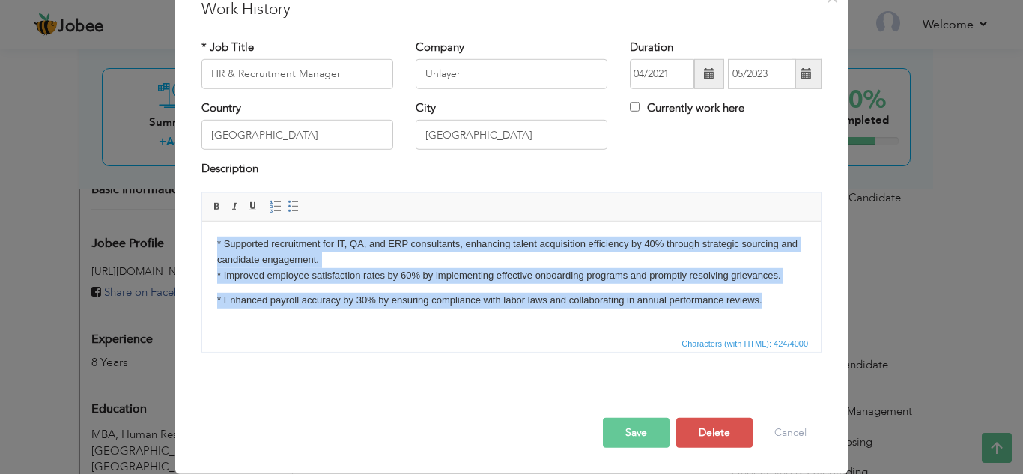
drag, startPoint x: 773, startPoint y: 299, endPoint x: 179, endPoint y: 238, distance: 596.9
click at [202, 238] on html "* Supported recruitment for IT, QA, and ERP consultants, enhancing talent acqui…" at bounding box center [511, 272] width 619 height 102
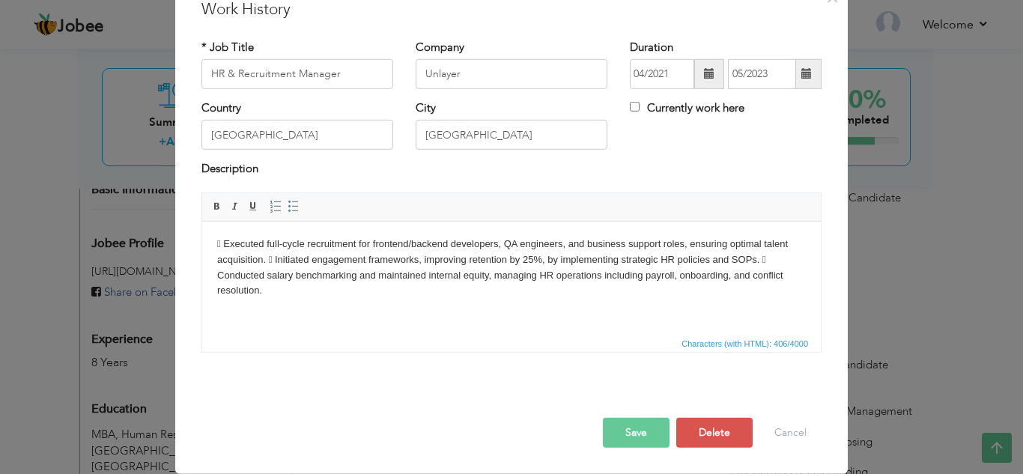
click at [228, 246] on p " Executed full-cycle recruitment for frontend/backend developers, QA engineers…" at bounding box center [511, 267] width 589 height 62
copy p "*"
drag, startPoint x: 775, startPoint y: 258, endPoint x: 767, endPoint y: 258, distance: 8.2
click at [767, 258] on p "* Executed full-cycle recruitment for frontend/backend developers, QA engineers…" at bounding box center [511, 267] width 589 height 62
click at [768, 258] on p "* Executed full-cycle recruitment for frontend/backend developers, QA engineers…" at bounding box center [511, 267] width 589 height 62
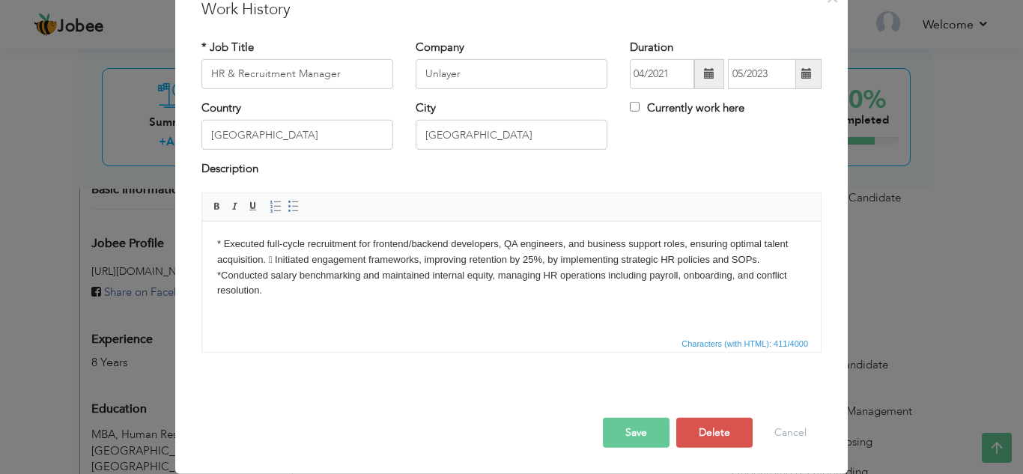
click at [270, 253] on p "* Executed full-cycle recruitment for frontend/backend developers, QA engineers…" at bounding box center [511, 267] width 589 height 62
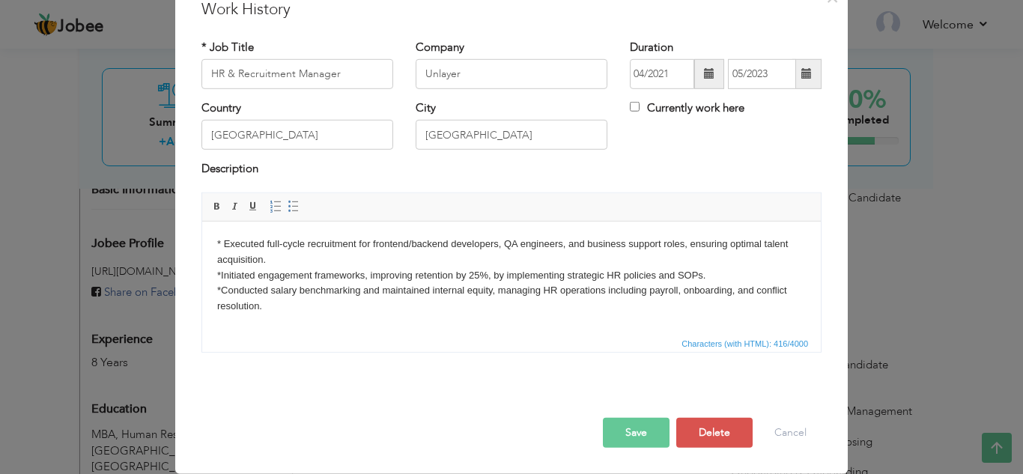
click at [632, 431] on button "Save" at bounding box center [636, 433] width 67 height 30
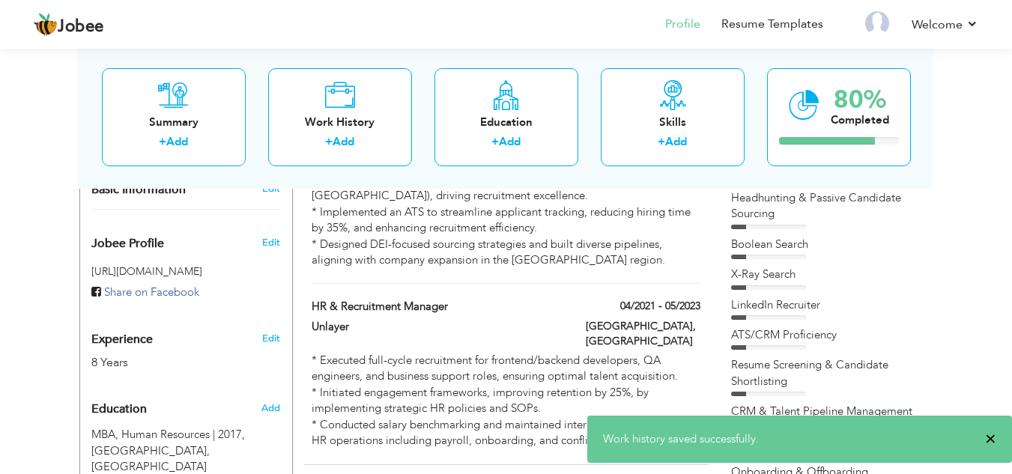
click at [991, 437] on span "×" at bounding box center [990, 438] width 11 height 15
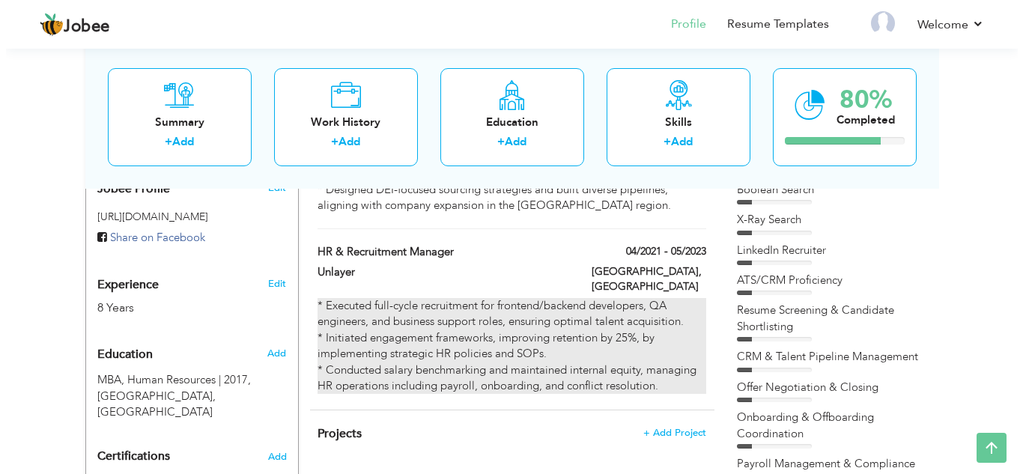
scroll to position [374, 0]
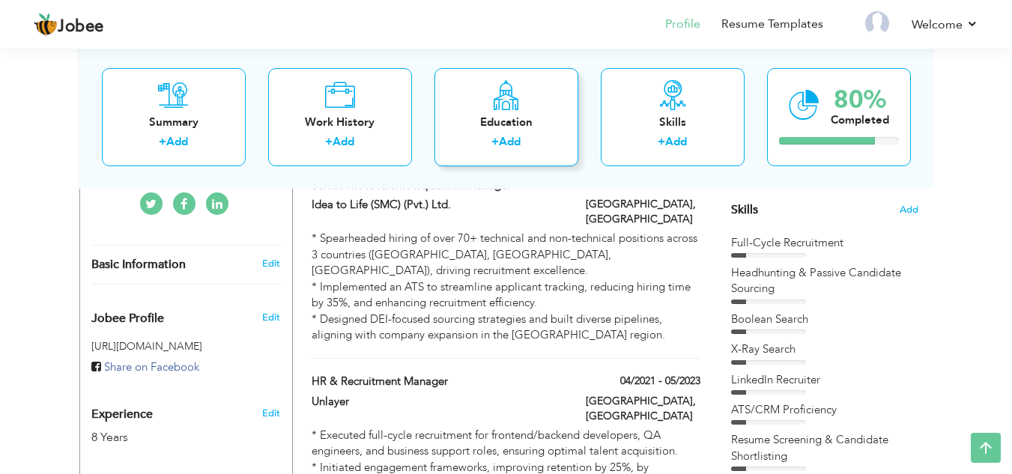
click at [487, 115] on div "Education" at bounding box center [506, 122] width 120 height 16
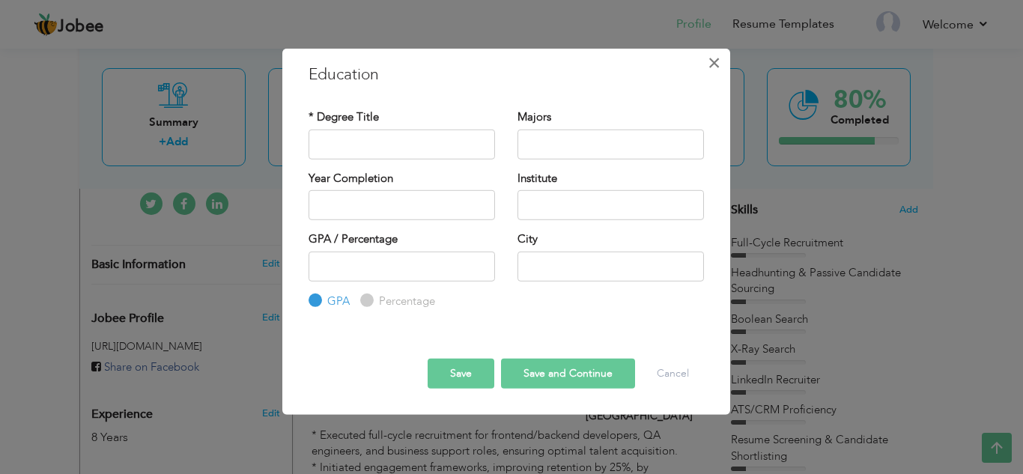
click at [710, 58] on span "×" at bounding box center [714, 62] width 13 height 27
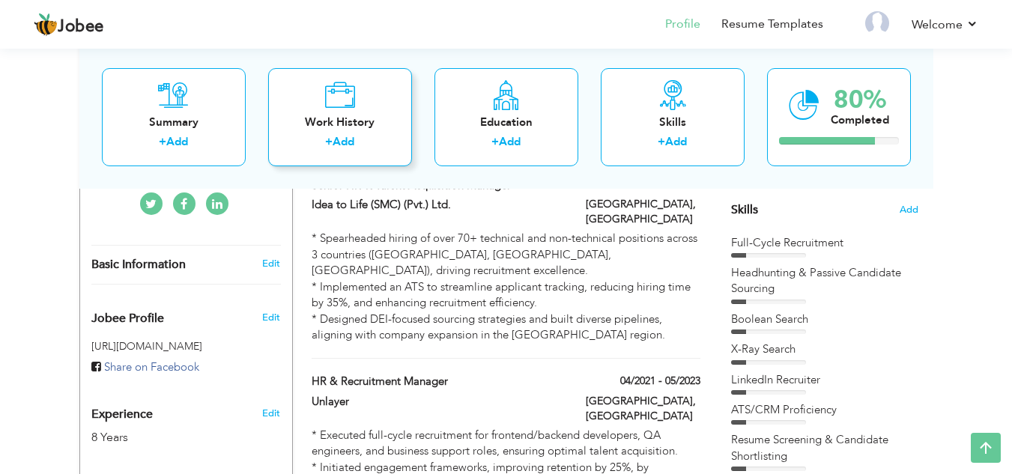
click at [339, 137] on link "Add" at bounding box center [343, 141] width 22 height 15
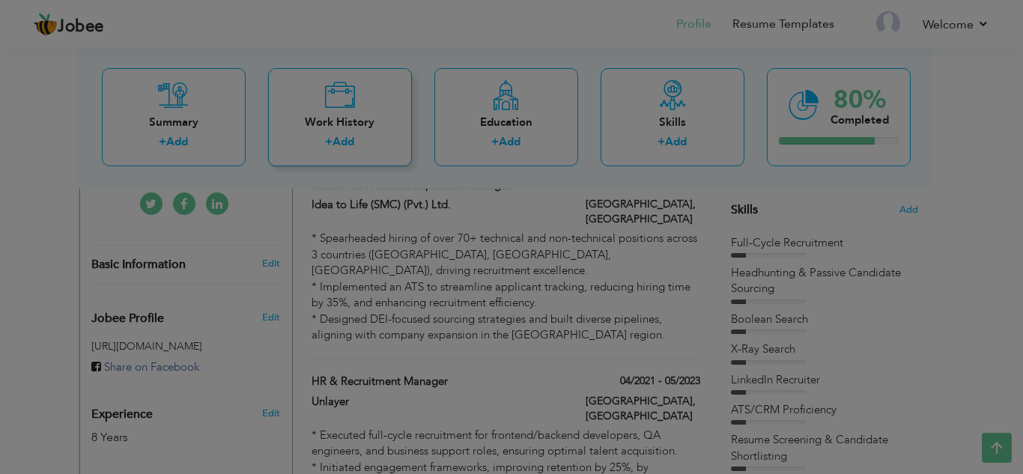
scroll to position [0, 0]
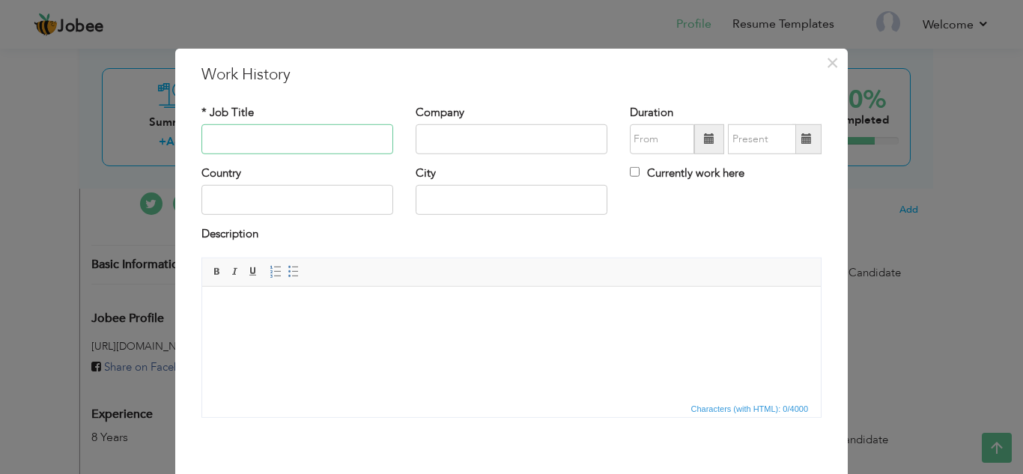
paste input "HR Manager"
type input "HR Manager"
click at [452, 127] on input "text" at bounding box center [512, 139] width 192 height 30
paste input "Ecologix"
type input "Ecologix"
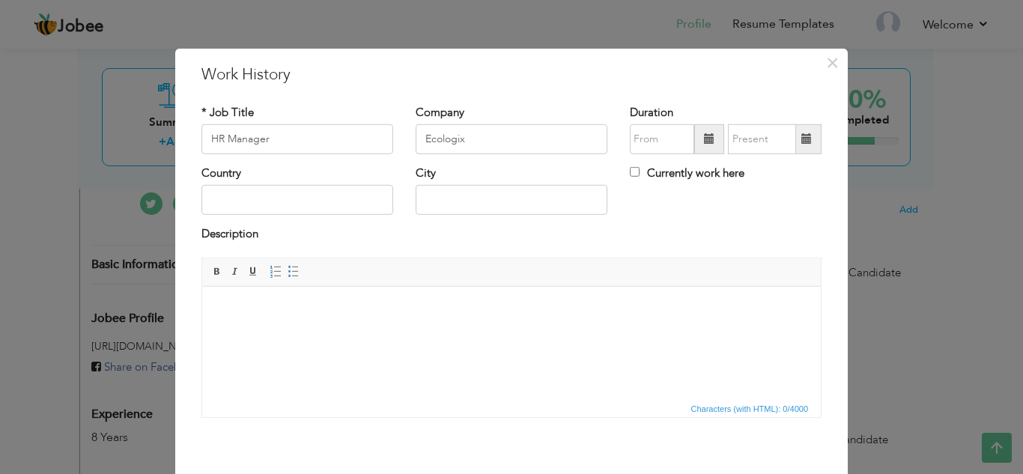
click at [699, 127] on span at bounding box center [709, 139] width 30 height 30
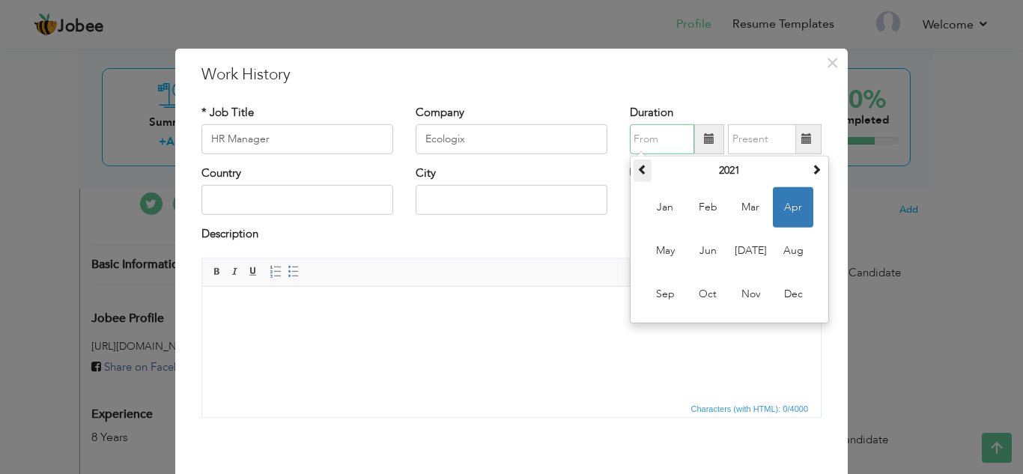
click at [641, 174] on span at bounding box center [642, 169] width 10 height 10
click at [813, 174] on span at bounding box center [816, 169] width 10 height 10
click at [717, 249] on span "Jun" at bounding box center [707, 251] width 40 height 40
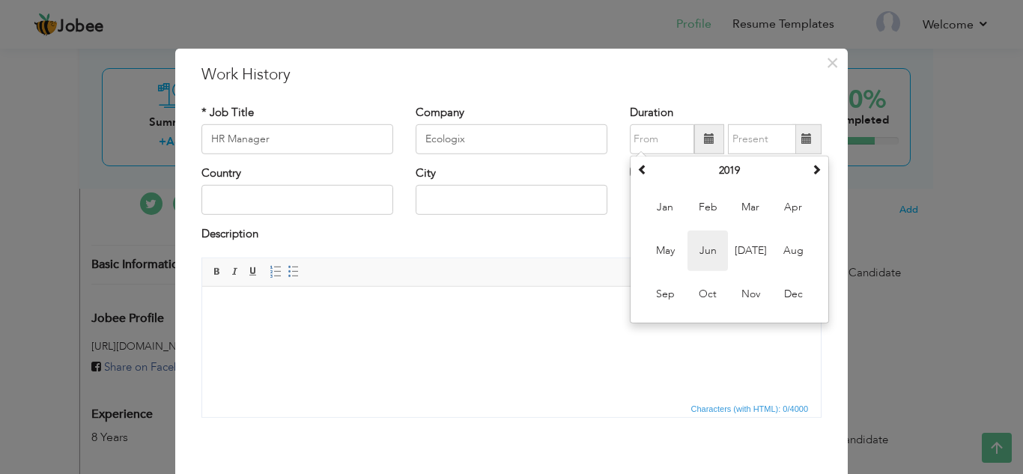
type input "06/2019"
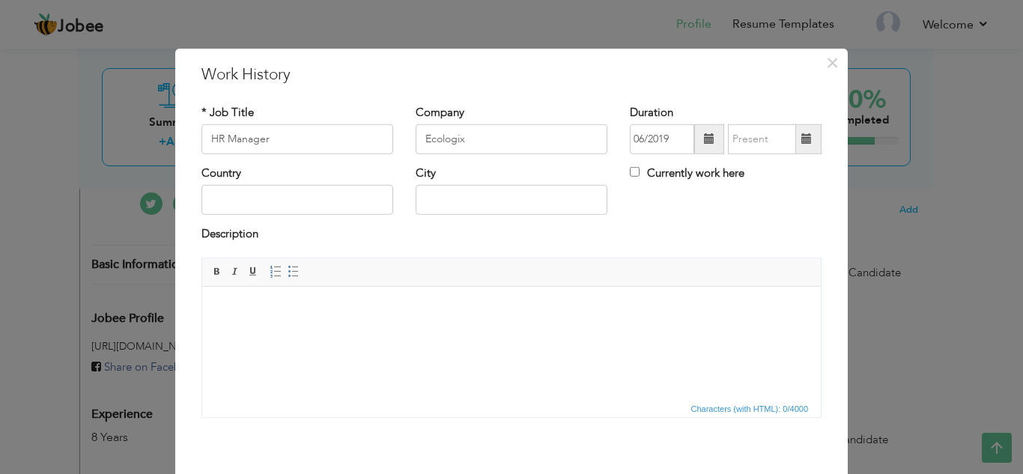
click at [806, 134] on span at bounding box center [806, 138] width 10 height 10
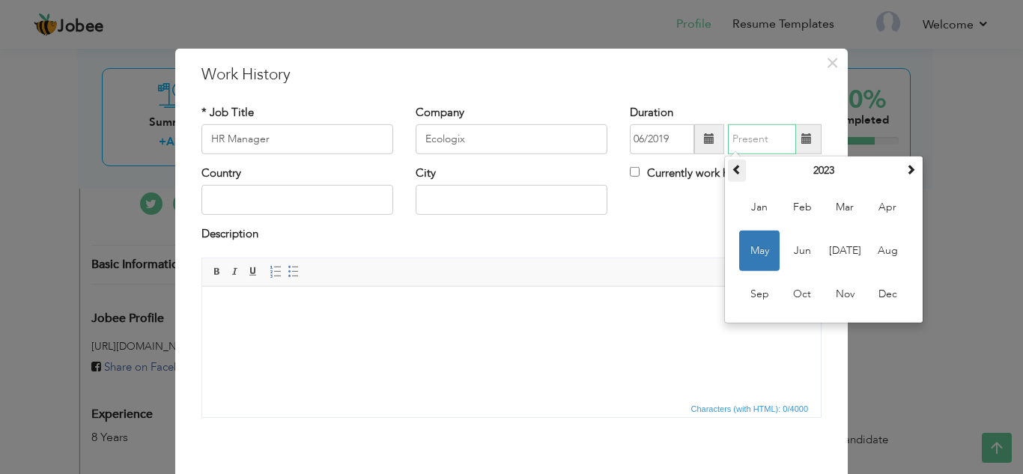
click at [735, 169] on span at bounding box center [737, 169] width 10 height 10
click at [850, 208] on span "Mar" at bounding box center [844, 207] width 40 height 40
type input "03/2021"
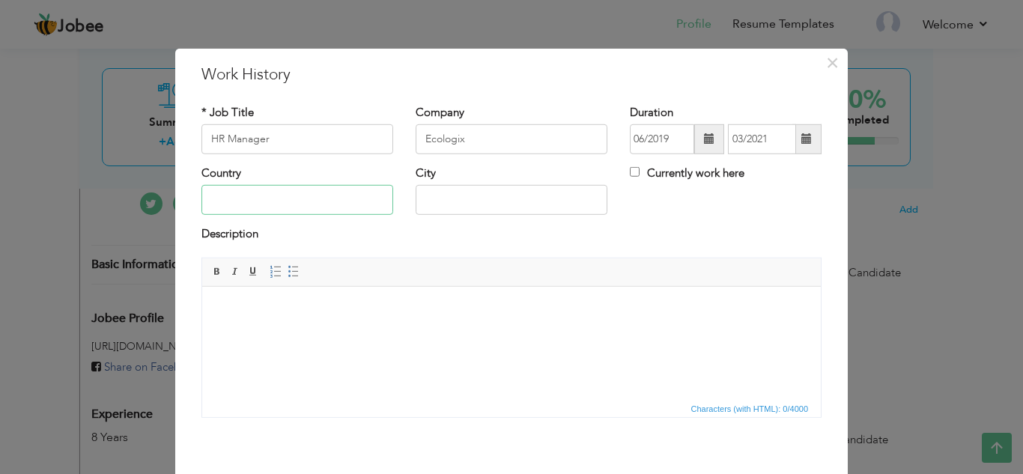
click at [321, 189] on input "text" at bounding box center [297, 200] width 192 height 30
type input "[GEOGRAPHIC_DATA]"
click at [343, 294] on html at bounding box center [511, 309] width 619 height 46
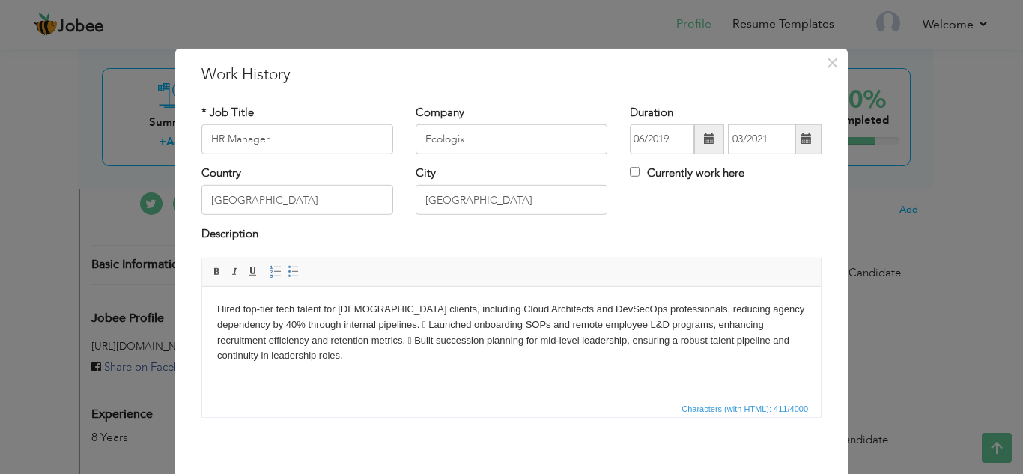
click at [214, 301] on html "Hired top-tier tech talent for US-based clients, including Cloud Architects and…" at bounding box center [511, 332] width 619 height 92
copy body "*"
click at [365, 325] on body "* Hired top-tier tech talent for US-based clients, including Cloud Architects a…" at bounding box center [511, 332] width 589 height 62
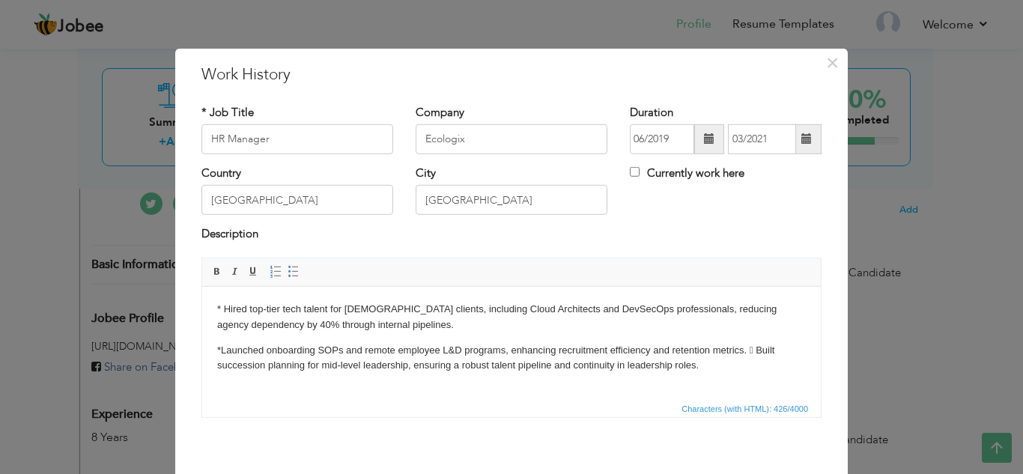
click at [755, 348] on p "* Launched onboarding SOPs and remote employee L&D programs, enhancing recruitm…" at bounding box center [511, 357] width 589 height 31
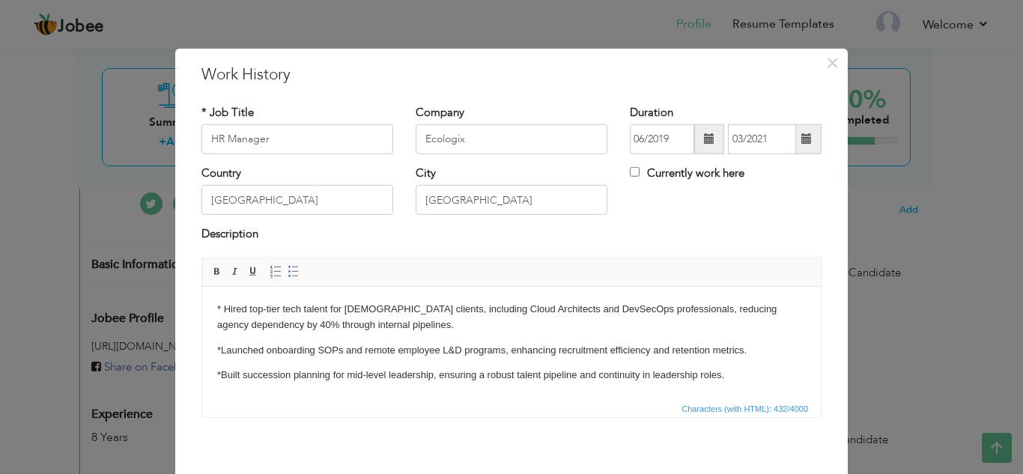
scroll to position [65, 0]
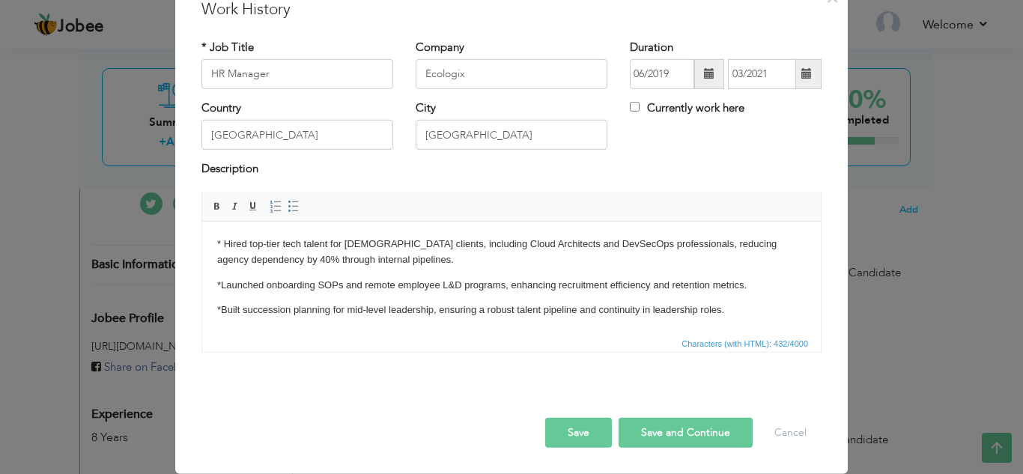
click at [705, 432] on button "Save and Continue" at bounding box center [686, 433] width 134 height 30
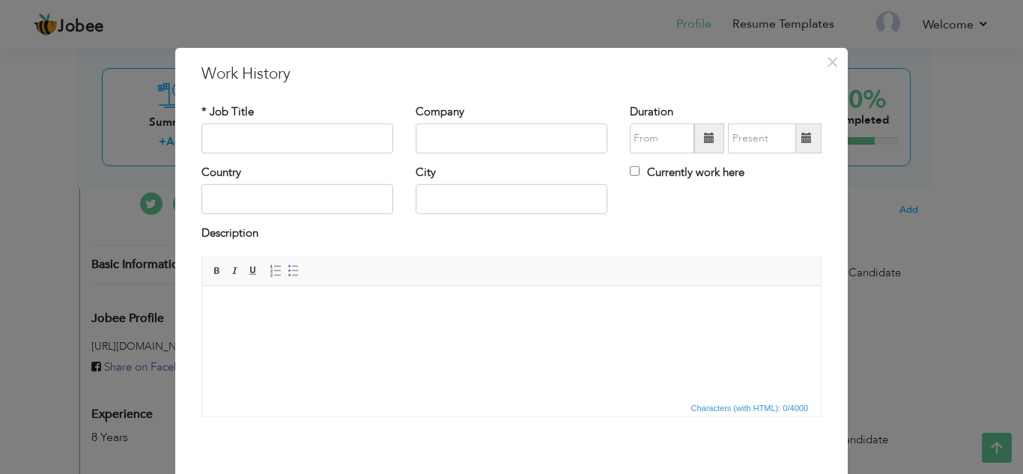
scroll to position [0, 0]
click at [321, 142] on input "text" at bounding box center [297, 139] width 192 height 30
paste input "HR Manager"
type input "HR Manager"
click at [485, 143] on input "text" at bounding box center [512, 139] width 192 height 30
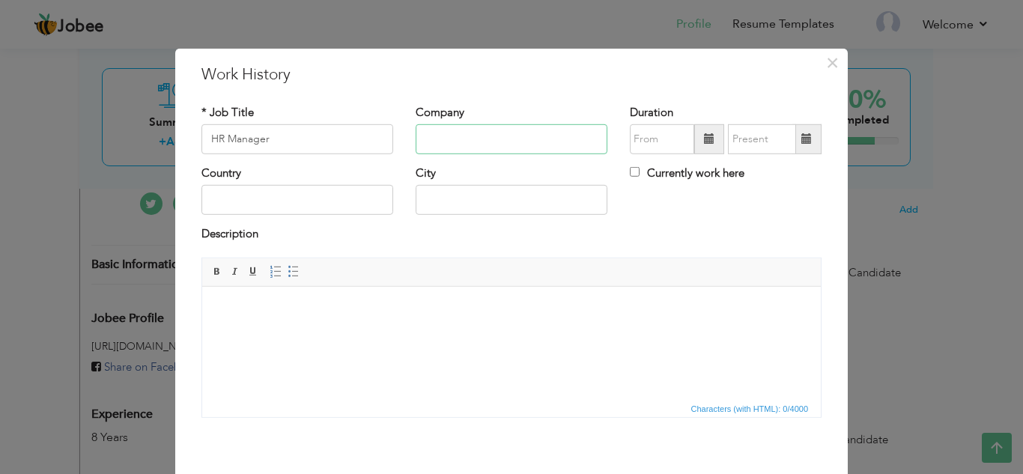
paste input "Group Multiple"
type input "Group Multiple"
click at [704, 139] on span at bounding box center [709, 138] width 10 height 10
click at [709, 130] on span at bounding box center [709, 139] width 30 height 30
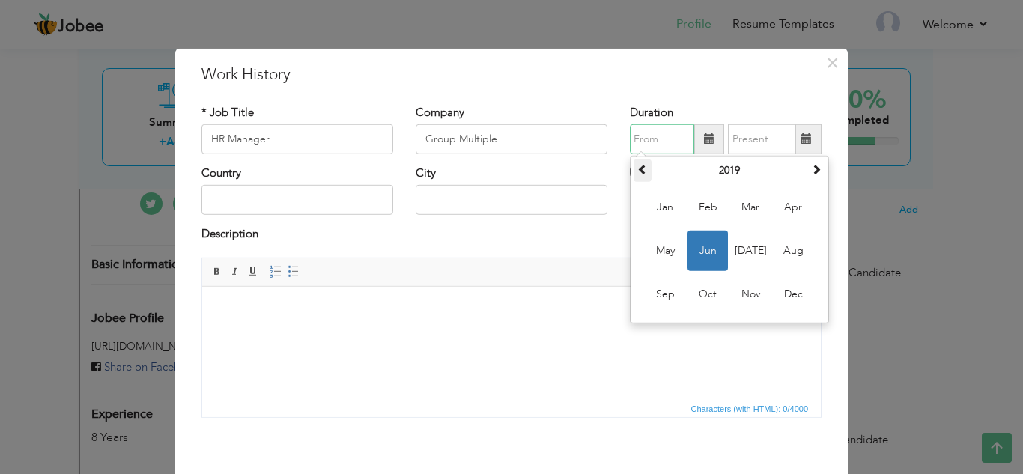
click at [637, 172] on span at bounding box center [642, 169] width 10 height 10
click at [751, 249] on span "Jul" at bounding box center [750, 251] width 40 height 40
type input "07/2018"
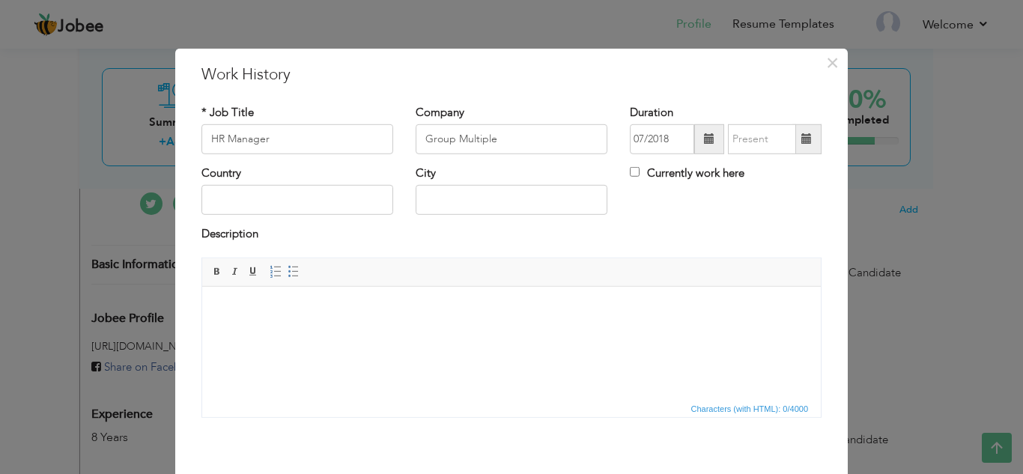
click at [801, 142] on span at bounding box center [806, 138] width 10 height 10
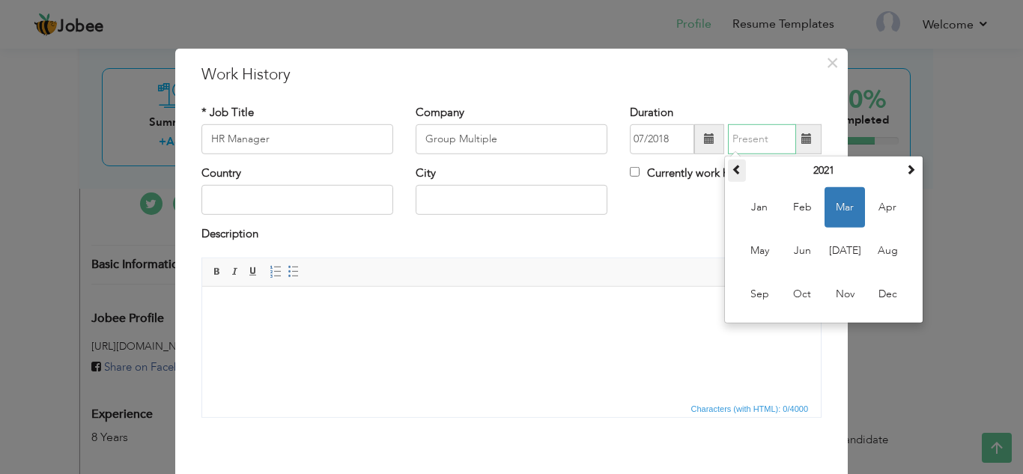
click at [728, 172] on th at bounding box center [737, 171] width 18 height 22
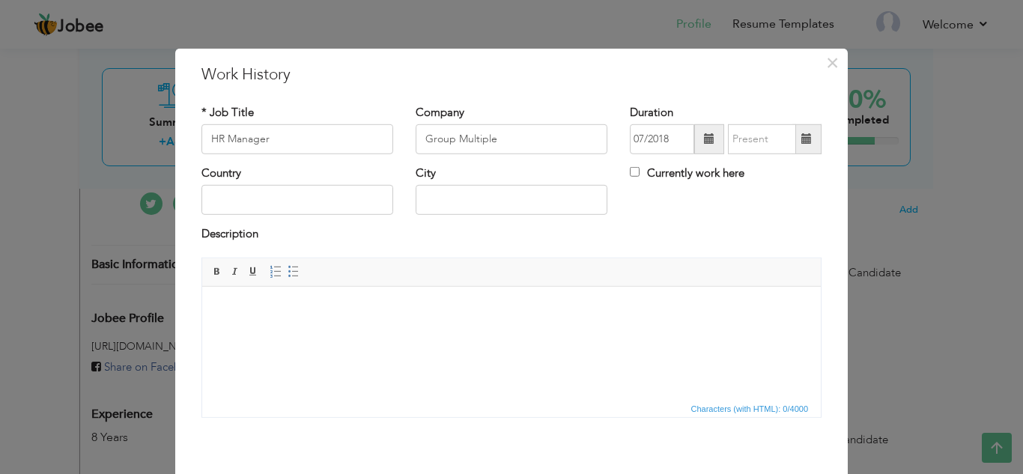
click at [805, 139] on span at bounding box center [806, 138] width 10 height 10
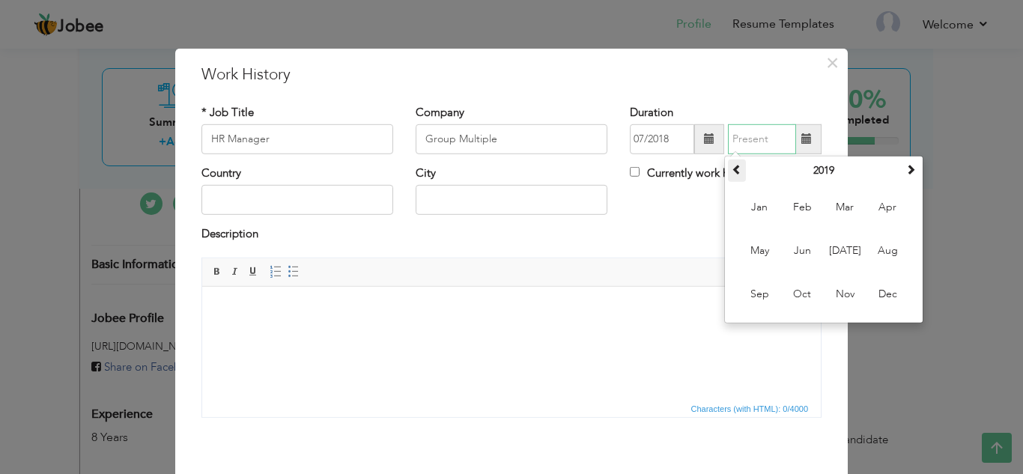
click at [732, 170] on span at bounding box center [737, 169] width 10 height 10
click at [761, 253] on span "May" at bounding box center [759, 251] width 40 height 40
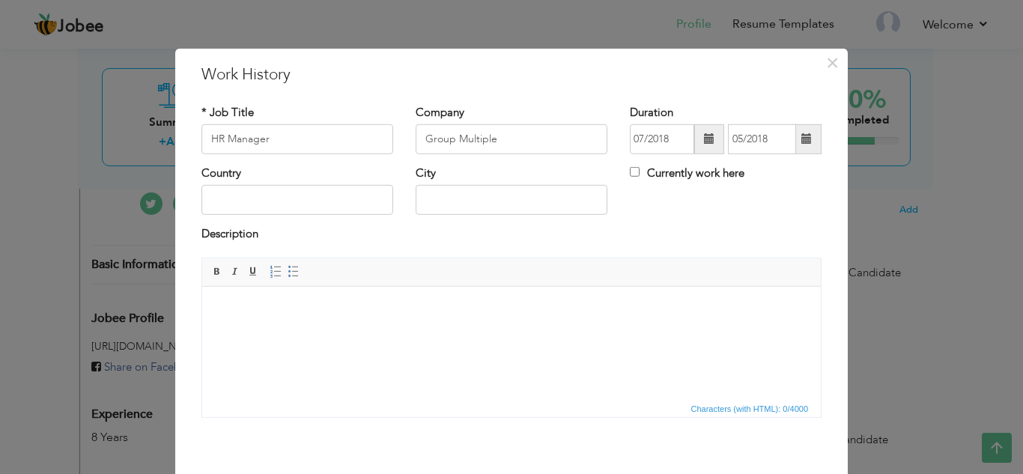
click at [806, 142] on span at bounding box center [806, 139] width 29 height 30
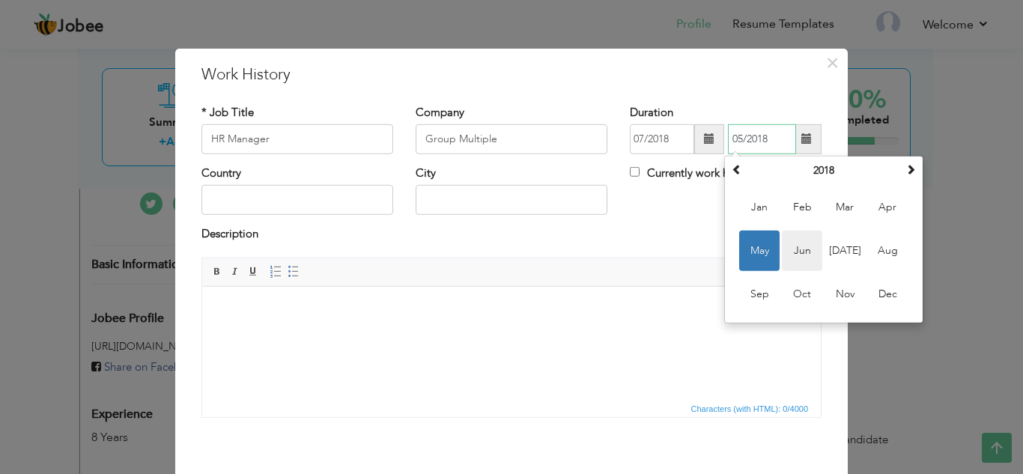
click at [805, 257] on span "Jun" at bounding box center [802, 251] width 40 height 40
type input "06/2018"
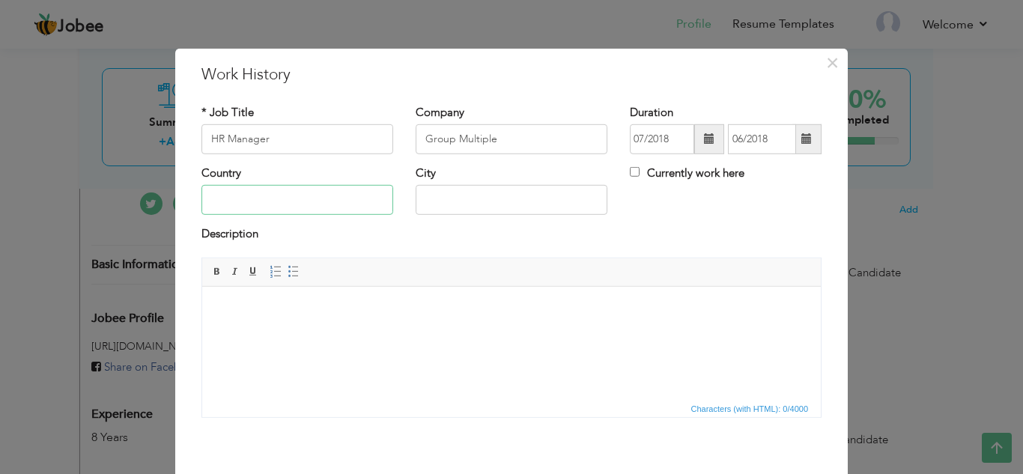
click at [341, 191] on input "text" at bounding box center [297, 200] width 192 height 30
type input "[GEOGRAPHIC_DATA]"
click at [338, 299] on html at bounding box center [511, 309] width 619 height 46
click at [408, 312] on body at bounding box center [511, 309] width 589 height 16
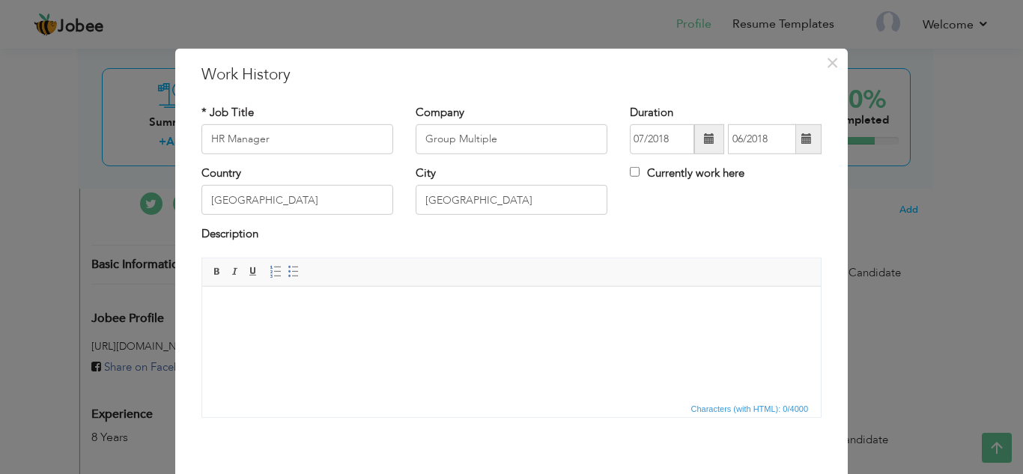
paste body
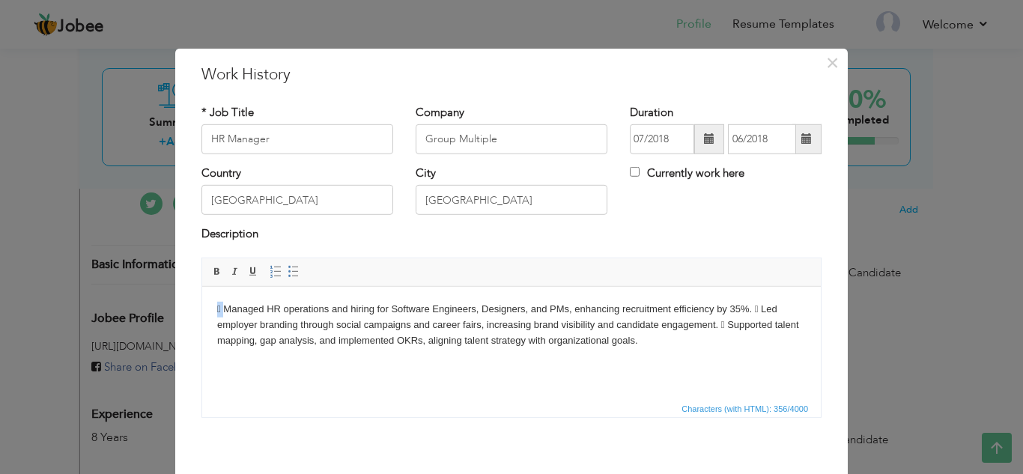
drag, startPoint x: 227, startPoint y: 308, endPoint x: 218, endPoint y: 309, distance: 9.0
click at [218, 309] on body " Managed HR operations and hiring for Software Engineers, Designers, and PMs, …" at bounding box center [511, 324] width 589 height 46
copy body "*"
drag, startPoint x: 753, startPoint y: 306, endPoint x: 762, endPoint y: 308, distance: 9.1
click at [756, 306] on body "* Managed HR operations and hiring for Software Engineers, Designers, and PMs, …" at bounding box center [511, 324] width 589 height 46
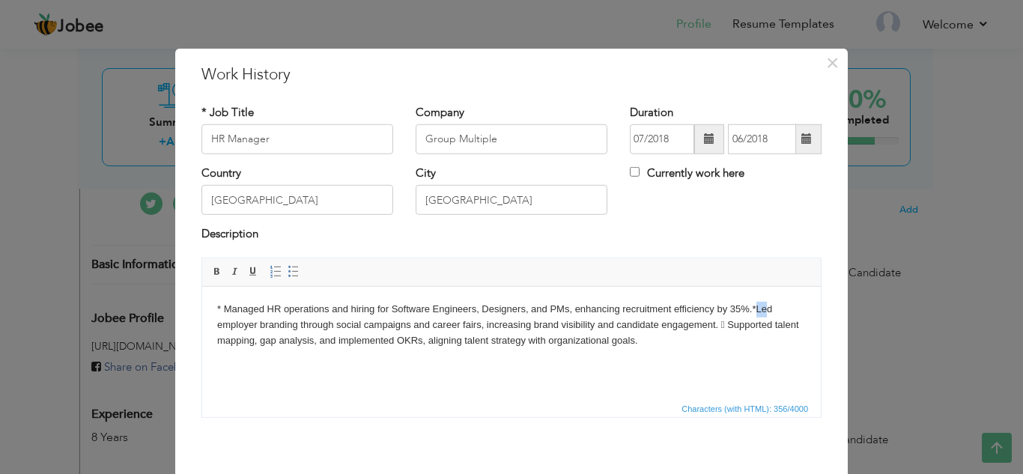
click at [757, 303] on body "* Managed HR operations and hiring for Software Engineers, Designers, and PMs, …" at bounding box center [511, 324] width 589 height 46
click at [755, 303] on body "* Managed HR operations and hiring for Software Engineers, Designers, and PMs, …" at bounding box center [511, 324] width 589 height 46
click at [748, 322] on body "* Managed HR operations and hiring for Software Engineers, Designers, and PMs, …" at bounding box center [511, 324] width 589 height 46
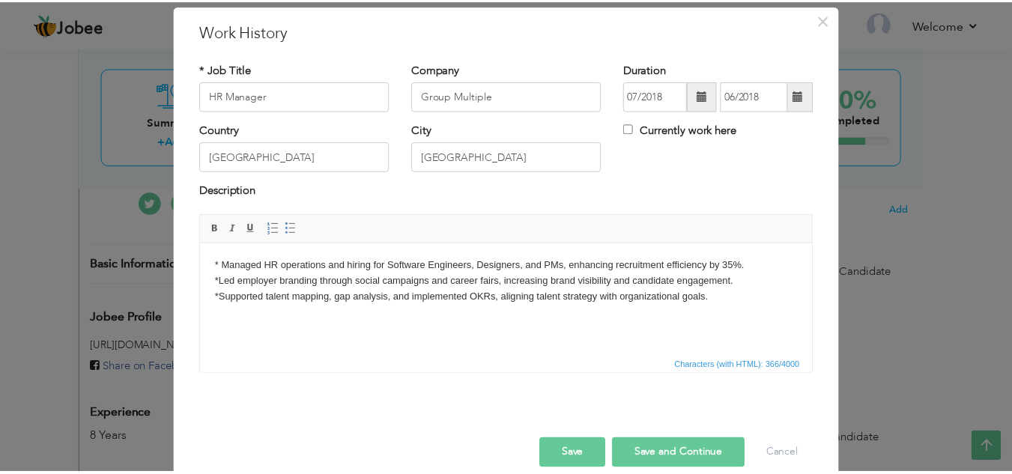
scroll to position [65, 0]
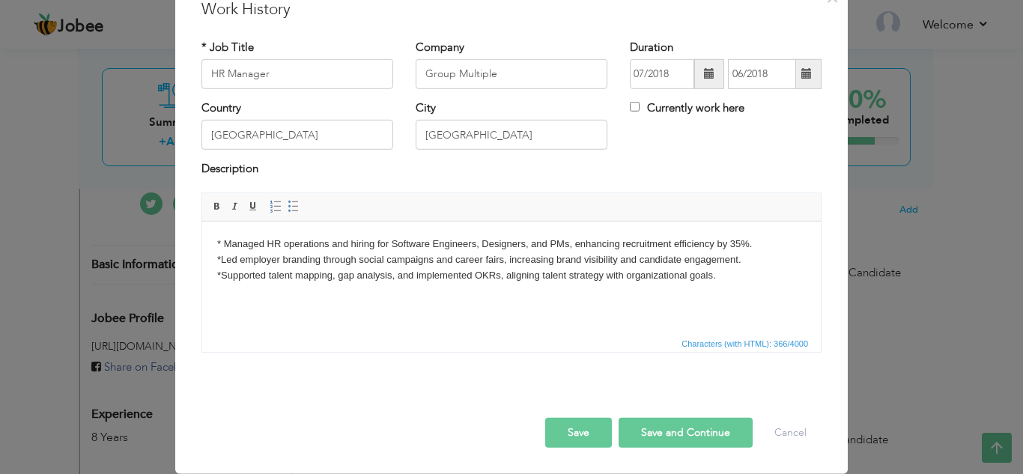
click at [702, 431] on button "Save and Continue" at bounding box center [686, 433] width 134 height 30
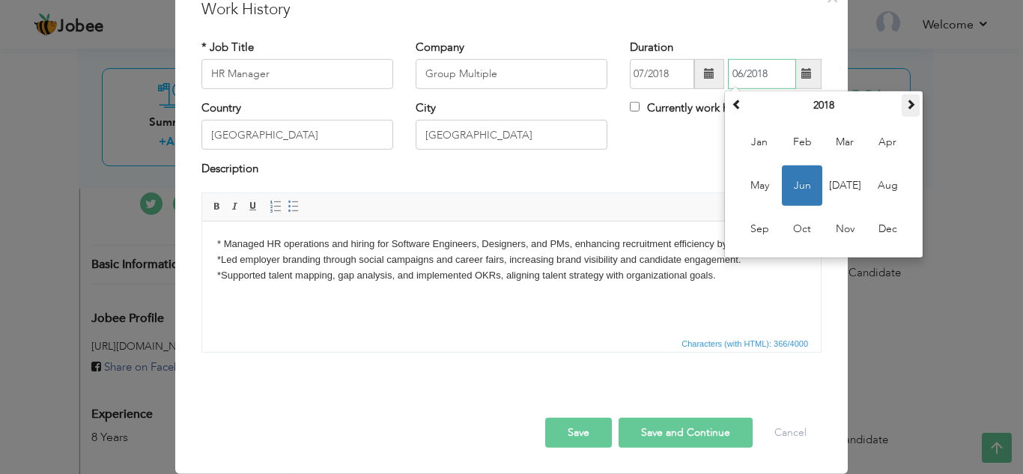
click at [905, 102] on span at bounding box center [910, 104] width 10 height 10
click at [797, 183] on span "Jun" at bounding box center [802, 185] width 40 height 40
type input "06/2019"
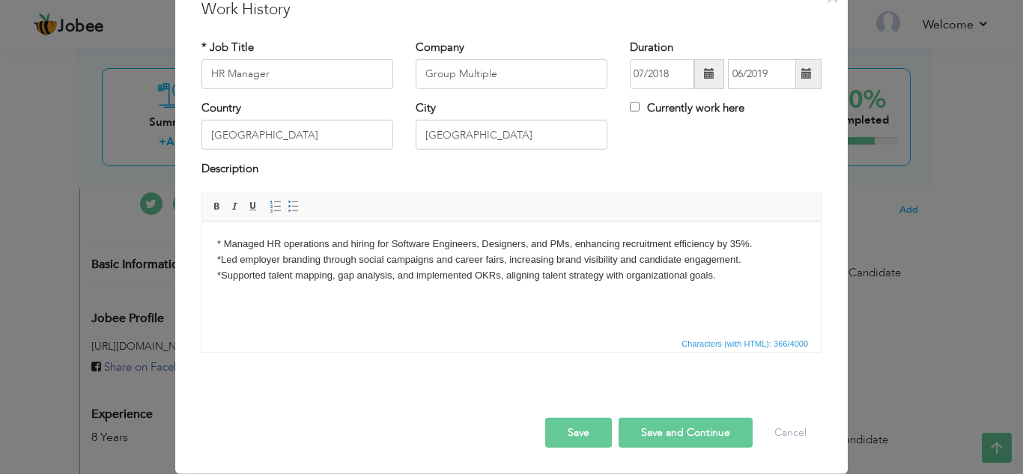
click at [712, 426] on button "Save and Continue" at bounding box center [686, 433] width 134 height 30
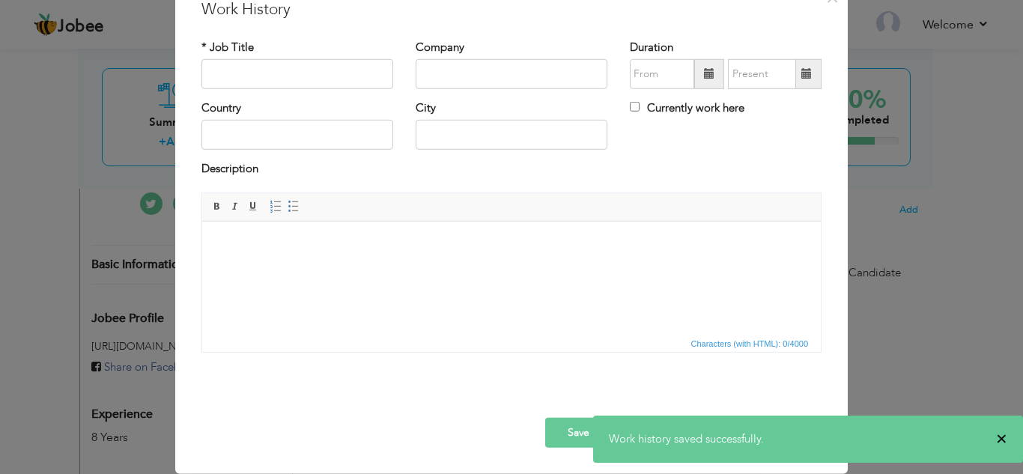
click at [1001, 440] on span "×" at bounding box center [1001, 438] width 11 height 15
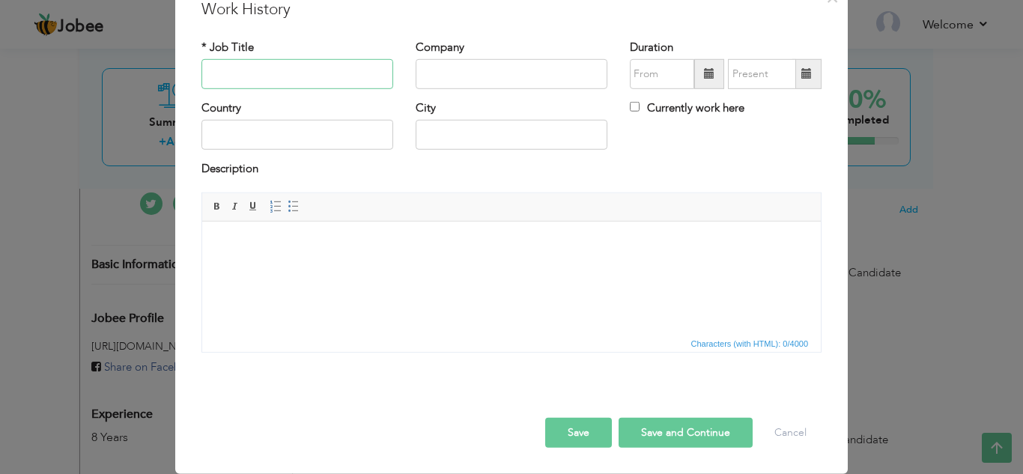
click at [288, 63] on input "text" at bounding box center [297, 74] width 192 height 30
paste input "HR Manager"
type input "HR Manager"
paste input "Red Signal"
type input "Red Signal"
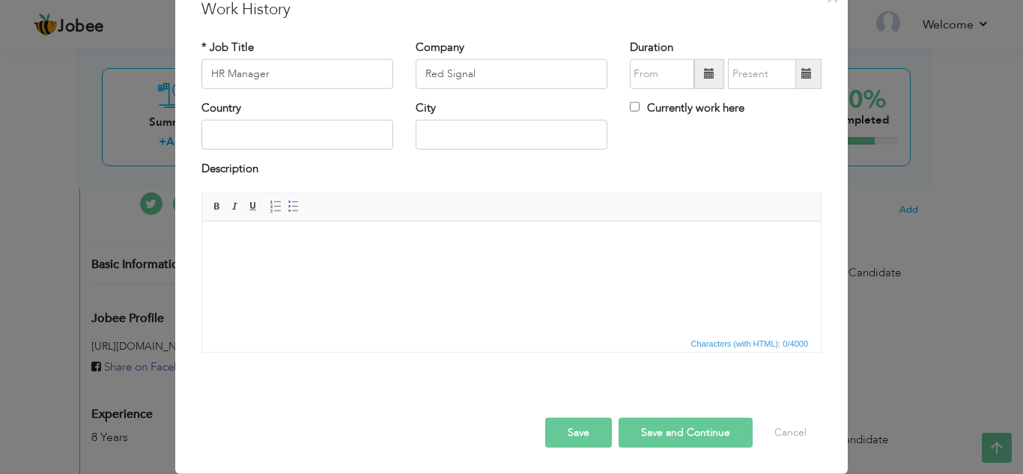
click at [481, 95] on div "Company Red Signal" at bounding box center [511, 69] width 214 height 61
click at [704, 72] on span at bounding box center [709, 73] width 10 height 10
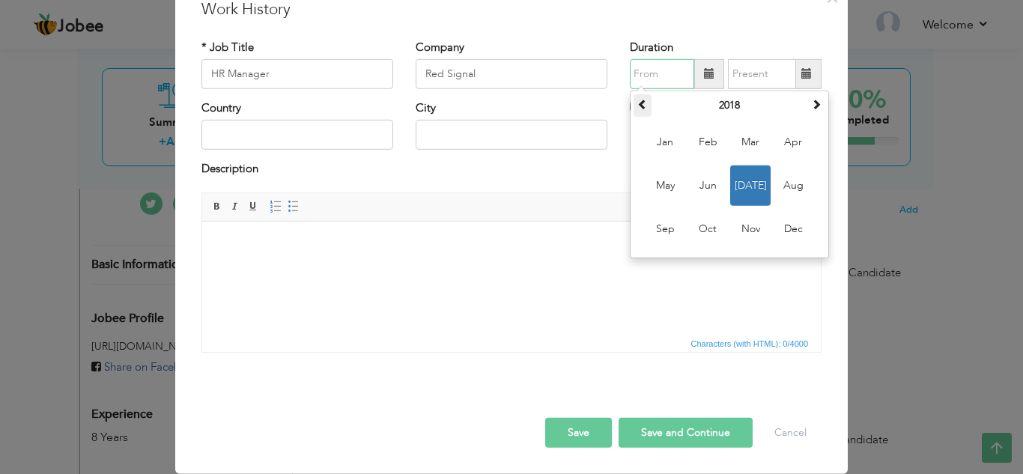
click at [637, 109] on span at bounding box center [642, 104] width 10 height 10
click at [789, 189] on span "Aug" at bounding box center [793, 185] width 40 height 40
type input "08/2017"
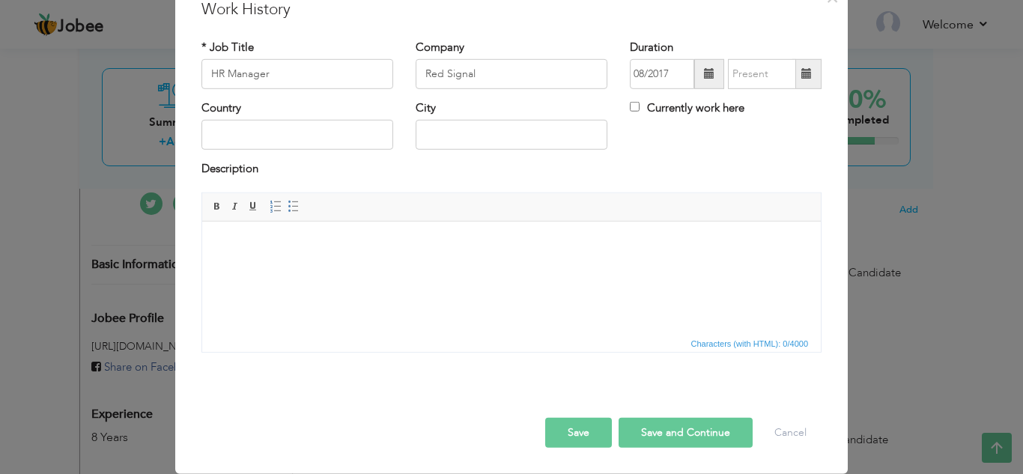
click at [805, 73] on span at bounding box center [806, 73] width 10 height 10
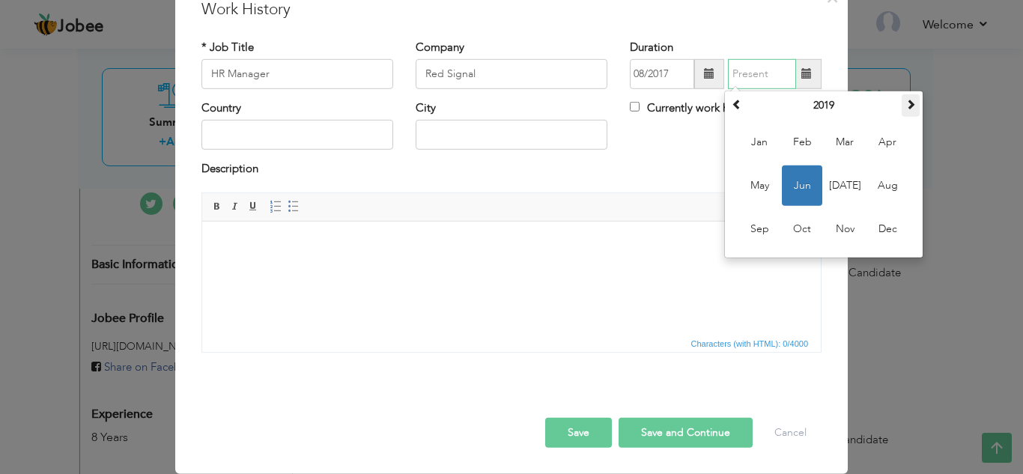
click at [905, 100] on span at bounding box center [910, 104] width 10 height 10
click at [838, 185] on span "Jul" at bounding box center [844, 185] width 40 height 40
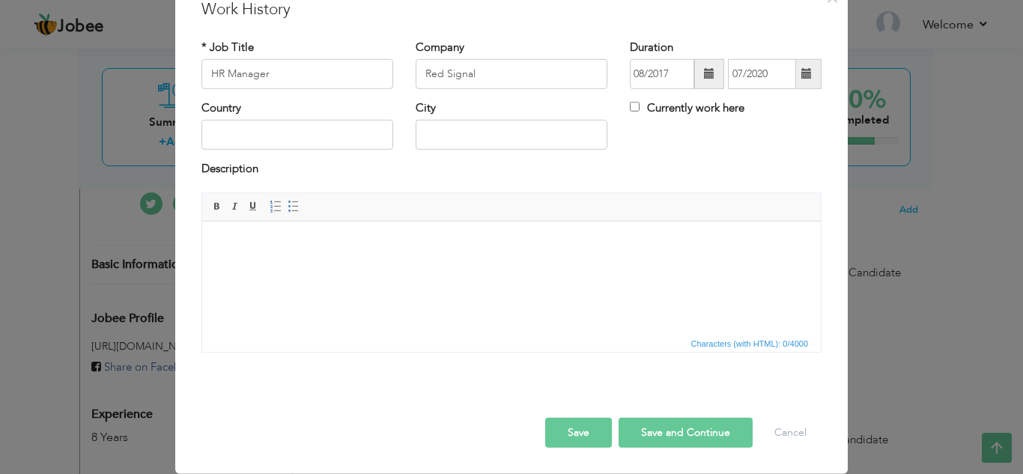
click at [798, 81] on span at bounding box center [806, 74] width 29 height 30
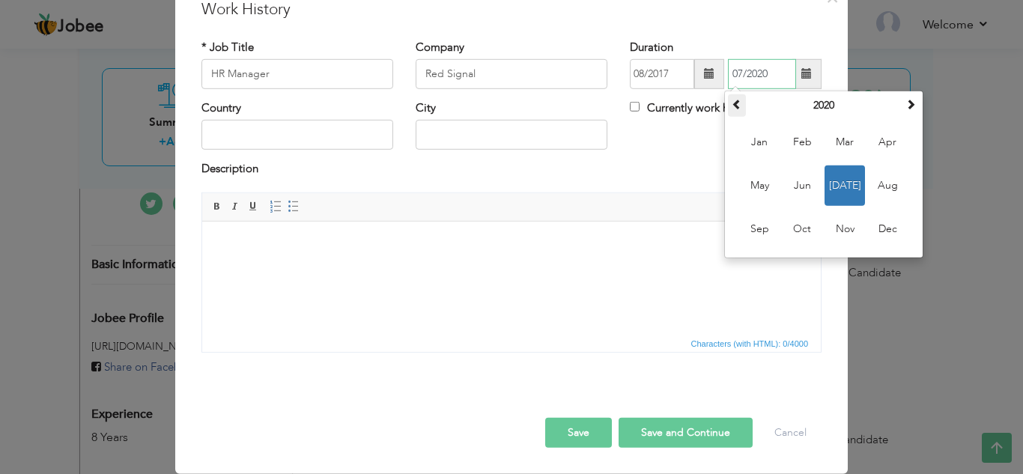
click at [732, 103] on span at bounding box center [737, 104] width 10 height 10
click at [735, 99] on span at bounding box center [737, 104] width 10 height 10
click at [839, 181] on span "Jul" at bounding box center [844, 185] width 40 height 40
type input "07/2018"
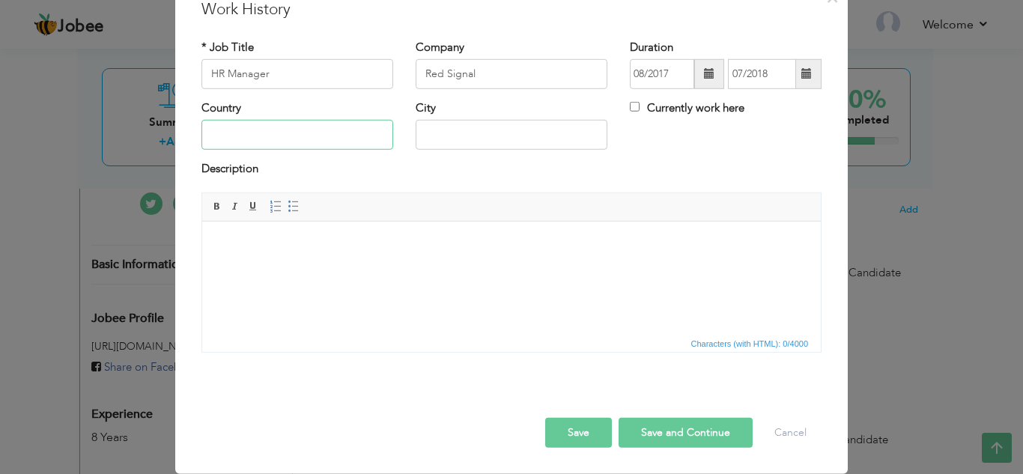
click at [303, 128] on input "text" at bounding box center [297, 135] width 192 height 30
type input "[GEOGRAPHIC_DATA]"
click at [350, 261] on html at bounding box center [511, 244] width 619 height 46
paste body
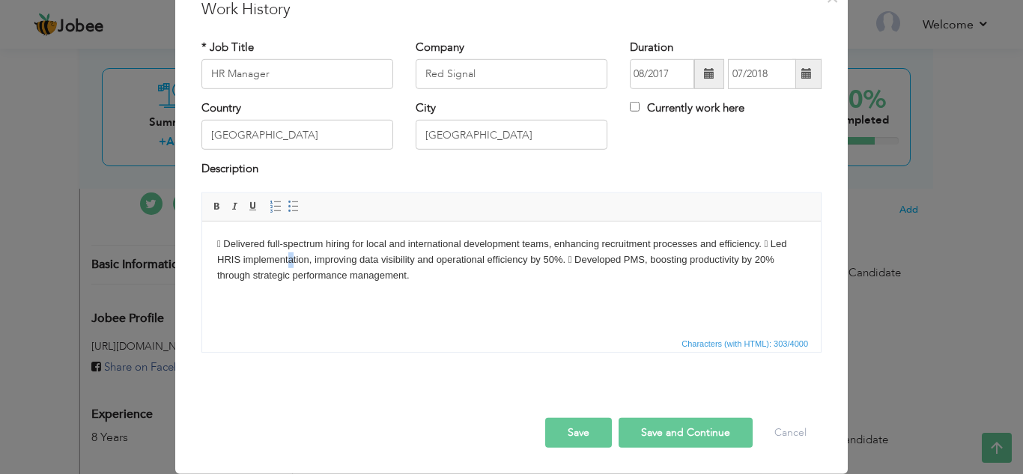
drag, startPoint x: 289, startPoint y: 253, endPoint x: 295, endPoint y: 260, distance: 9.0
click at [294, 258] on body " Delivered full-spectrum hiring for local and international development teams,…" at bounding box center [511, 259] width 589 height 46
click at [222, 245] on body " Delivered full-spectrum hiring for local and international development teams,…" at bounding box center [511, 259] width 589 height 46
copy body "*"
click at [259, 268] on body "* Delivered full-spectrum hiring for local and international development teams,…" at bounding box center [511, 259] width 589 height 46
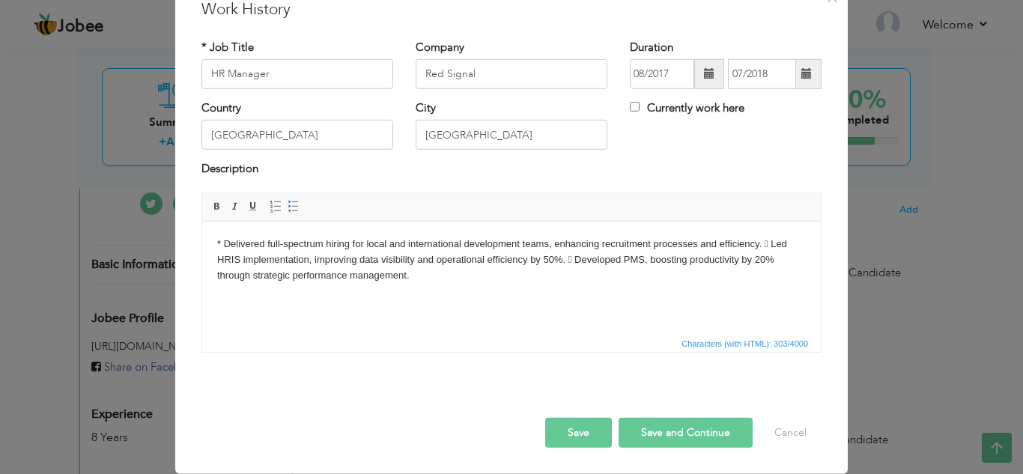
click at [765, 241] on body "* Delivered full-spectrum hiring for local and international development teams,…" at bounding box center [511, 259] width 589 height 46
click at [595, 259] on body "* Delivered full-spectrum hiring for local and international development teams,…" at bounding box center [511, 259] width 589 height 46
click at [693, 418] on button "Save and Continue" at bounding box center [686, 433] width 134 height 30
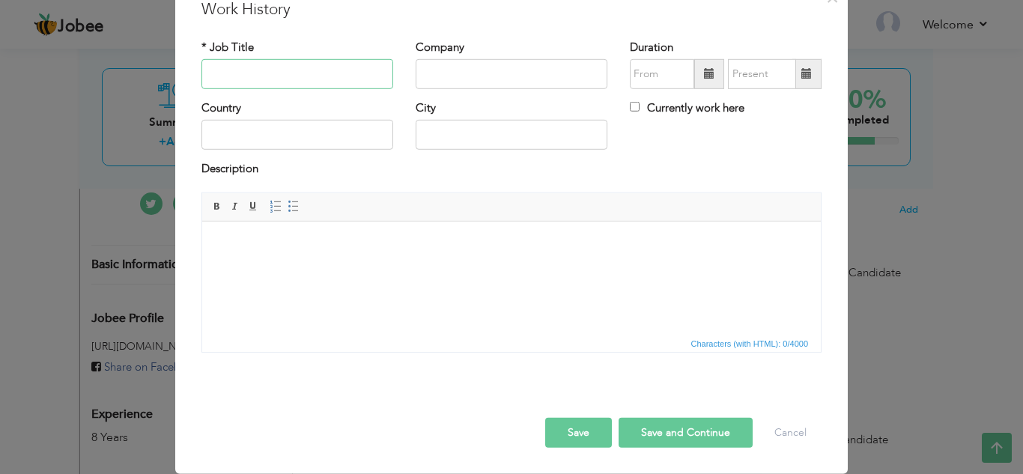
drag, startPoint x: 310, startPoint y: 85, endPoint x: 306, endPoint y: 76, distance: 9.4
click at [309, 83] on input "text" at bounding box center [297, 74] width 192 height 30
paste input "HR Executive"
type input "HR Executive"
click at [448, 70] on input "text" at bounding box center [512, 74] width 192 height 30
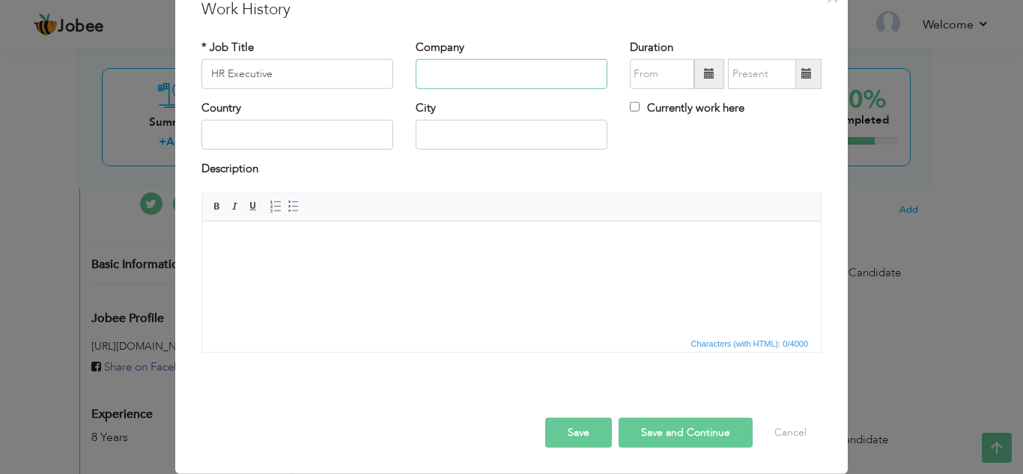
paste input "Speridian Technologies"
type input "Speridian Technologies"
click at [704, 78] on span at bounding box center [709, 73] width 10 height 10
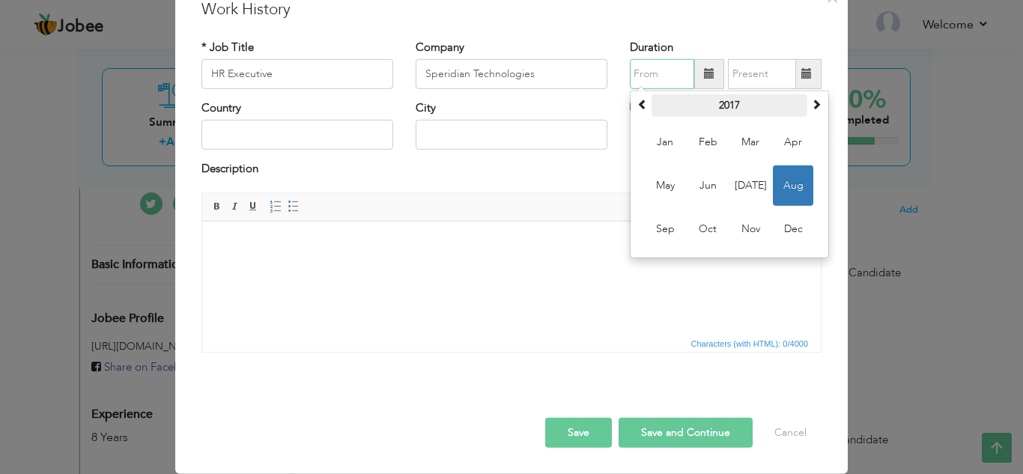
click at [651, 110] on th "2017" at bounding box center [729, 105] width 156 height 22
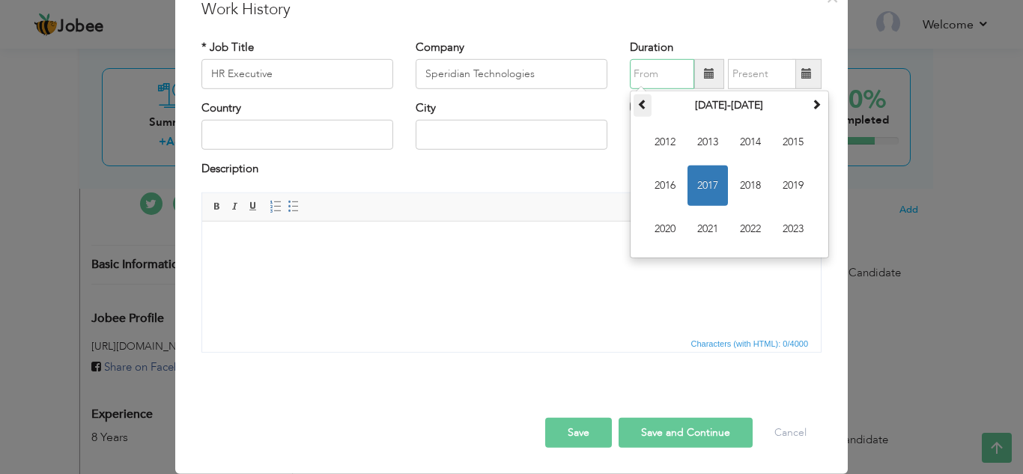
click at [637, 107] on span at bounding box center [642, 104] width 10 height 10
click at [809, 112] on th at bounding box center [816, 105] width 18 height 22
click at [783, 143] on span "2015" at bounding box center [793, 142] width 40 height 40
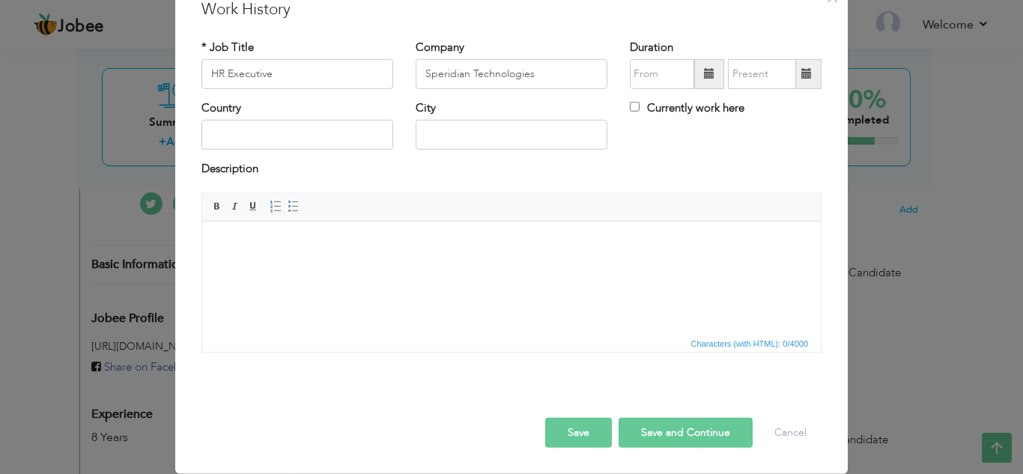
click at [707, 94] on div "Duration Currently work here" at bounding box center [726, 69] width 214 height 61
click at [701, 82] on span at bounding box center [709, 74] width 30 height 30
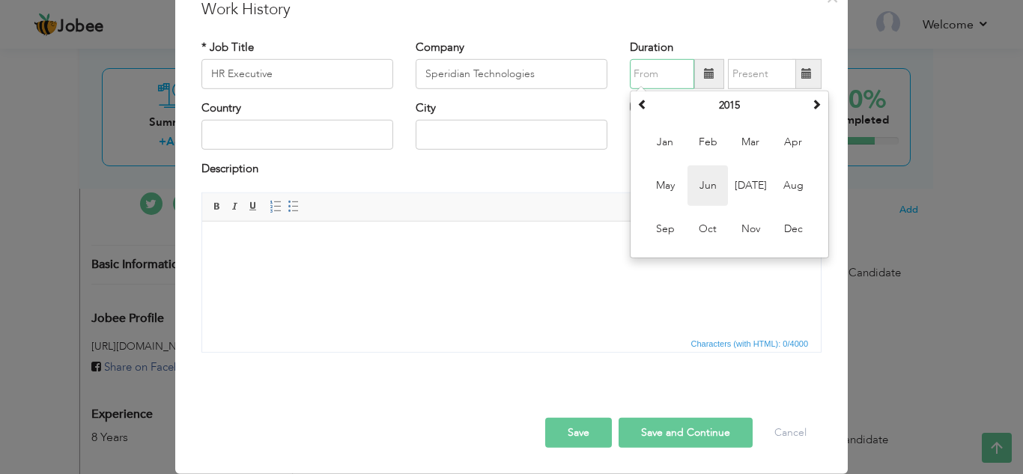
click at [712, 177] on span "Jun" at bounding box center [707, 185] width 40 height 40
type input "06/2015"
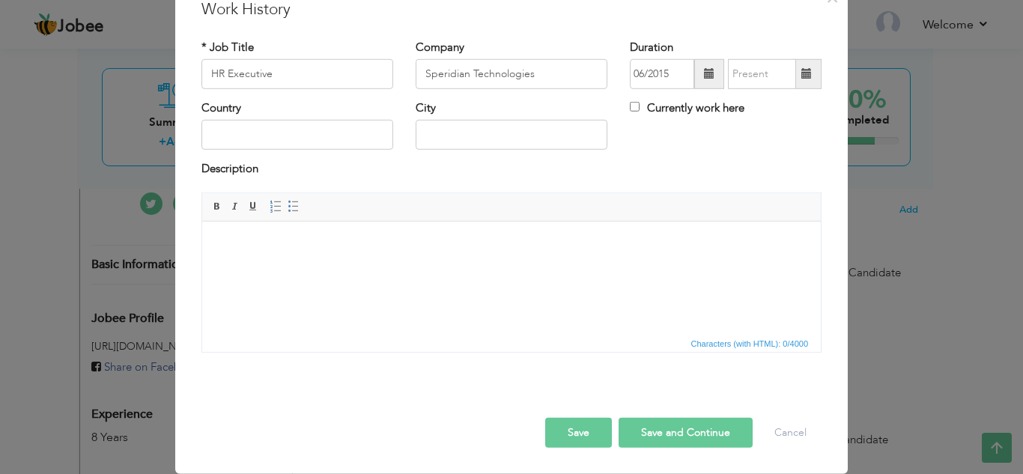
click at [811, 72] on span at bounding box center [806, 74] width 29 height 30
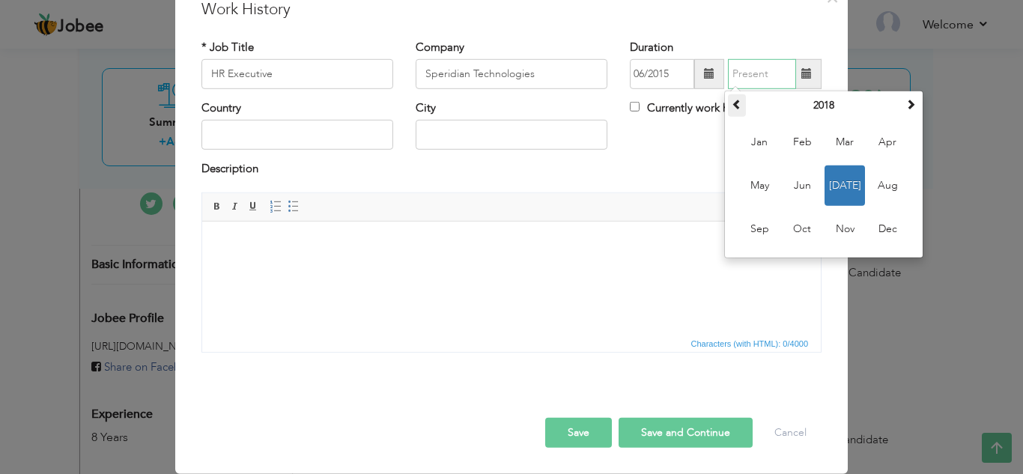
click at [732, 103] on span at bounding box center [737, 104] width 10 height 10
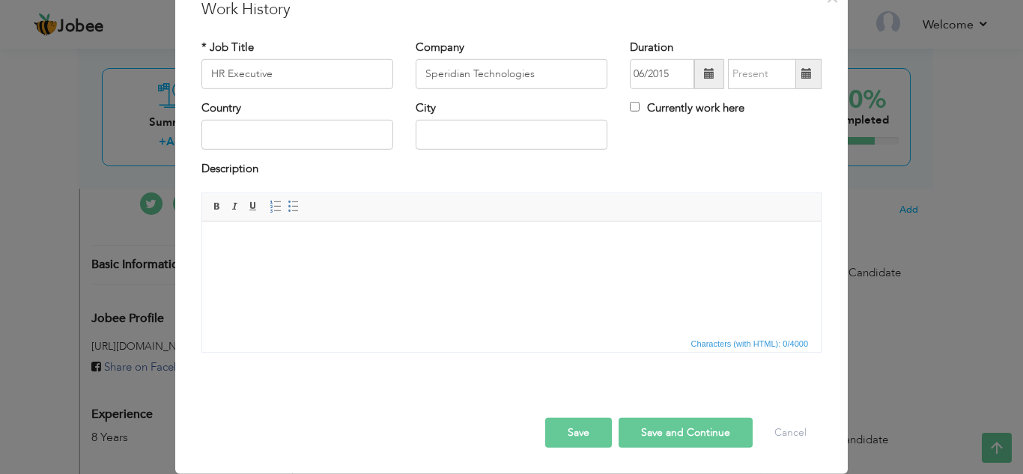
click at [807, 76] on span at bounding box center [806, 74] width 29 height 30
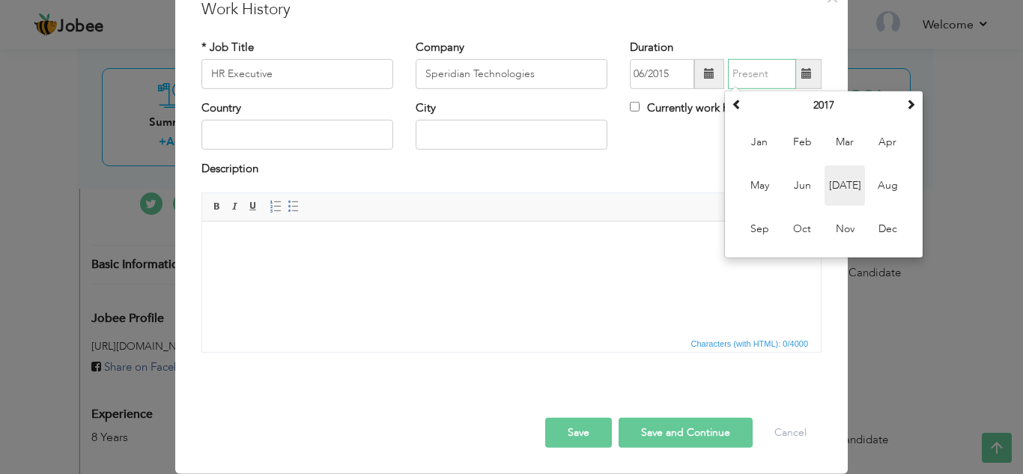
click at [840, 179] on span "Jul" at bounding box center [844, 185] width 40 height 40
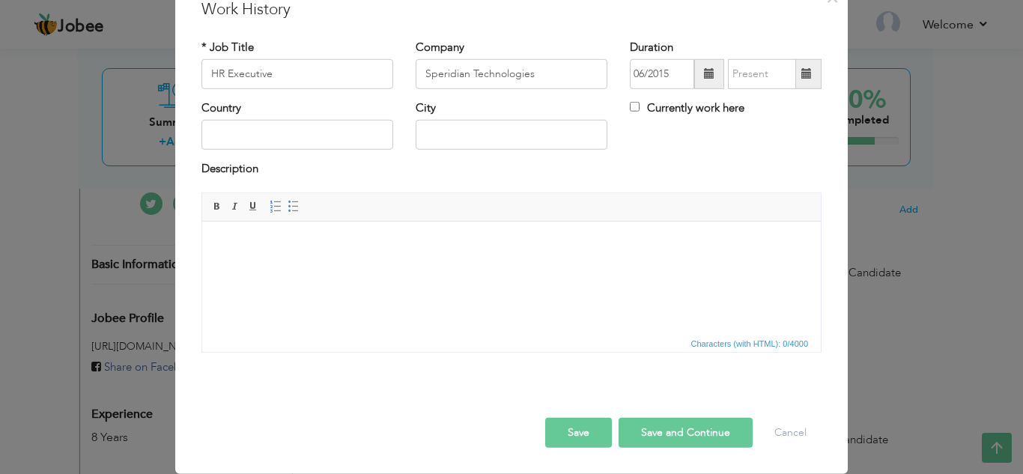
type input "07/2017"
click at [352, 127] on input "text" at bounding box center [297, 135] width 192 height 30
type input "[GEOGRAPHIC_DATA]"
click at [398, 248] on body at bounding box center [511, 244] width 589 height 16
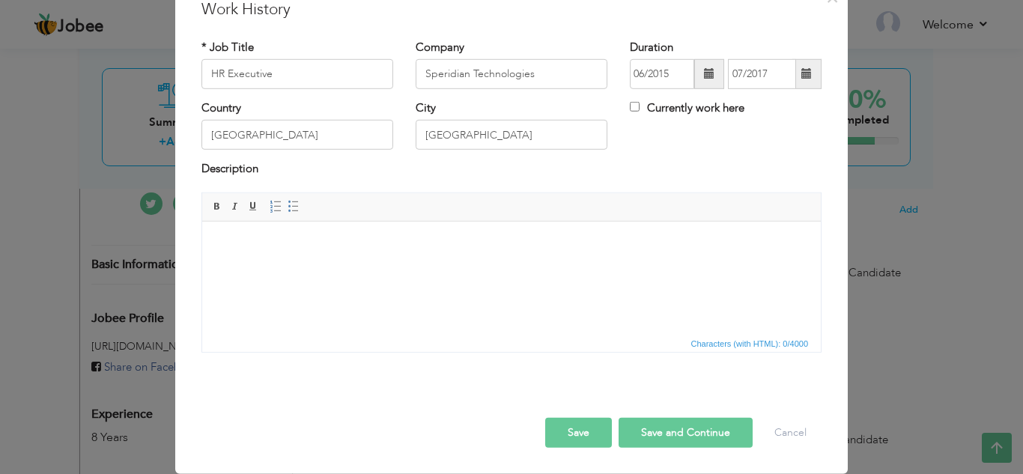
paste body
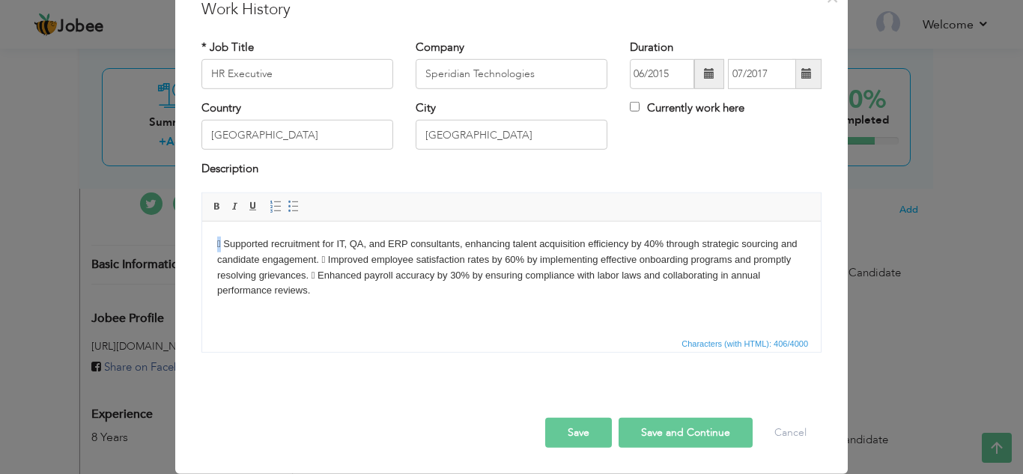
drag, startPoint x: 224, startPoint y: 244, endPoint x: 213, endPoint y: 246, distance: 10.6
click at [213, 246] on html " Supported recruitment for IT, QA, and ERP consultants, enhancing talent acqui…" at bounding box center [511, 267] width 619 height 92
copy body "*"
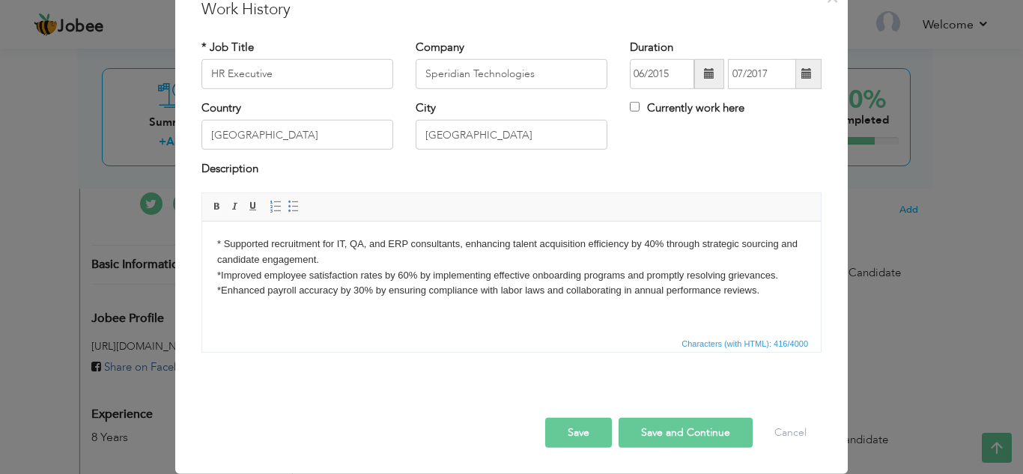
click at [650, 425] on button "Save and Continue" at bounding box center [686, 433] width 134 height 30
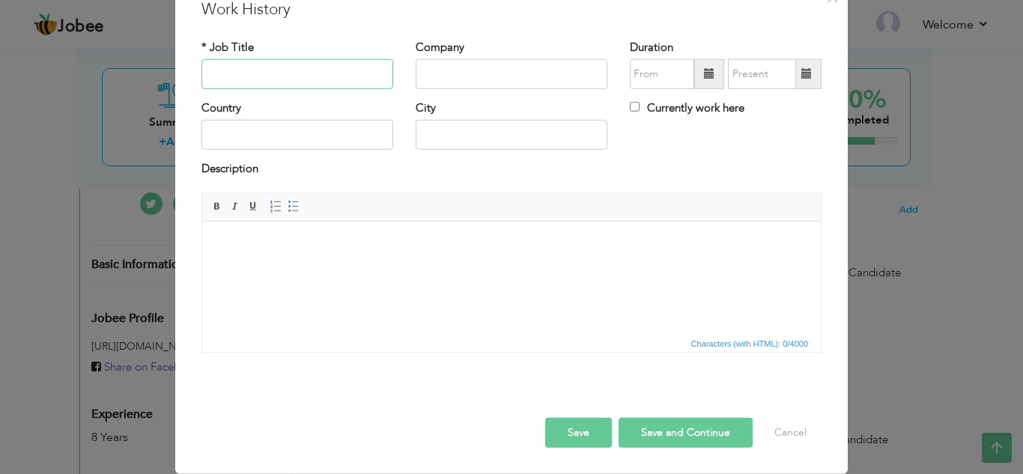
click at [291, 59] on input "text" at bounding box center [297, 74] width 192 height 30
paste input "HR Officer"
type input "HR Officer"
click at [464, 68] on input "text" at bounding box center [512, 74] width 192 height 30
paste input "BM (Pvt.) Ltd."
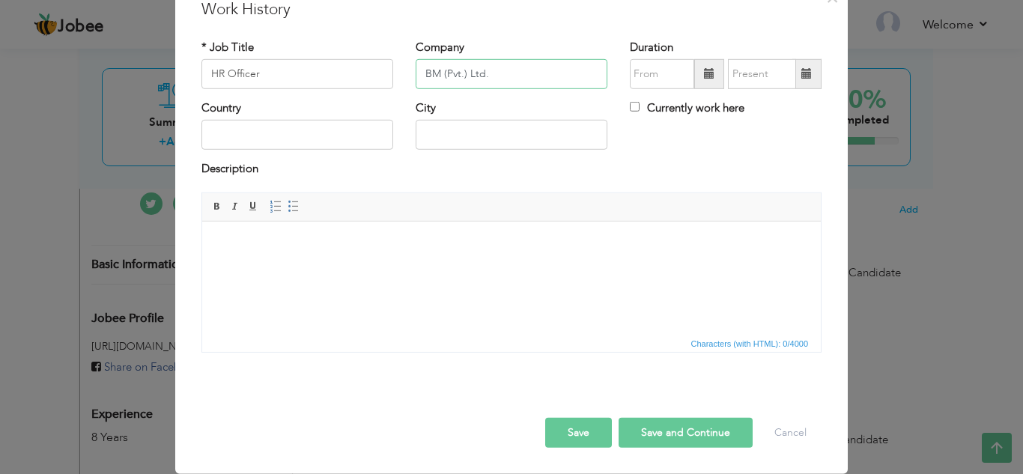
type input "BM (Pvt.) Ltd."
click at [705, 76] on span at bounding box center [709, 73] width 10 height 10
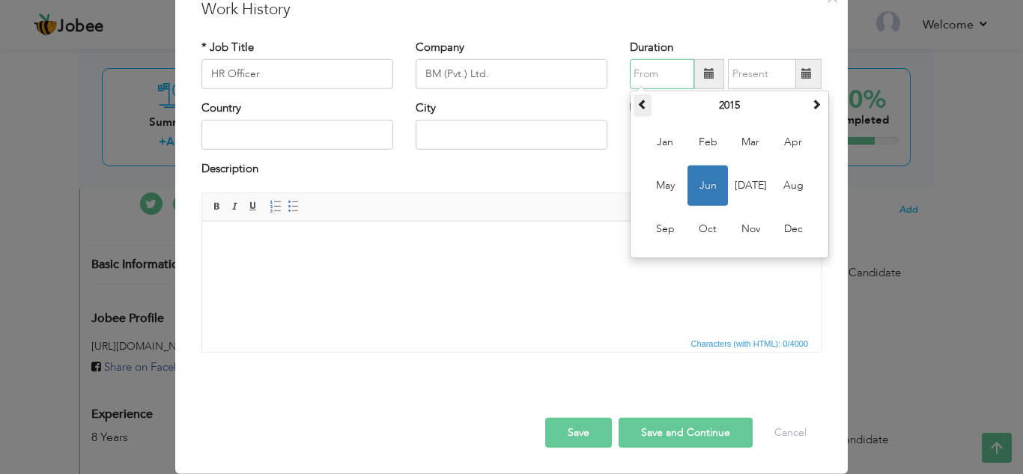
click at [637, 106] on span at bounding box center [642, 104] width 10 height 10
click at [707, 100] on th "2014" at bounding box center [729, 105] width 156 height 22
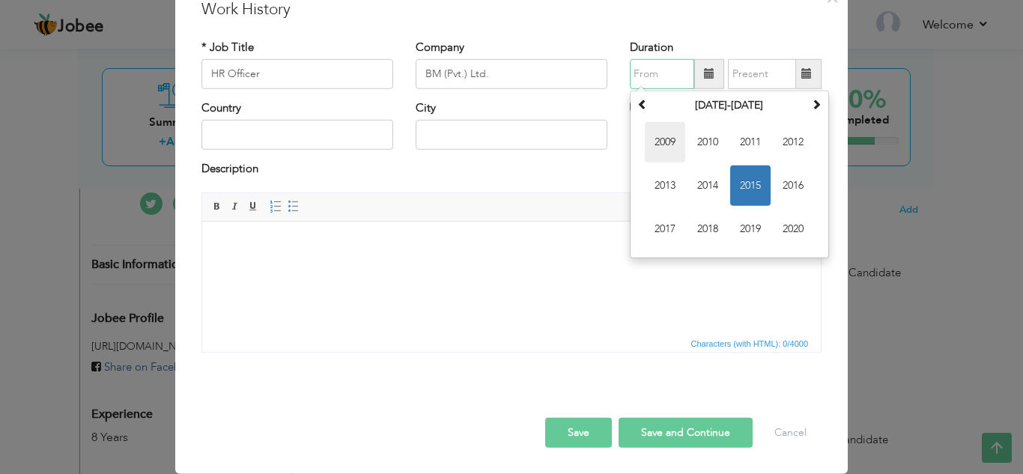
click at [658, 150] on span "2009" at bounding box center [665, 142] width 40 height 40
click at [718, 144] on span "Feb" at bounding box center [707, 142] width 40 height 40
type input "02/2009"
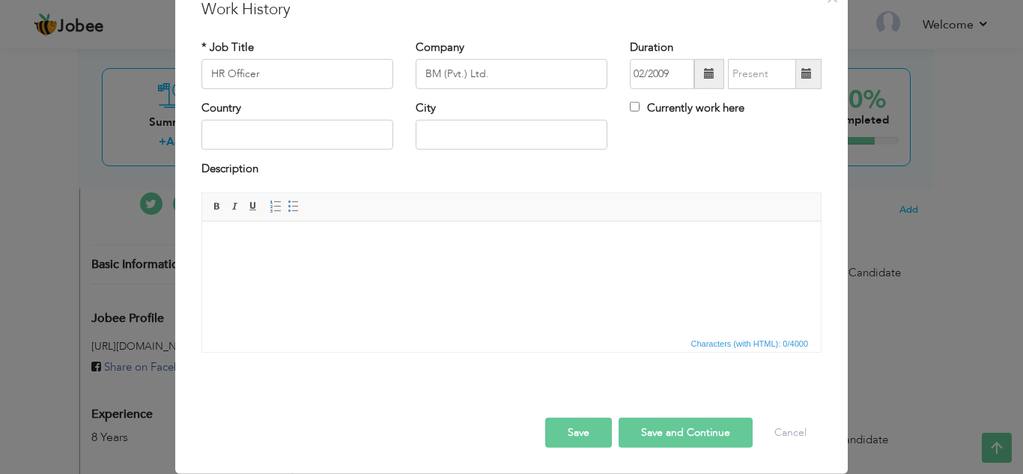
click at [810, 76] on span at bounding box center [806, 74] width 29 height 30
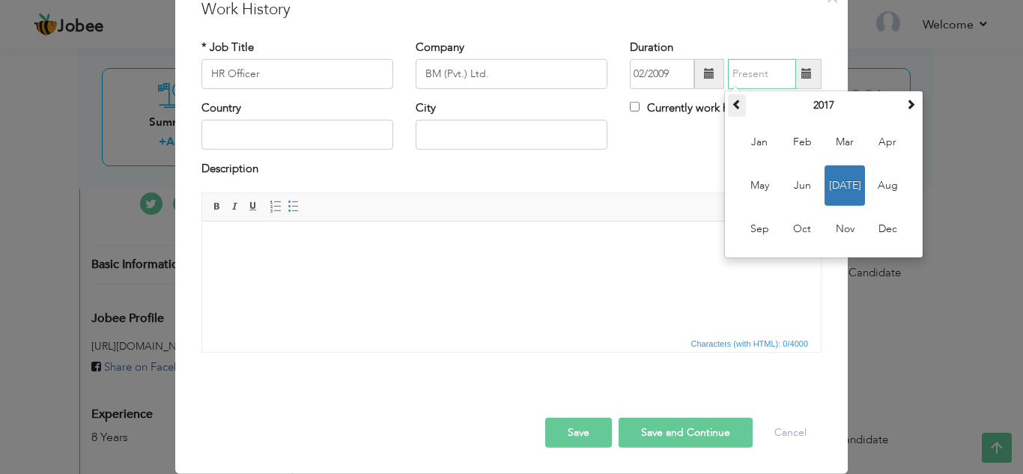
click at [735, 107] on span at bounding box center [737, 104] width 10 height 10
click at [734, 107] on span at bounding box center [737, 104] width 10 height 10
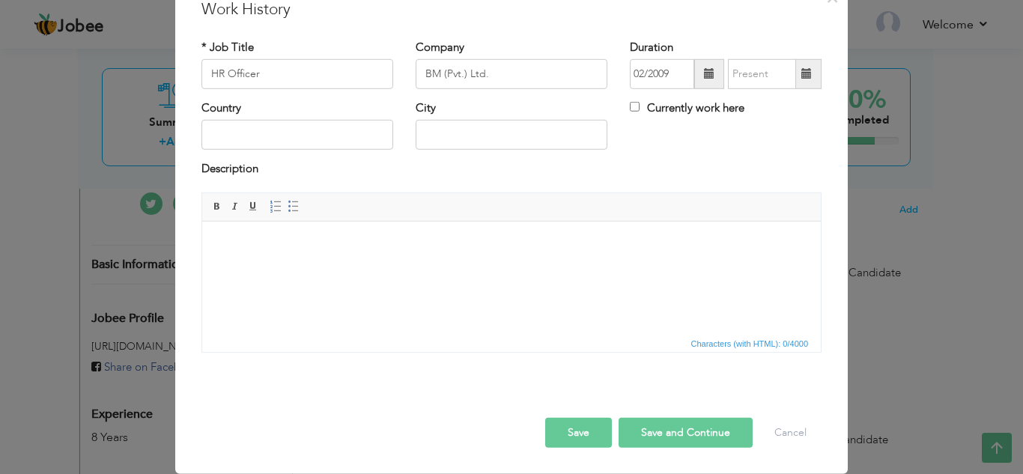
click at [804, 83] on span at bounding box center [806, 74] width 29 height 30
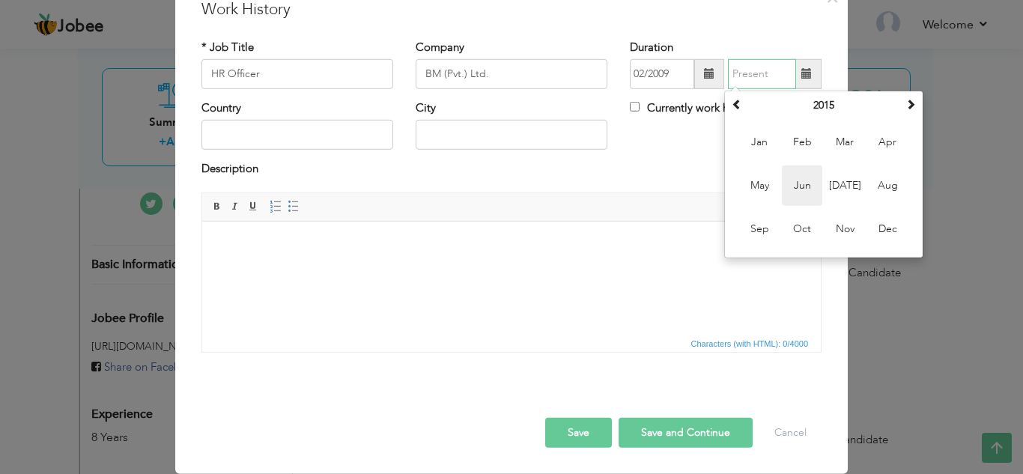
click at [796, 180] on span "Jun" at bounding box center [802, 185] width 40 height 40
type input "06/2015"
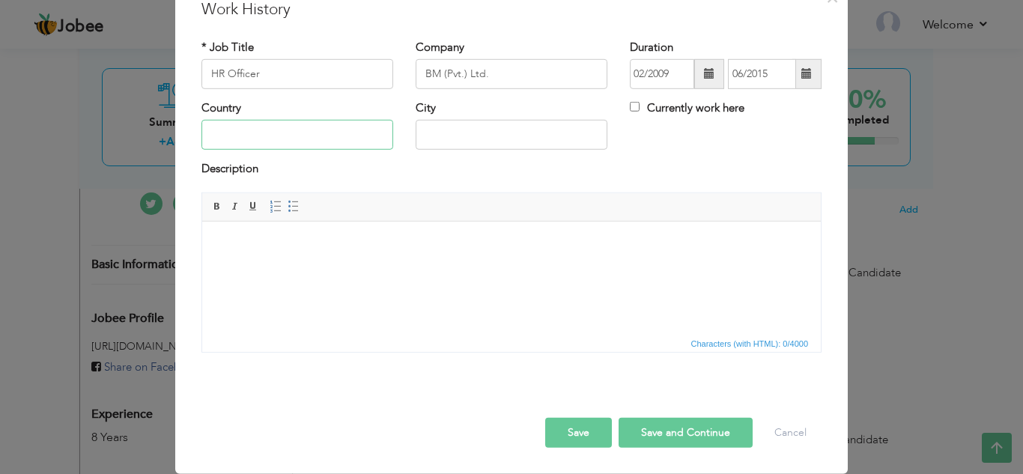
click at [348, 125] on input "text" at bounding box center [297, 135] width 192 height 30
type input "[GEOGRAPHIC_DATA]"
click at [314, 237] on body at bounding box center [511, 244] width 589 height 16
paste body
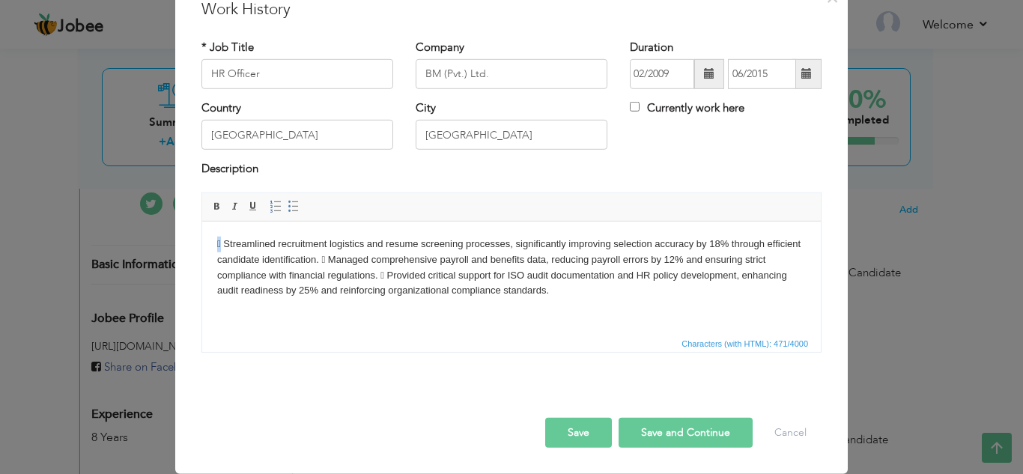
click at [218, 245] on body " Streamlined recruitment logistics and resume screening processes, significant…" at bounding box center [511, 267] width 589 height 62
copy body "*"
click at [329, 258] on body "* Streamlined recruitment logistics and resume screening processes, significant…" at bounding box center [511, 267] width 589 height 62
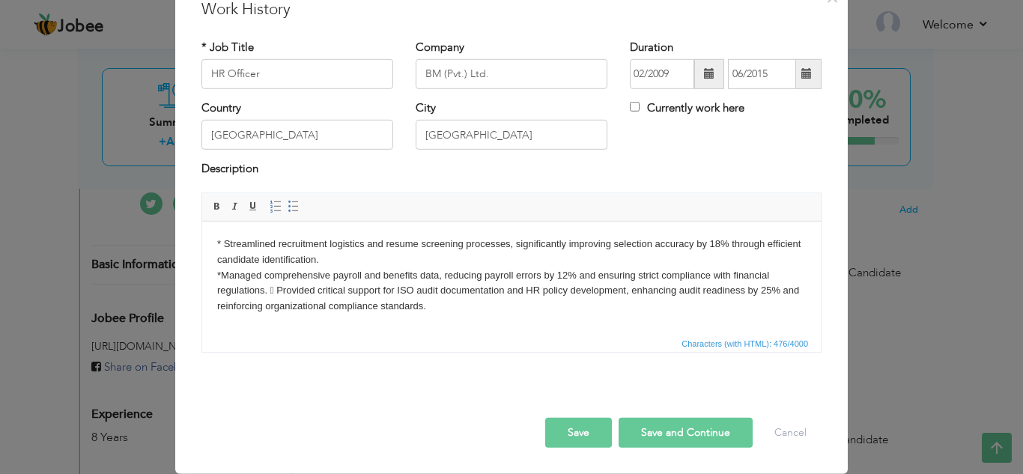
click at [269, 285] on body "* Streamlined recruitment logistics and resume screening processes, significant…" at bounding box center [511, 275] width 589 height 78
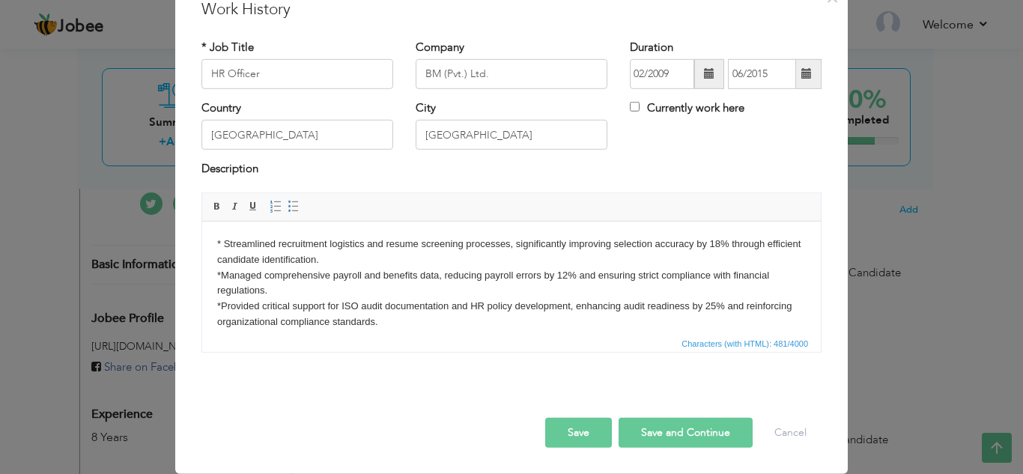
click at [713, 431] on button "Save and Continue" at bounding box center [686, 433] width 134 height 30
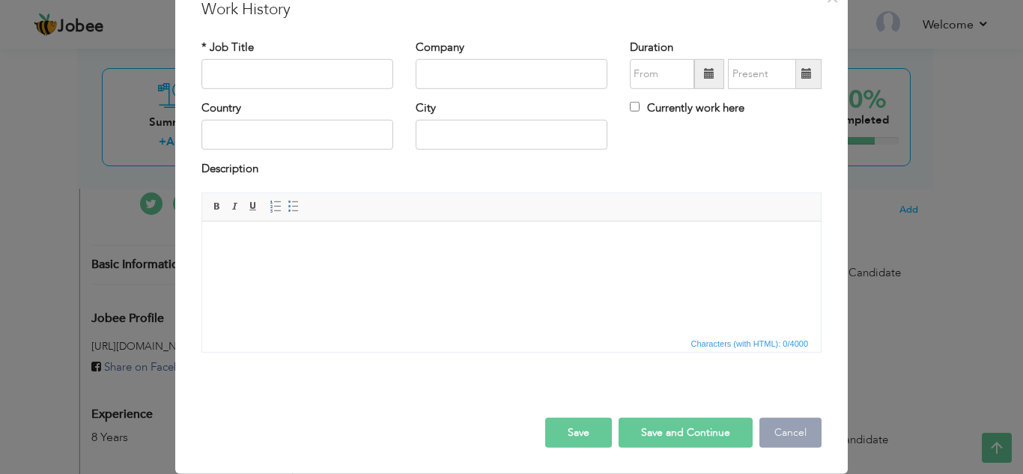
click at [768, 431] on button "Cancel" at bounding box center [790, 433] width 62 height 30
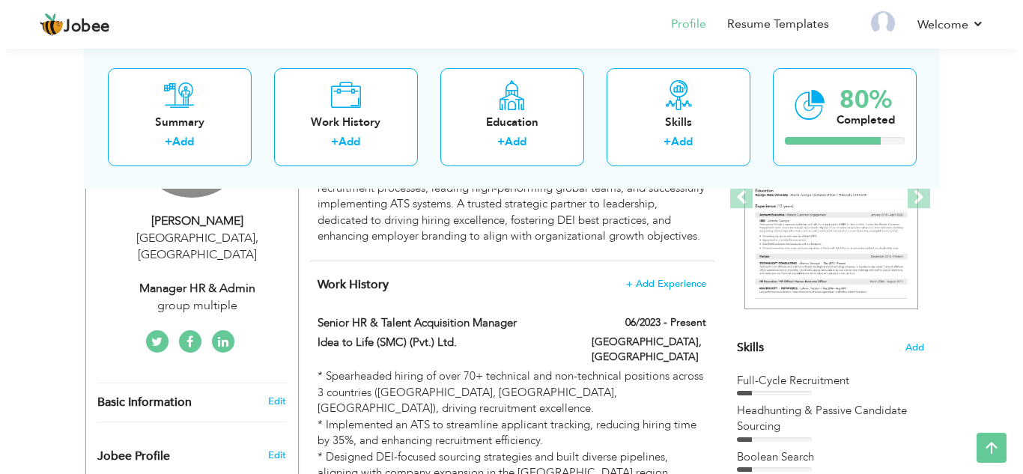
scroll to position [237, 0]
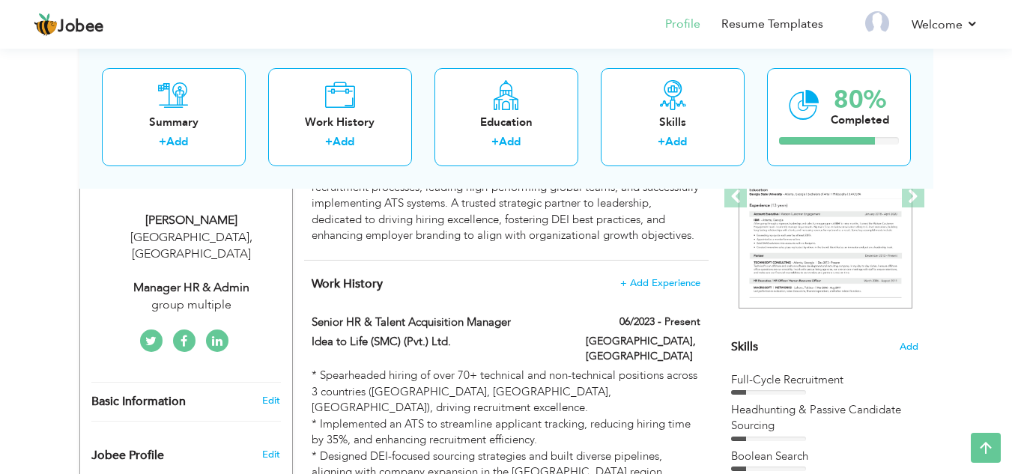
click at [213, 279] on div "Manager HR & Admin" at bounding box center [191, 287] width 201 height 17
type input "Saira"
type input "[PERSON_NAME]"
type input "03238846532"
select select "number:166"
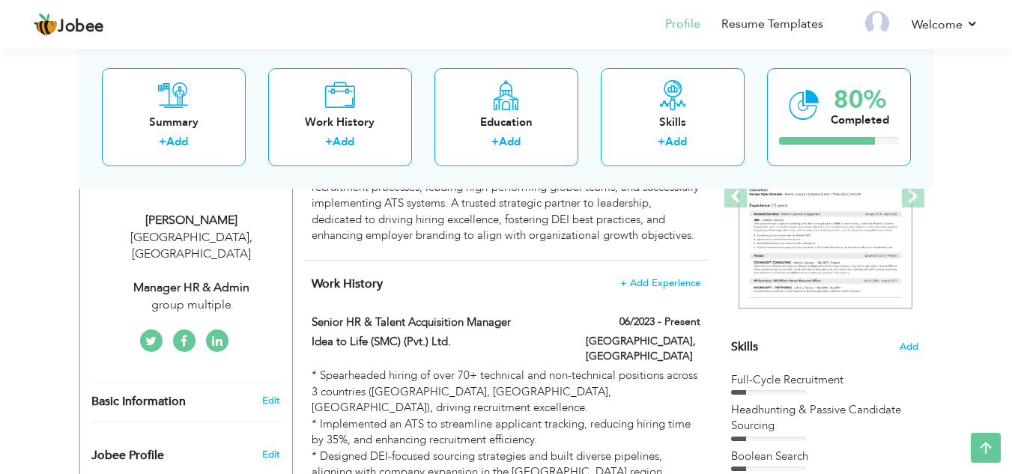
type input "[GEOGRAPHIC_DATA]"
select select "number:10"
type input "group multiple"
type input "Manager HR & Admin"
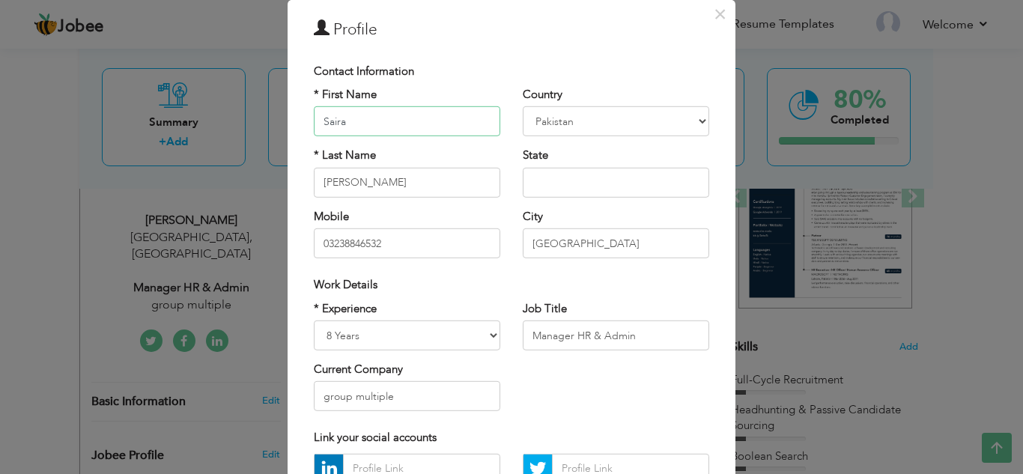
scroll to position [75, 0]
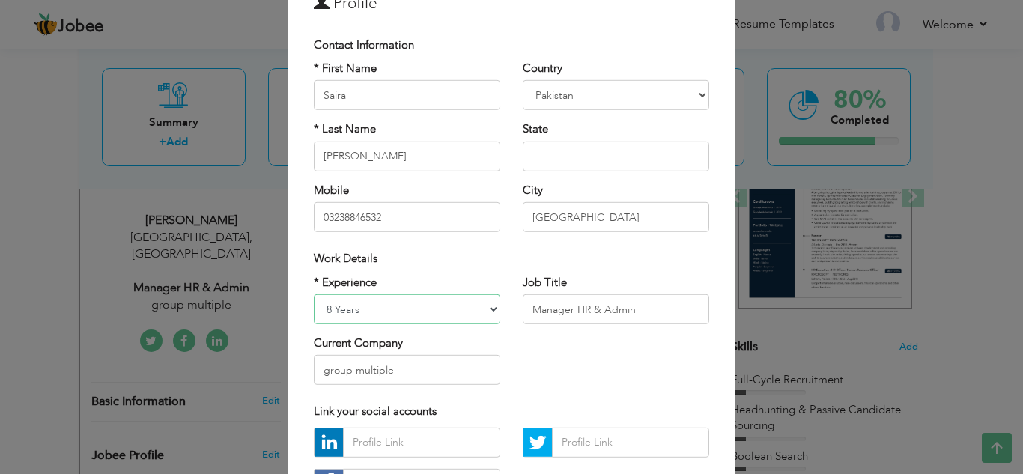
click at [430, 307] on select "Entry Level Less than 1 Year 1 Year 2 Years 3 Years 4 Years 5 Years 6 Years 7 Y…" at bounding box center [407, 309] width 186 height 30
select select "number:14"
click at [314, 294] on select "Entry Level Less than 1 Year 1 Year 2 Years 3 Years 4 Years 5 Years 6 Years 7 Y…" at bounding box center [407, 309] width 186 height 30
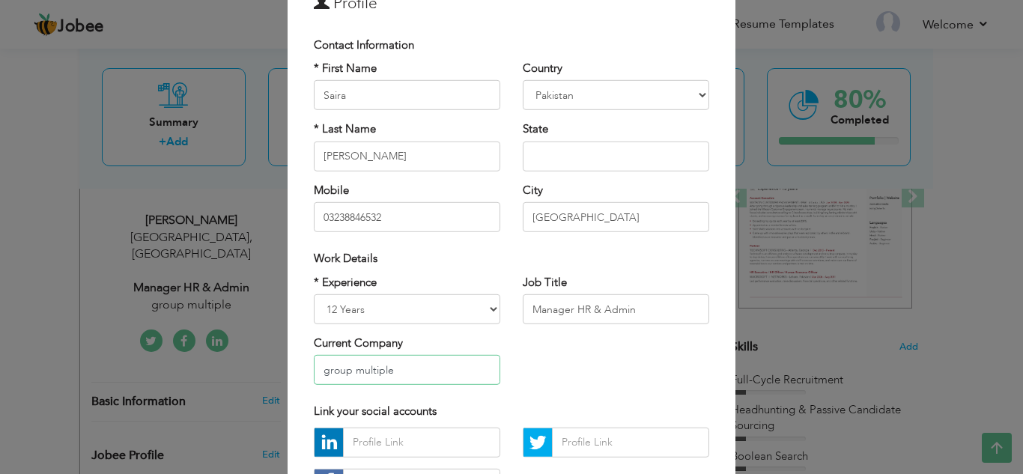
drag, startPoint x: 453, startPoint y: 366, endPoint x: 194, endPoint y: 386, distance: 259.9
click at [195, 386] on div "× Profile Contact Information * First Name Saira * Last Name Ali Chad" at bounding box center [511, 237] width 1023 height 474
drag, startPoint x: 401, startPoint y: 365, endPoint x: 121, endPoint y: 386, distance: 280.0
click at [121, 386] on div "× Profile Contact Information * First Name Saira * Last Name Ali Chad" at bounding box center [511, 237] width 1023 height 474
paste input "Idea to Life (SMC) (Pvt.) Ltd."
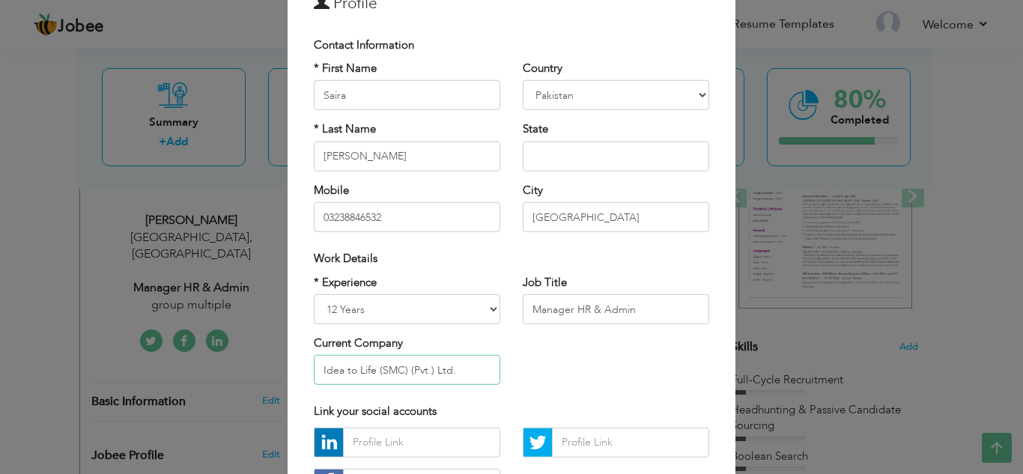
type input "Idea to Life (SMC) (Pvt.) Ltd."
drag, startPoint x: 610, startPoint y: 406, endPoint x: 625, endPoint y: 307, distance: 100.1
click at [622, 308] on div "Contact Information * First Name Saira * Last Name Ali Mobile 03238846532 Count…" at bounding box center [512, 269] width 418 height 480
click at [660, 304] on input "Manager HR & Admin" at bounding box center [616, 309] width 186 height 30
drag, startPoint x: 646, startPoint y: 308, endPoint x: 419, endPoint y: 330, distance: 228.0
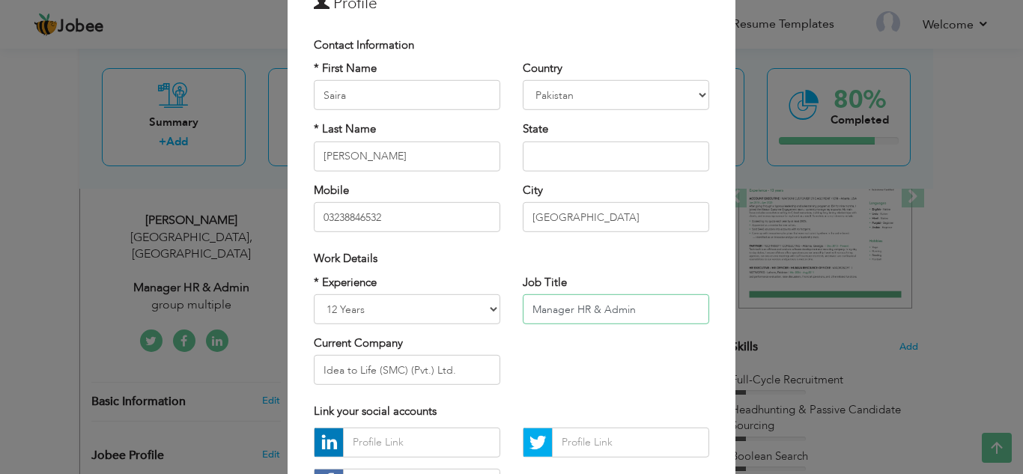
click at [419, 330] on div "* Experience Entry Level Less than 1 Year 1 Year 2 Years 3 Years 4 Years 5 Year…" at bounding box center [512, 335] width 418 height 122
paste input "Senior HR & Talent Acquisition Manager"
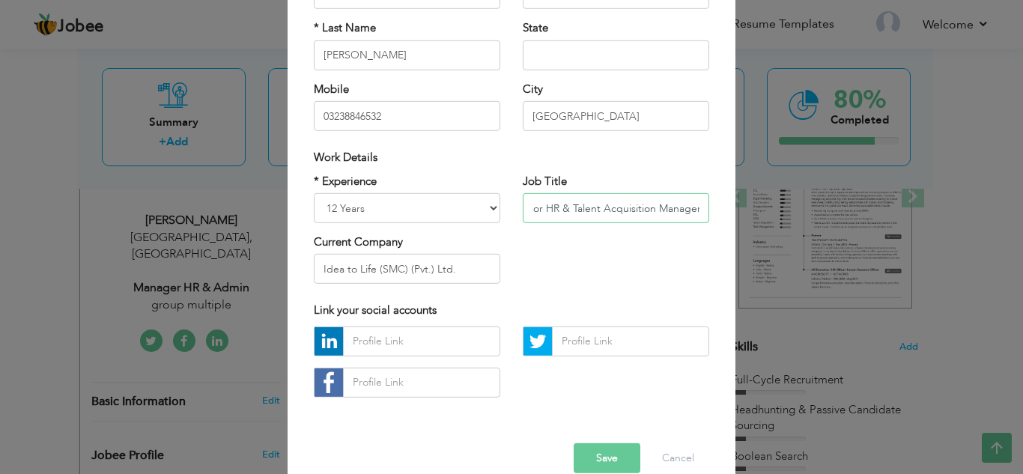
scroll to position [201, 0]
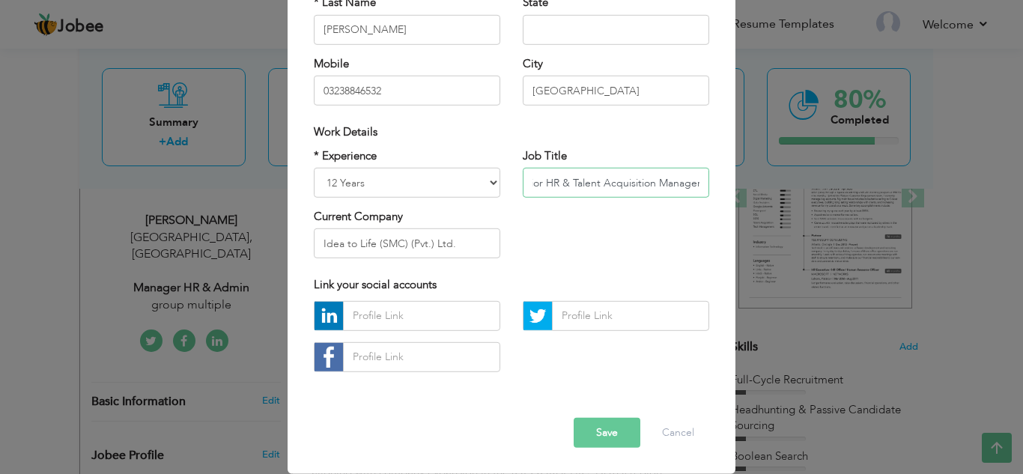
type input "Senior HR & Talent Acquisition Manager"
click at [415, 324] on input "text" at bounding box center [421, 316] width 157 height 30
paste input "https://www.linkedin.com/in/saira-ali-1aa9b125/"
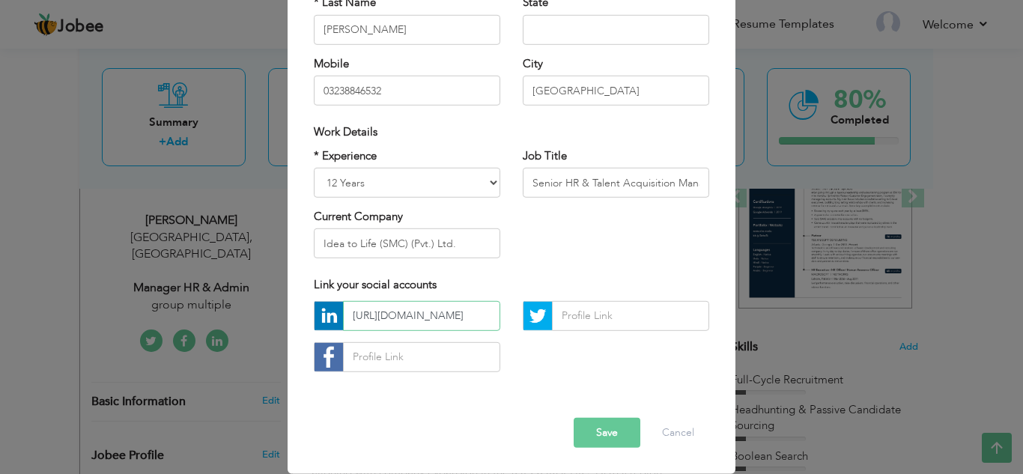
scroll to position [0, 83]
type input "https://www.linkedin.com/in/saira-ali-1aa9b125/"
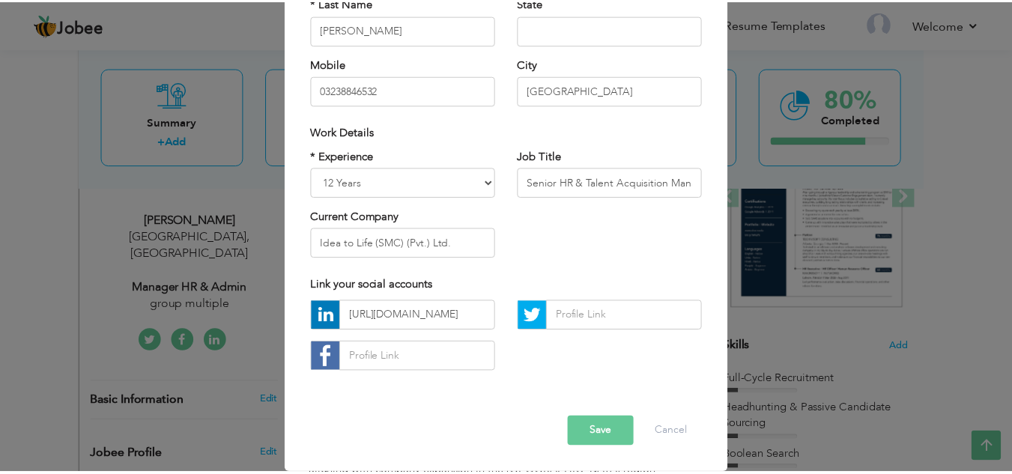
scroll to position [0, 0]
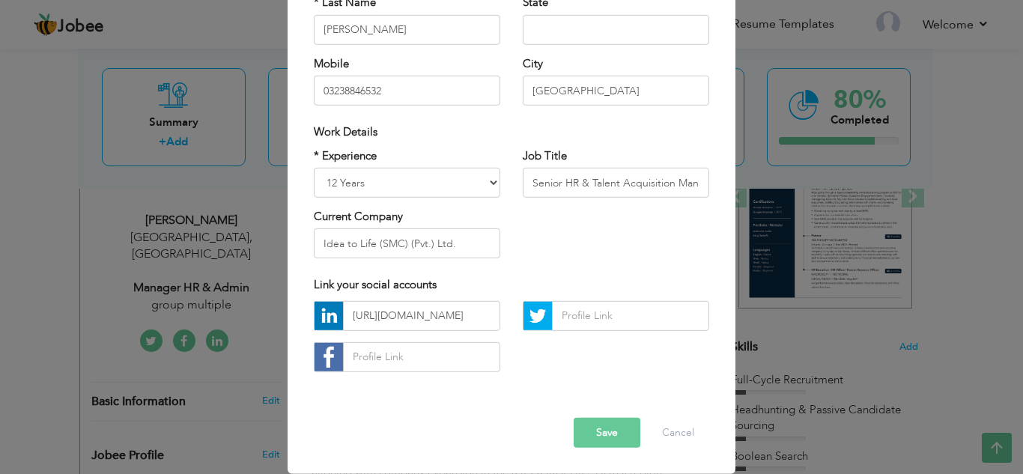
click at [622, 433] on button "Save" at bounding box center [607, 433] width 67 height 30
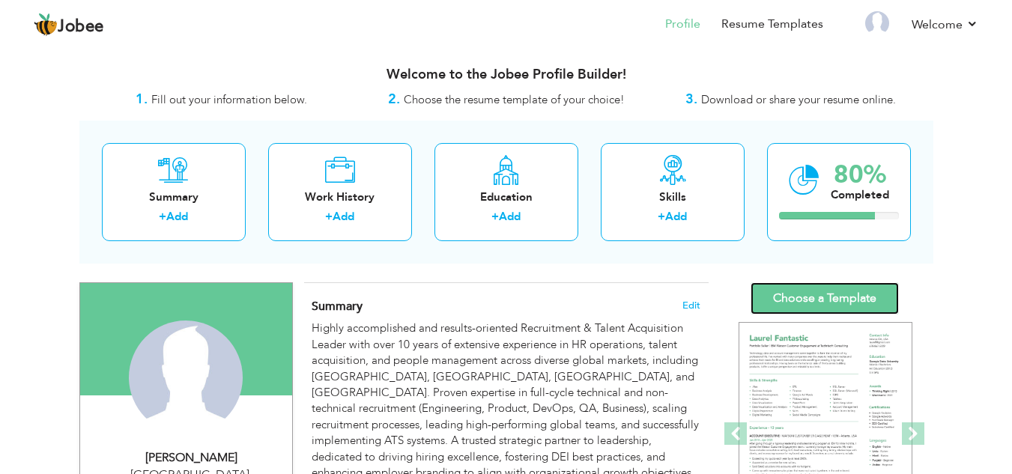
click at [854, 308] on link "Choose a Template" at bounding box center [824, 298] width 148 height 32
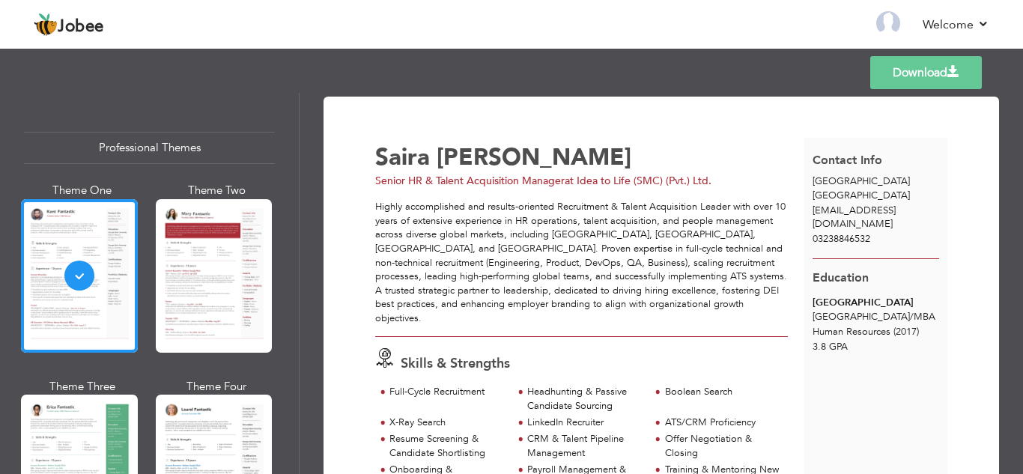
scroll to position [75, 0]
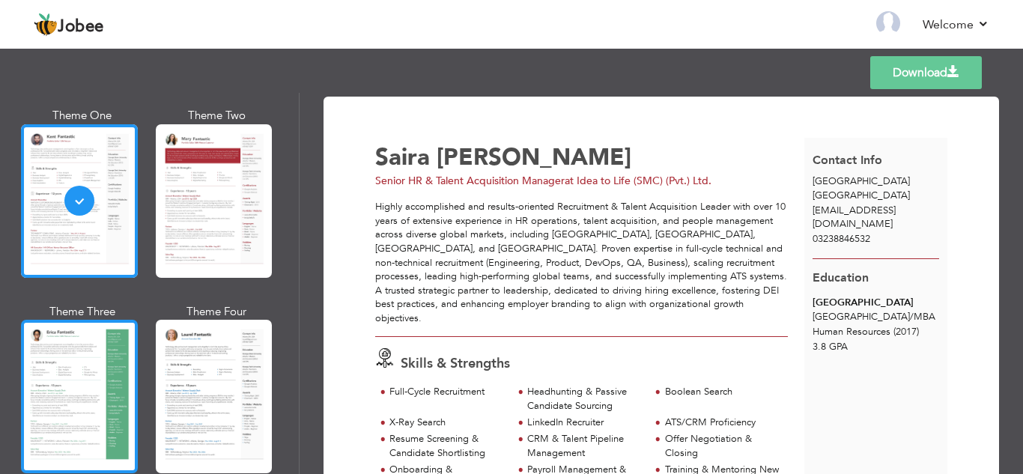
click at [78, 397] on div at bounding box center [79, 397] width 117 height 154
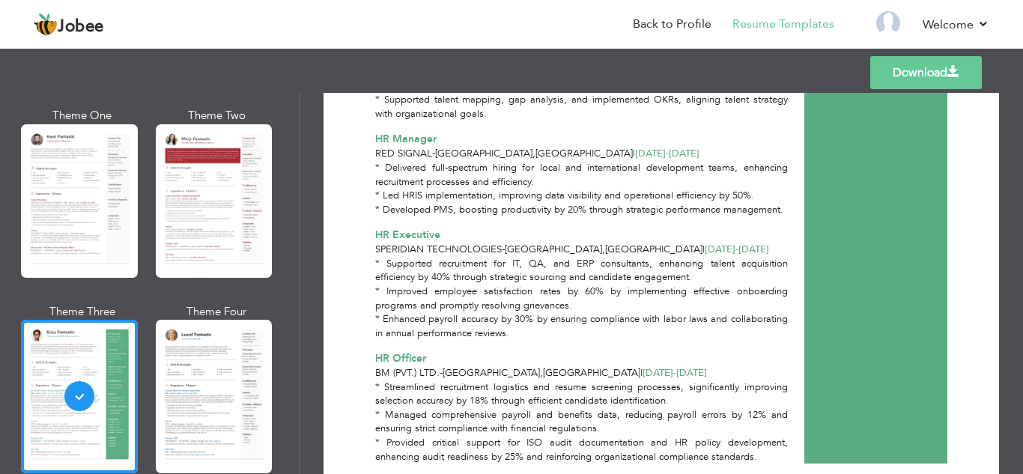
scroll to position [991, 0]
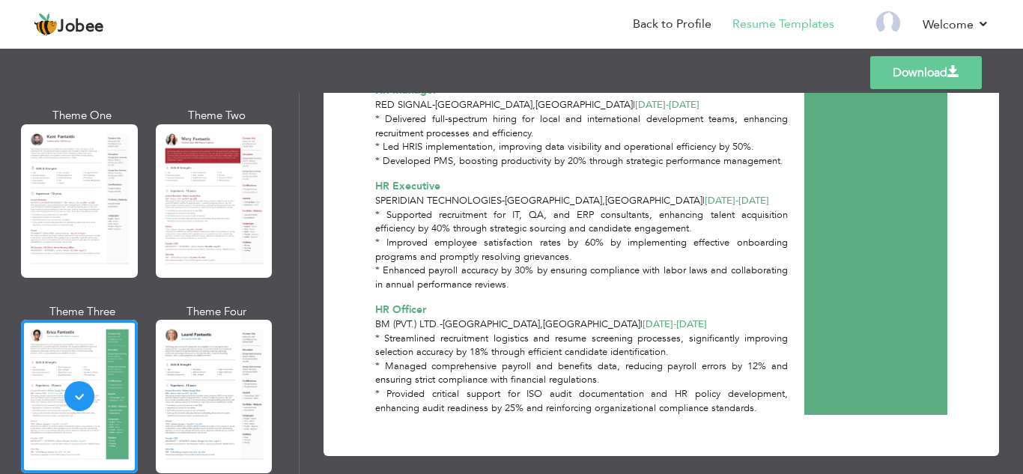
click at [906, 76] on link "Download" at bounding box center [926, 72] width 112 height 33
